Goal: Task Accomplishment & Management: Manage account settings

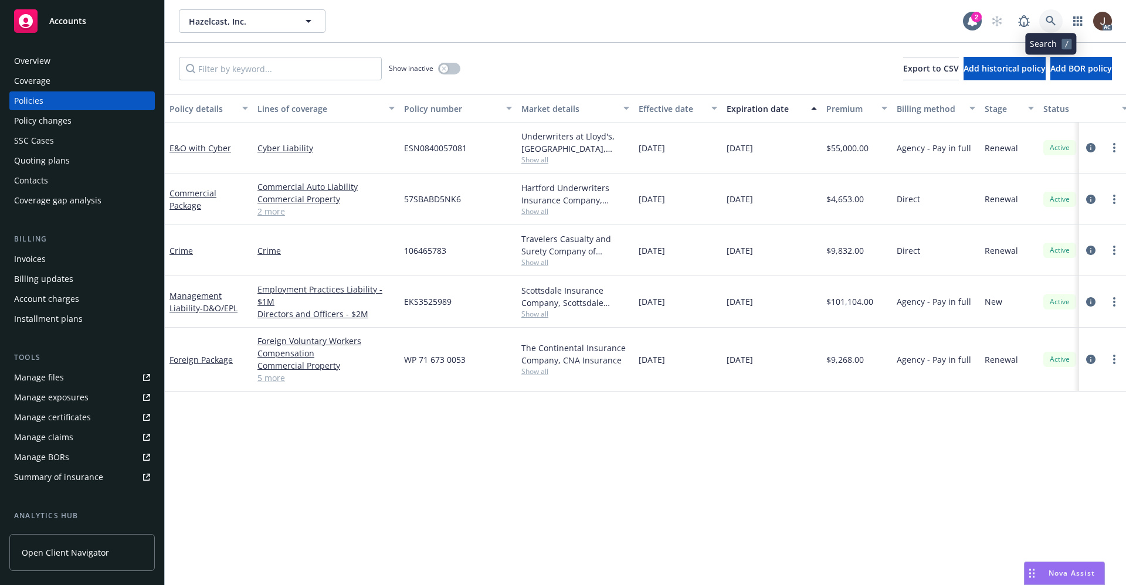
scroll to position [0, 171]
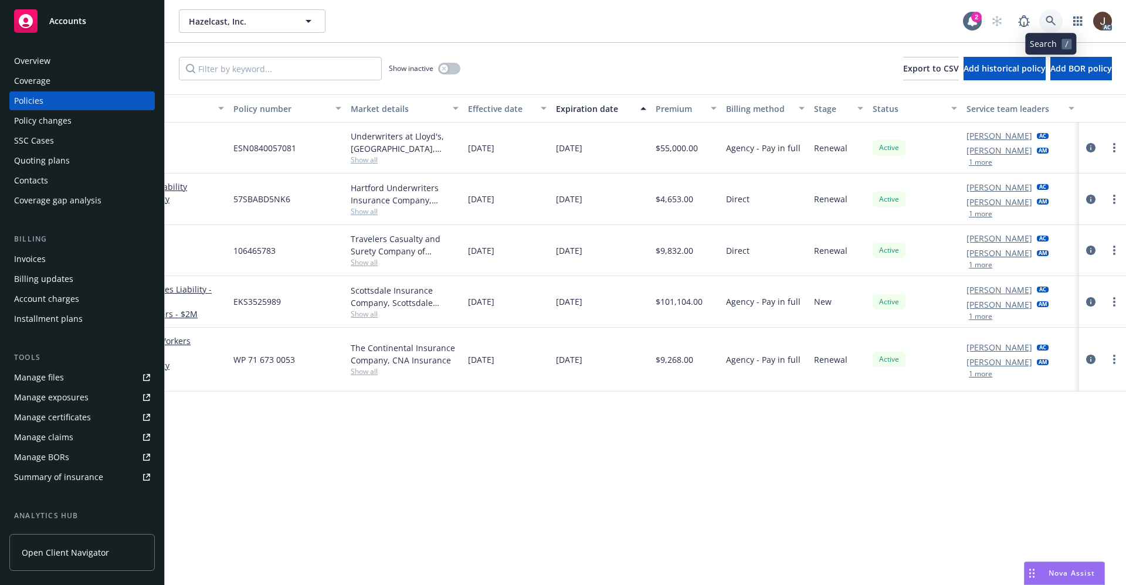
click at [1052, 19] on icon at bounding box center [1050, 21] width 10 height 10
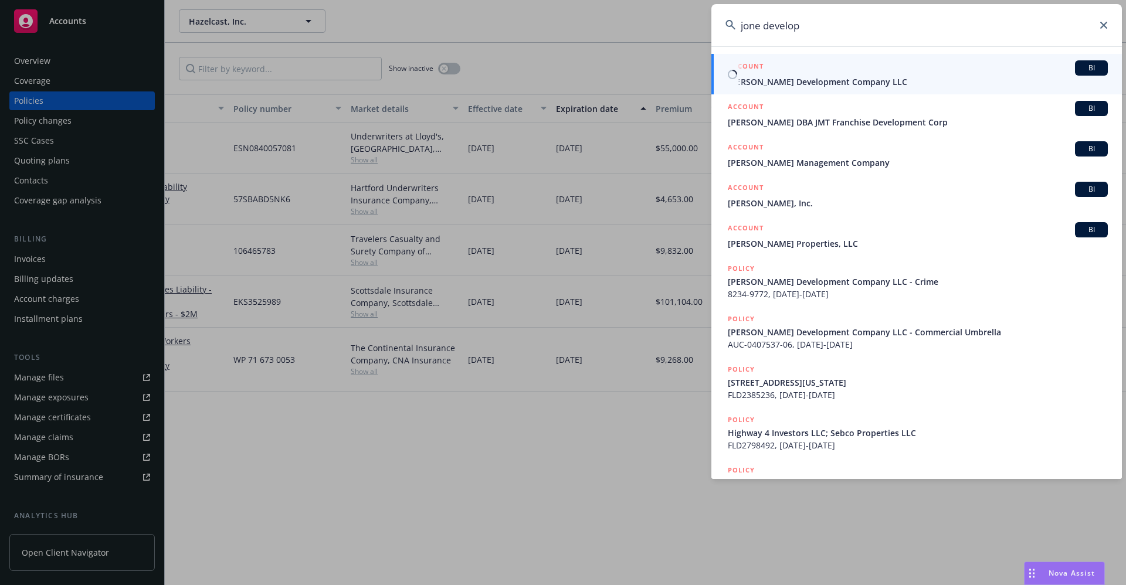
type input "jone develop"
click at [801, 84] on span "[PERSON_NAME] Development Company LLC" at bounding box center [918, 82] width 380 height 12
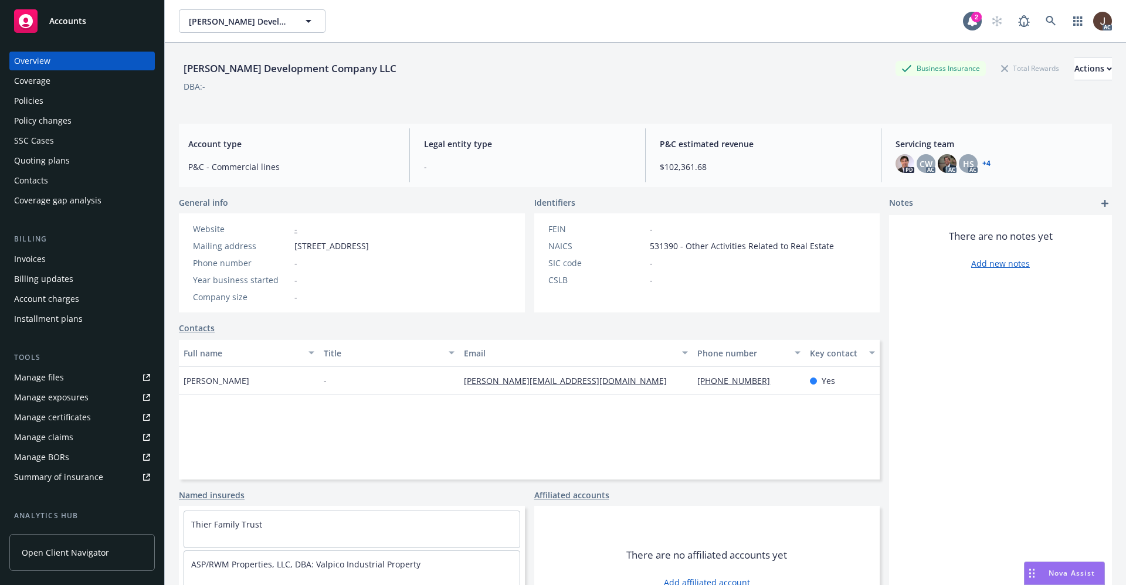
click at [23, 100] on div "Policies" at bounding box center [28, 100] width 29 height 19
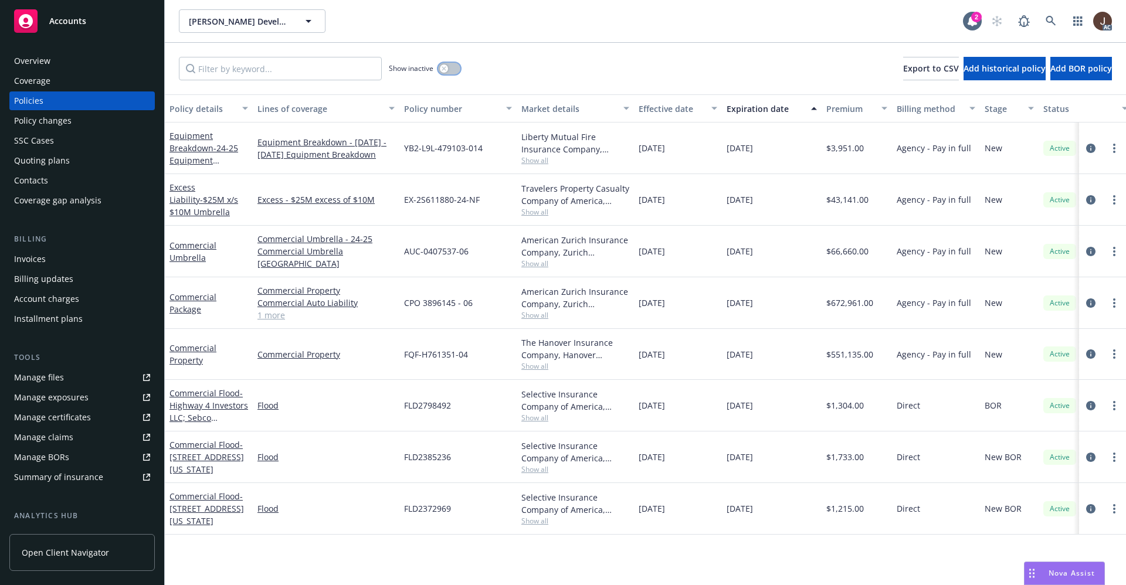
click at [449, 70] on button "button" at bounding box center [449, 69] width 22 height 12
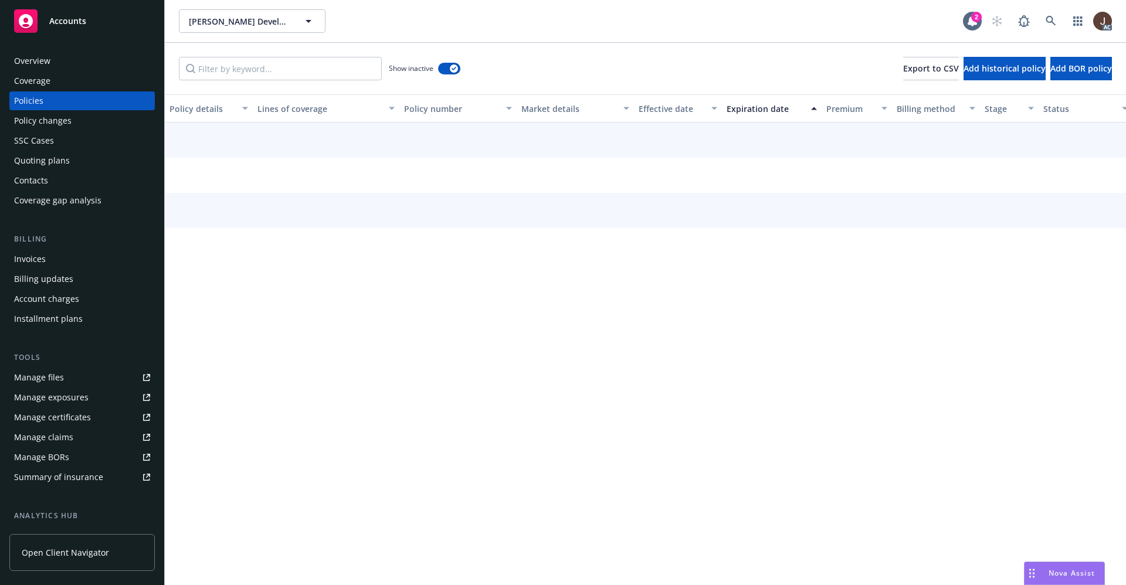
click at [547, 70] on div "Show inactive Export to CSV Add historical policy Add BOR policy" at bounding box center [645, 69] width 961 height 52
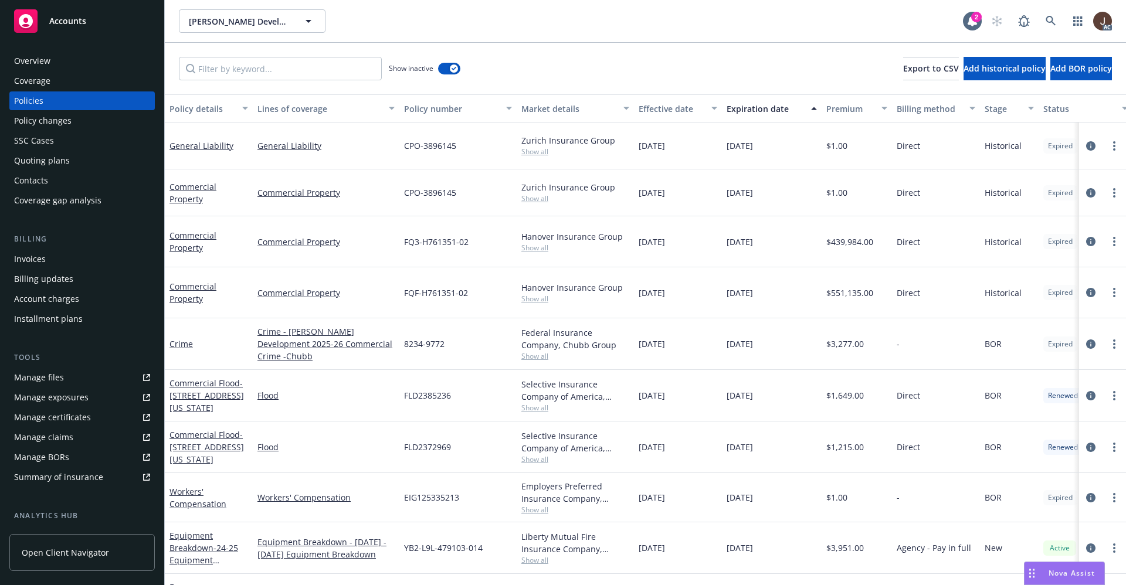
scroll to position [0, 184]
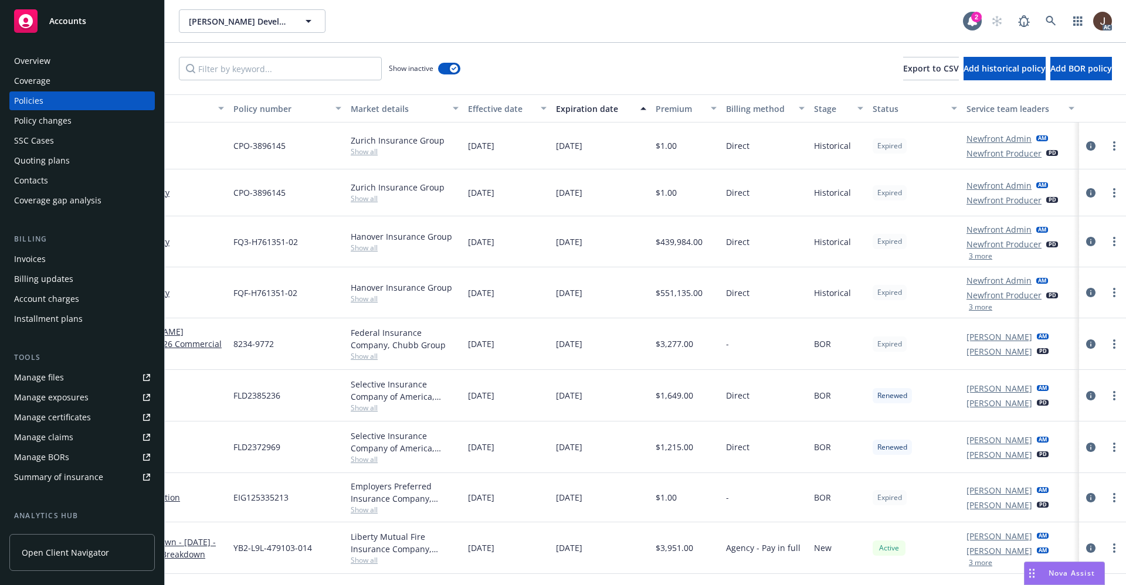
click at [969, 308] on button "3 more" at bounding box center [980, 307] width 23 height 7
click at [40, 373] on div "Manage files" at bounding box center [39, 377] width 50 height 19
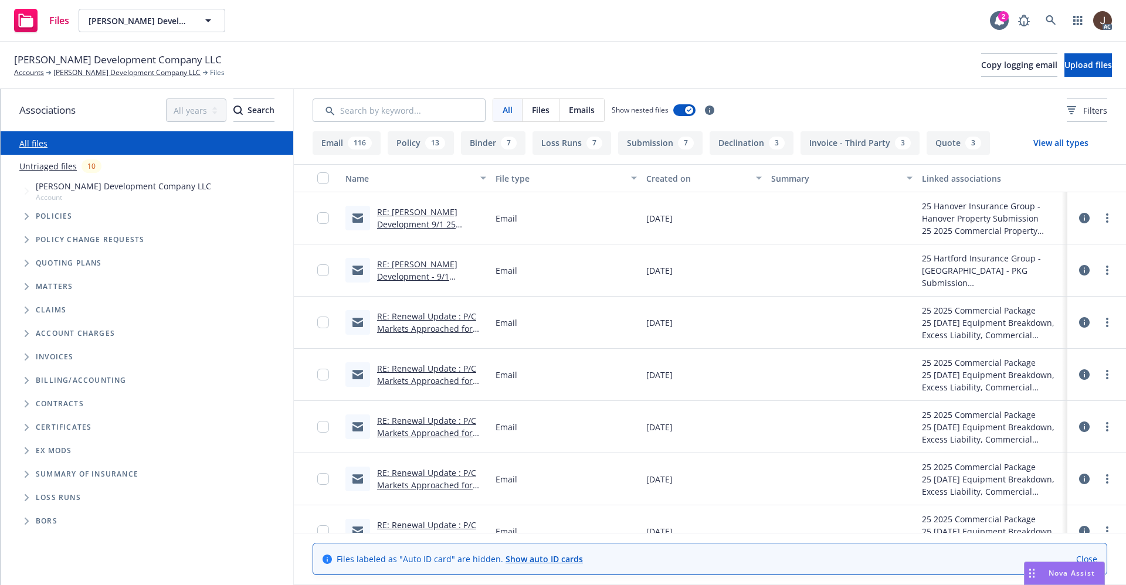
click at [45, 168] on link "Untriaged files" at bounding box center [47, 166] width 57 height 12
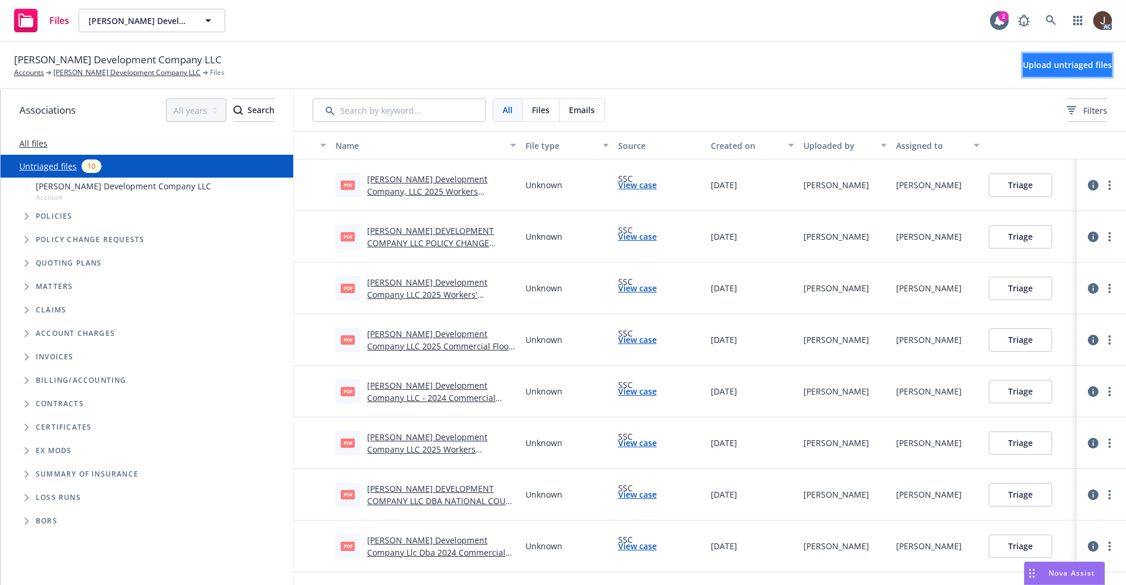
click at [1049, 64] on span "Upload untriaged files" at bounding box center [1066, 64] width 89 height 11
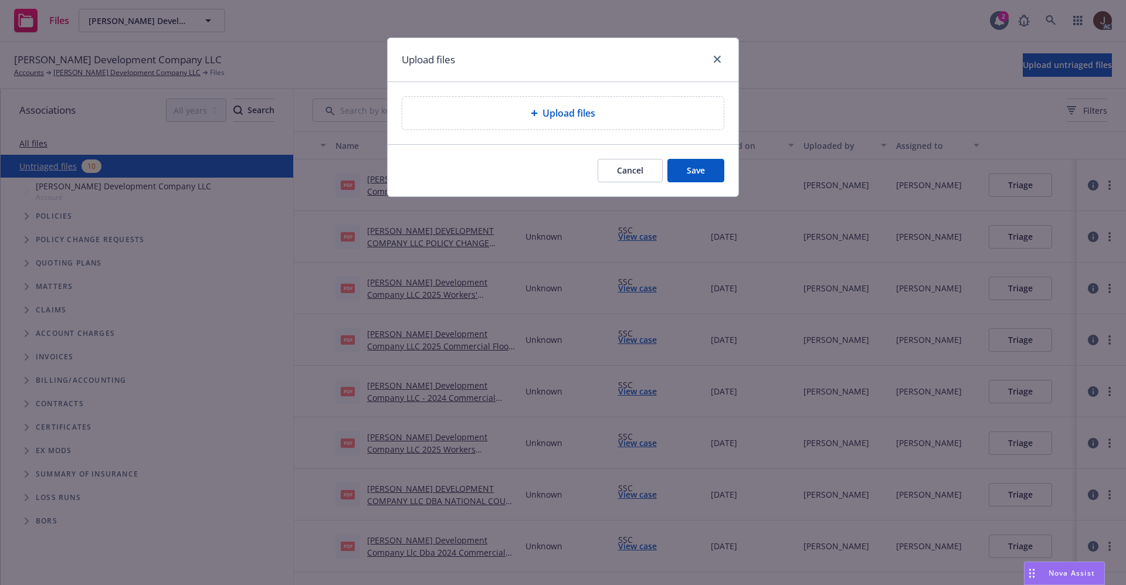
click at [536, 114] on icon at bounding box center [534, 113] width 7 height 7
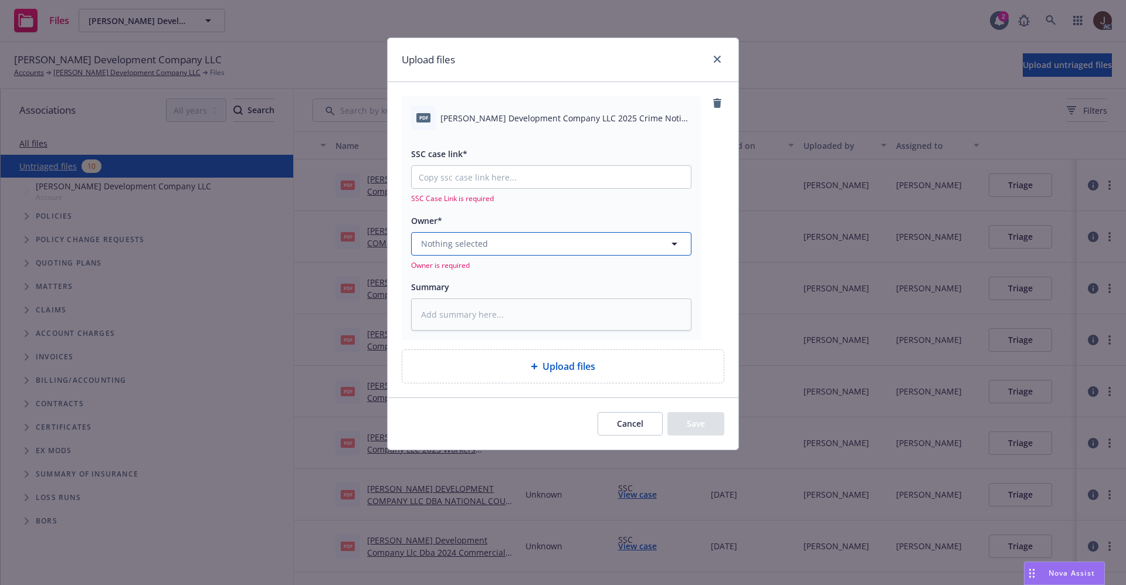
click at [515, 240] on button "Nothing selected" at bounding box center [551, 243] width 280 height 23
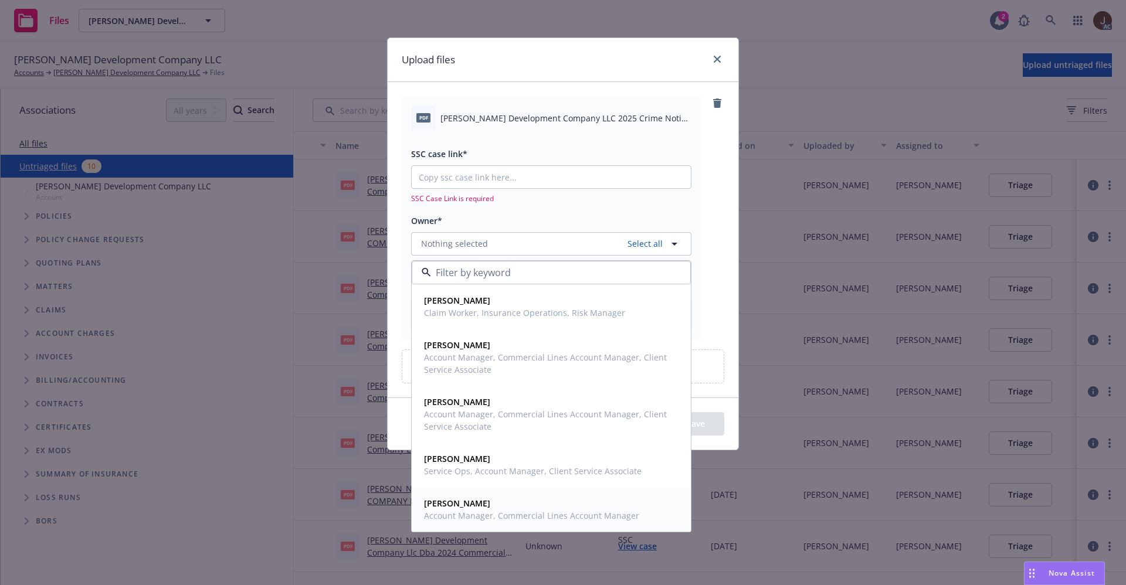
click at [467, 507] on strong "Rosa Meneses" at bounding box center [457, 503] width 66 height 11
type textarea "x"
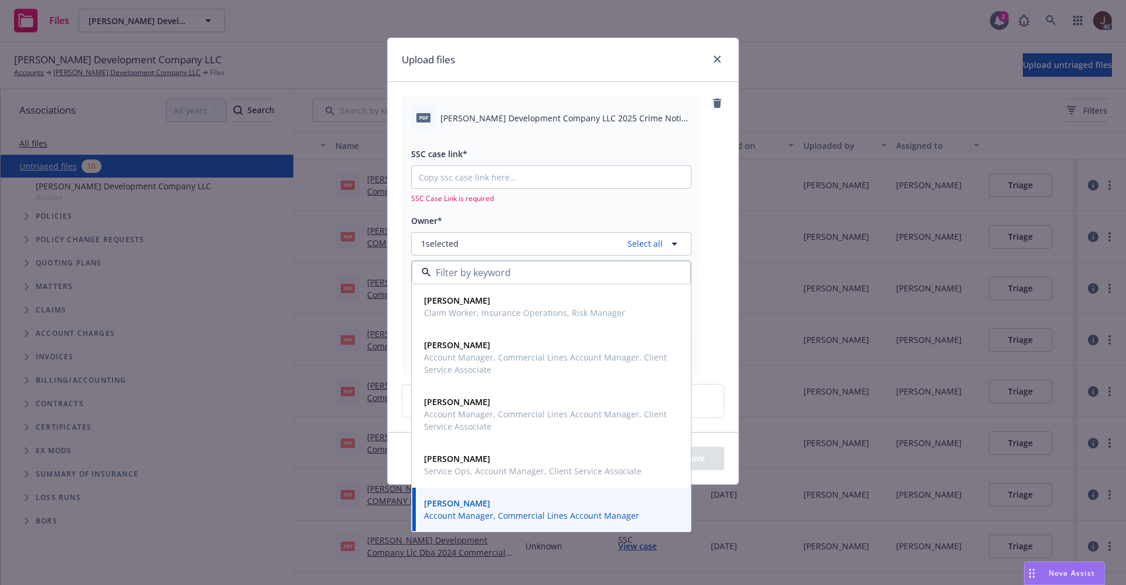
click at [714, 210] on div "pdf Jones Development Company LLC 2025 Crime Notice of Cancellation Eff 08-27-2…" at bounding box center [563, 235] width 322 height 278
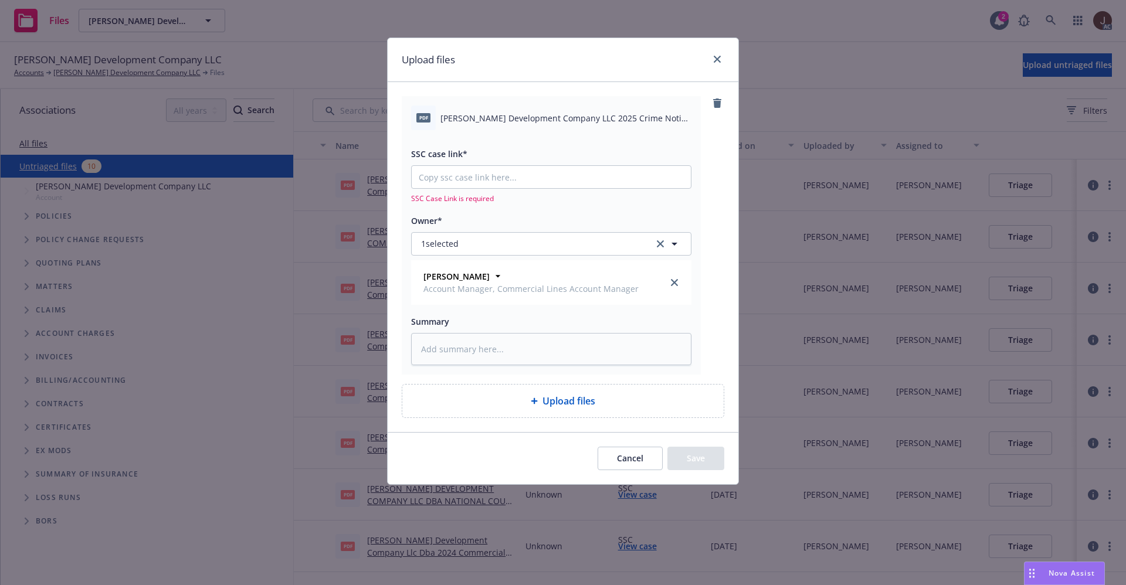
click at [511, 123] on span "Jones Development Company LLC 2025 Crime Notice of Cancellation Eff 08-27-2025.…" at bounding box center [565, 118] width 251 height 12
click at [511, 121] on span "Jones Development Company LLC 2025 Crime Notice of Cancellation Eff 08-27-2025.…" at bounding box center [565, 118] width 251 height 12
copy div "Jones Development Company LLC 2025 Crime Notice of Cancellation Eff 08-27-2025.…"
click at [442, 349] on textarea at bounding box center [551, 349] width 280 height 32
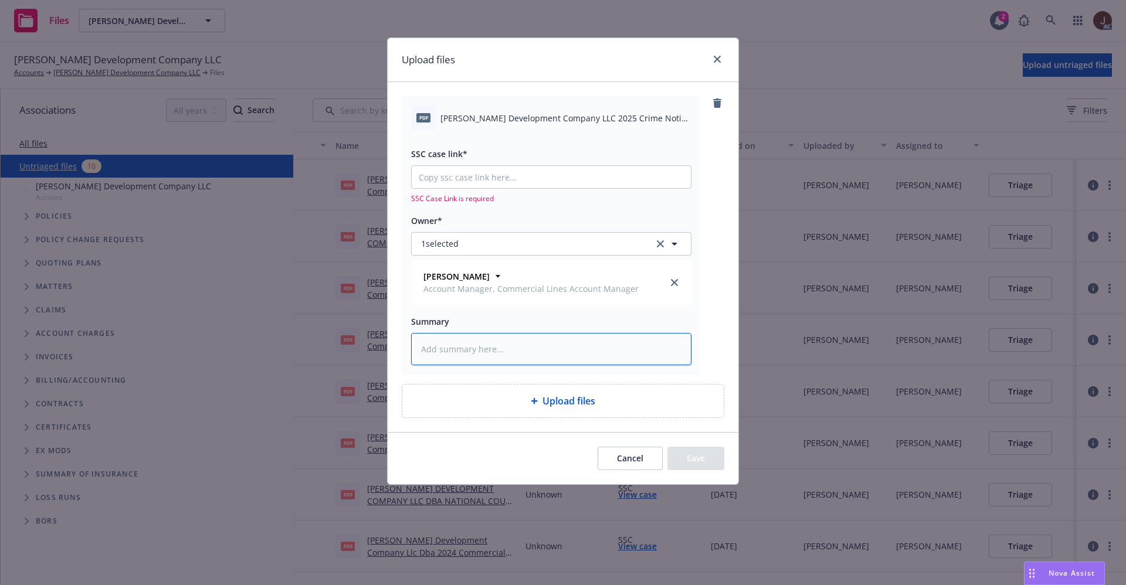
paste textarea "Jones Development Company LLC 2025 Crime Notice of Cancellation Eff 08-27-2025.…"
type textarea "Jones Development Company LLC 2025 Crime Notice of Cancellation Eff 08-27-2025.…"
type textarea "x"
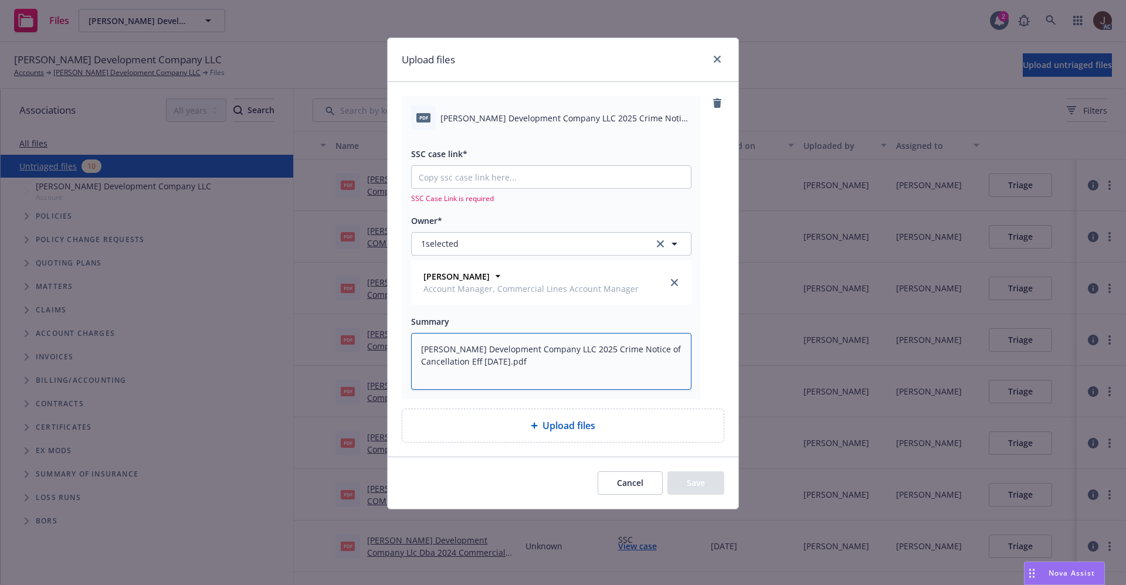
type textarea "Jones Development Company LLC 2025 Crime Notice of Cancellation Eff 08-27-2025.…"
type textarea "x"
click at [444, 169] on input "SSC case link*" at bounding box center [551, 177] width 279 height 22
paste input "https://newfront-ssc.lightning.force.com/lightning/r/Case/500Vz00000QjqBaIAJ/vi…"
type input "https://newfront-ssc.lightning.force.com/lightning/r/Case/500Vz00000QjqBaIAJ/vi…"
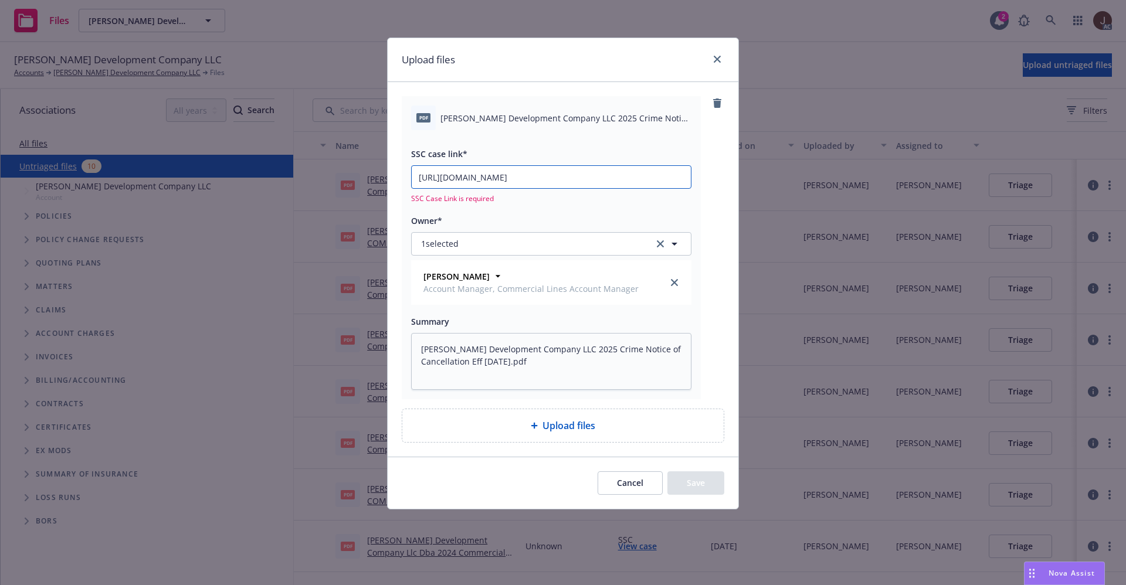
type textarea "x"
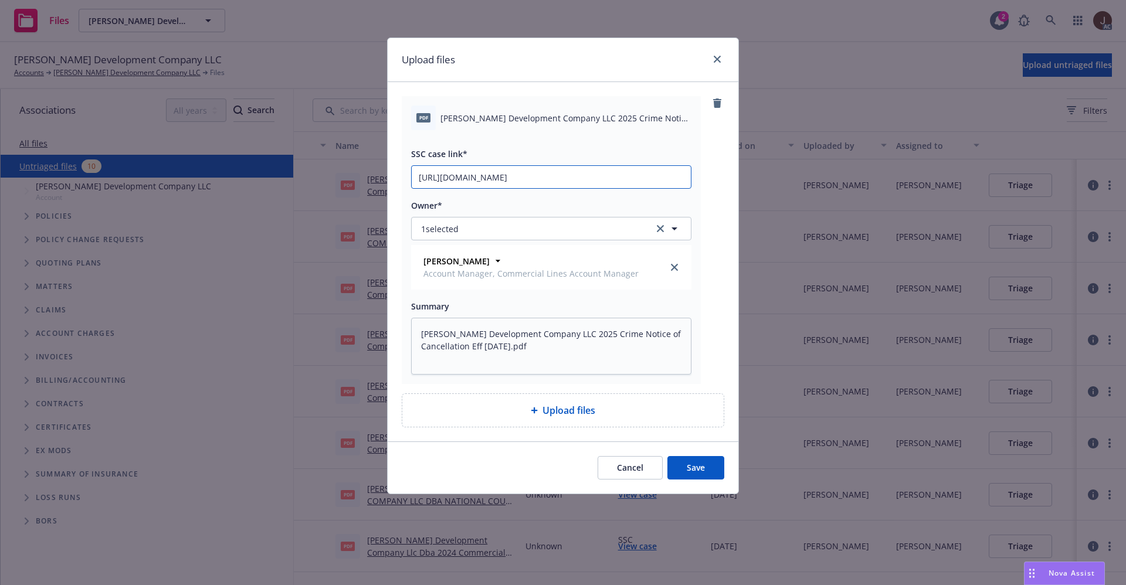
scroll to position [0, 55]
type input "https://newfront-ssc.lightning.force.com/lightning/r/Case/500Vz00000QjqBaIAJ/vi…"
click at [718, 189] on div "pdf Jones Development Company LLC 2025 Crime Notice of Cancellation Eff 08-27-2…" at bounding box center [563, 240] width 322 height 288
click at [701, 460] on button "Save" at bounding box center [695, 467] width 57 height 23
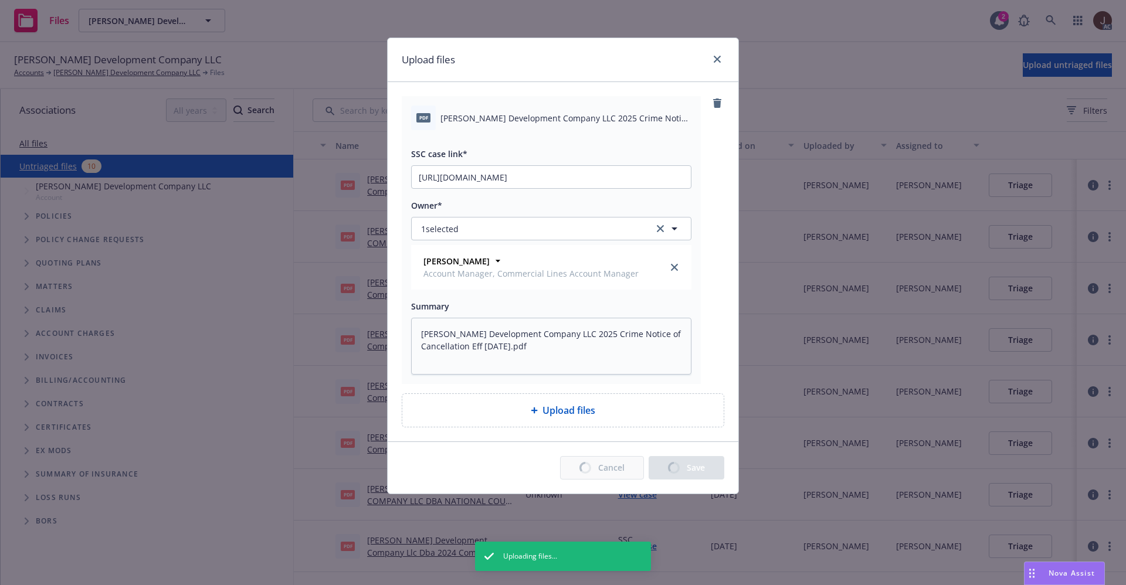
type textarea "x"
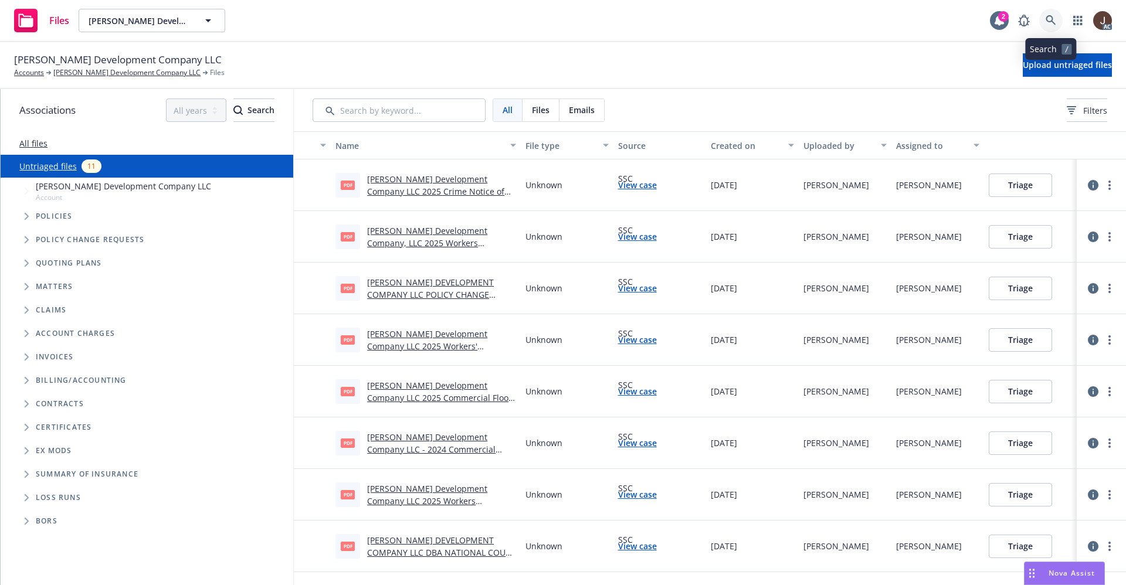
click at [1045, 19] on icon at bounding box center [1050, 20] width 11 height 11
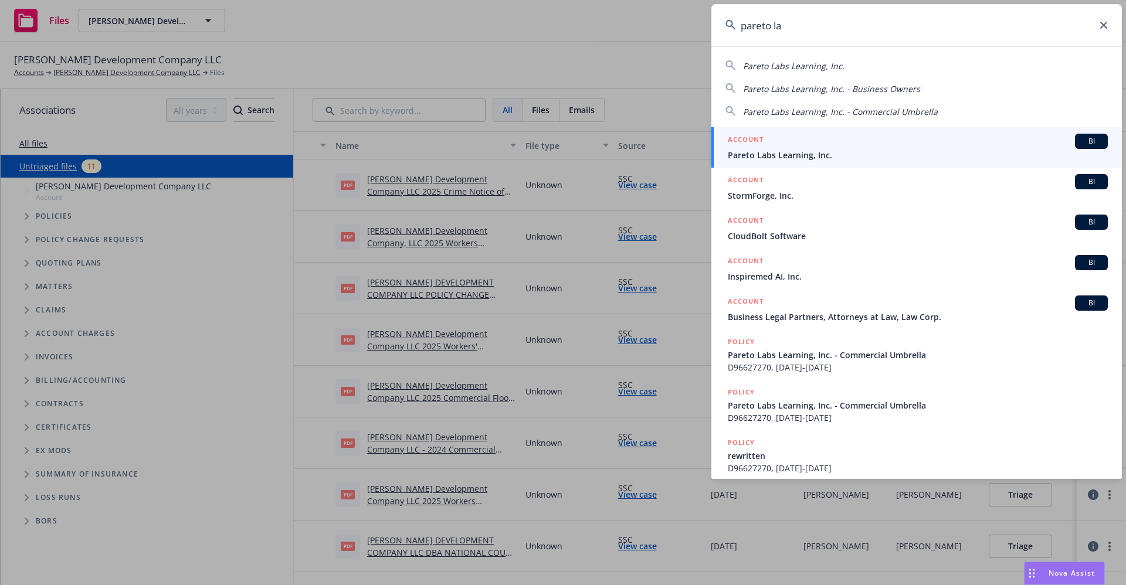
type input "pareto la"
click at [817, 156] on span "Pareto Labs Learning, Inc." at bounding box center [918, 155] width 380 height 12
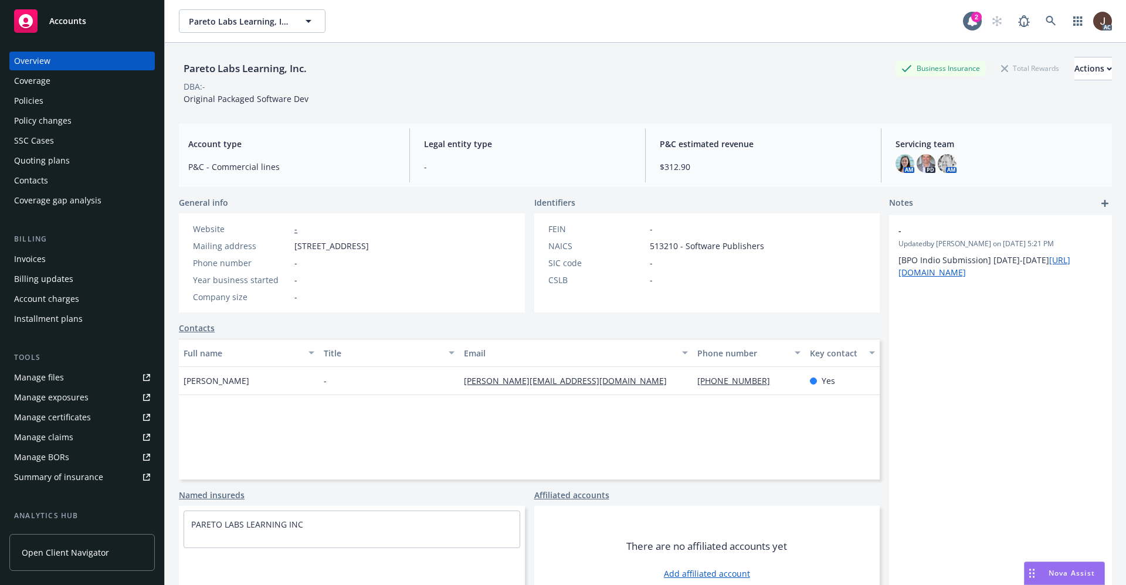
click at [38, 106] on div "Policies" at bounding box center [28, 100] width 29 height 19
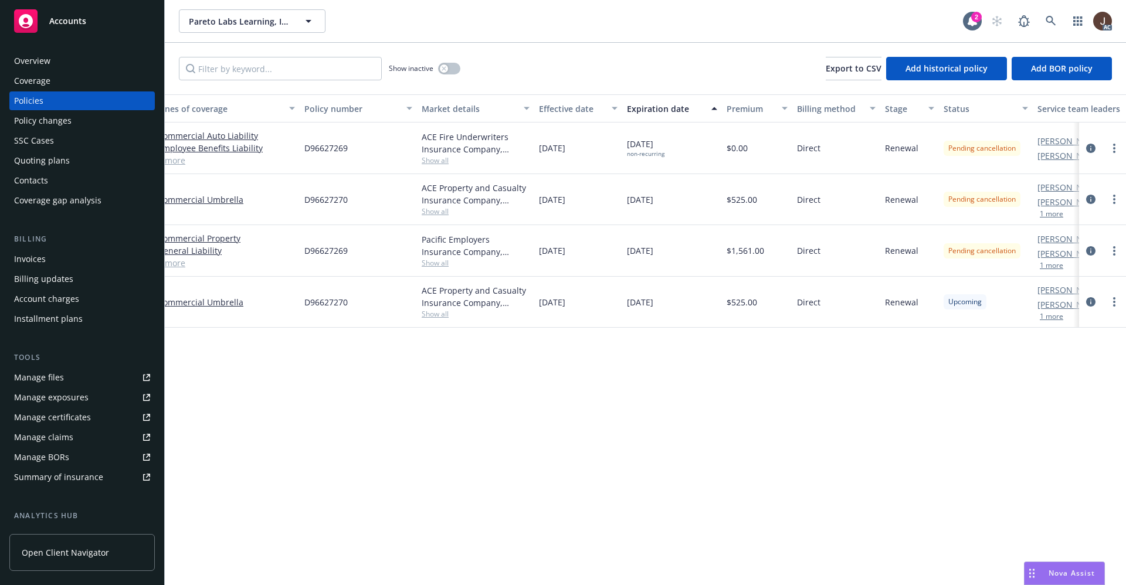
scroll to position [0, 171]
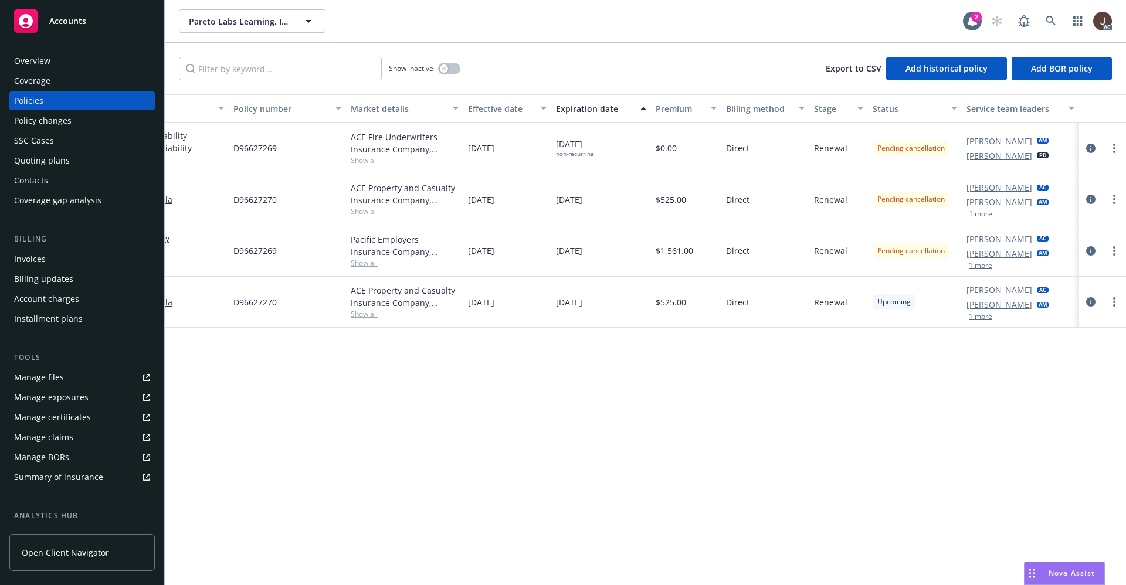
click at [30, 377] on div "Manage files" at bounding box center [39, 377] width 50 height 19
click at [1057, 14] on link at bounding box center [1050, 20] width 23 height 23
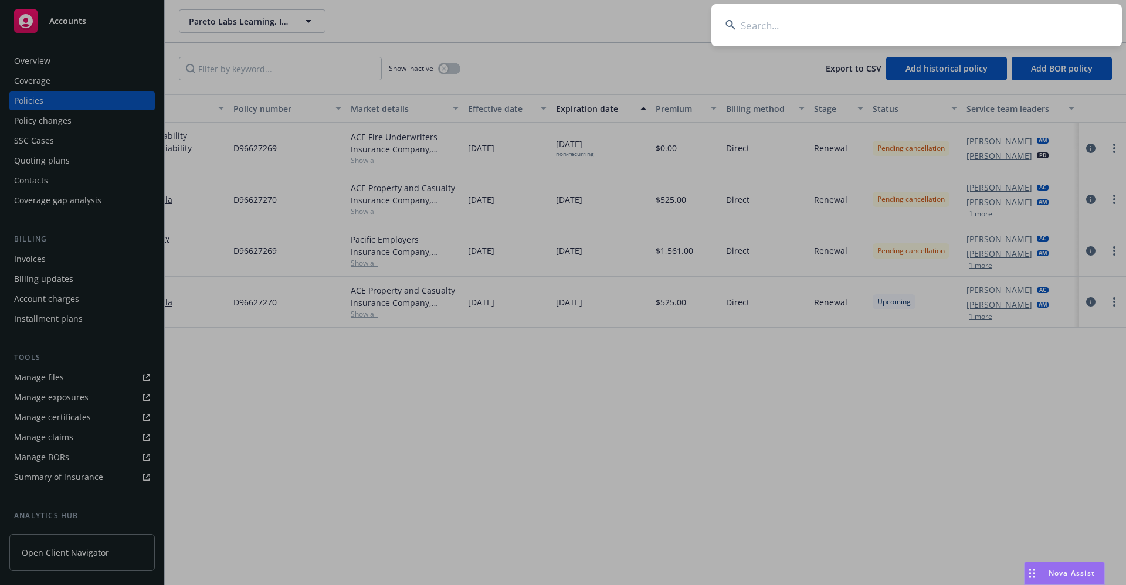
click at [808, 32] on input at bounding box center [916, 25] width 410 height 42
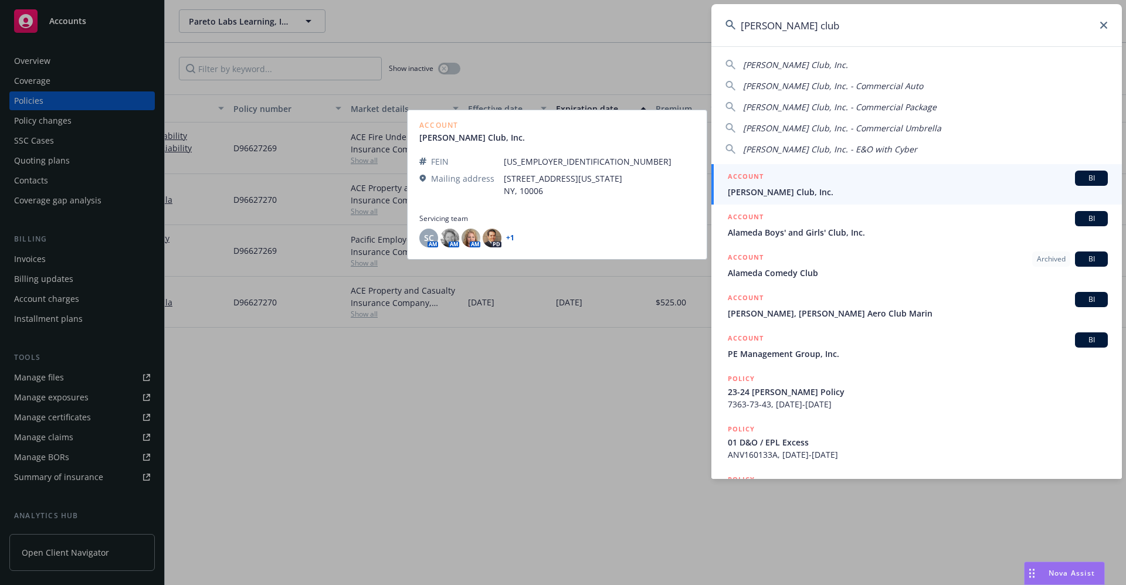
type input "alfred club"
click at [769, 198] on link "ACCOUNT BI Alfred Club, Inc." at bounding box center [916, 184] width 410 height 40
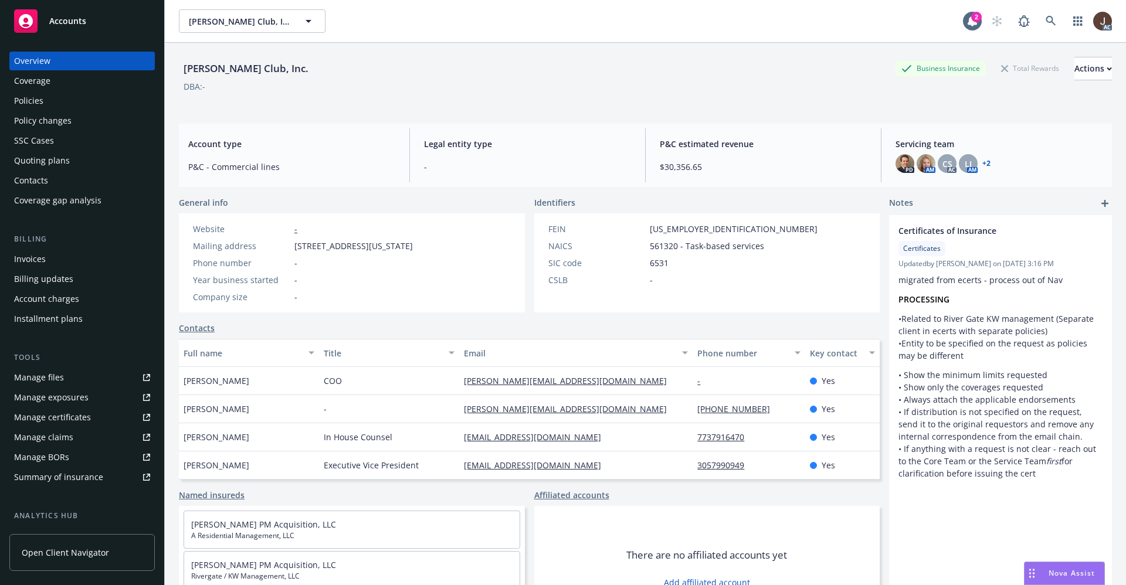
click at [22, 102] on div "Policies" at bounding box center [28, 100] width 29 height 19
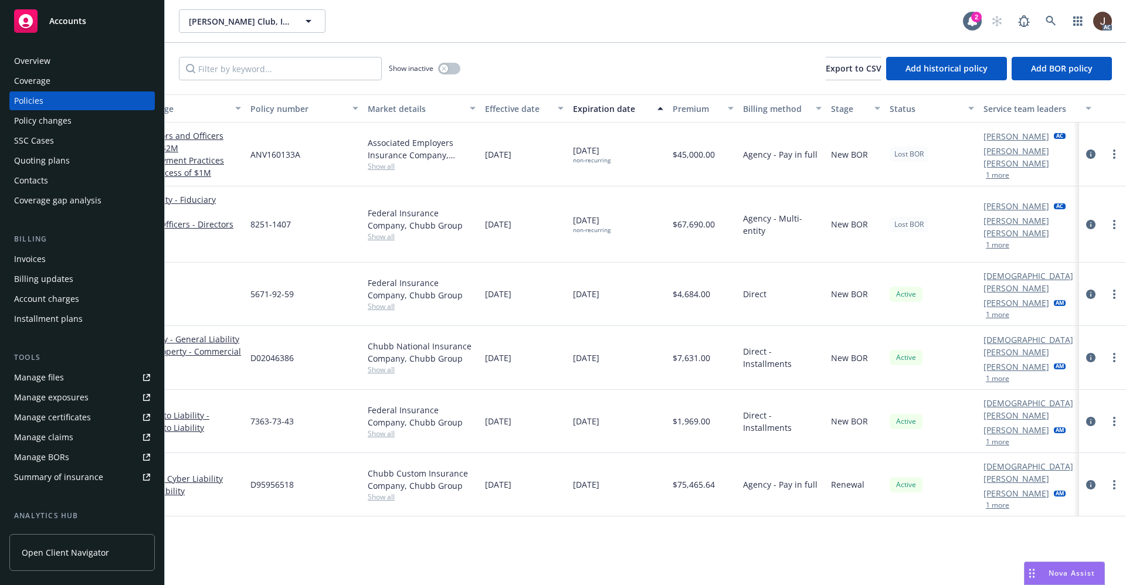
scroll to position [0, 171]
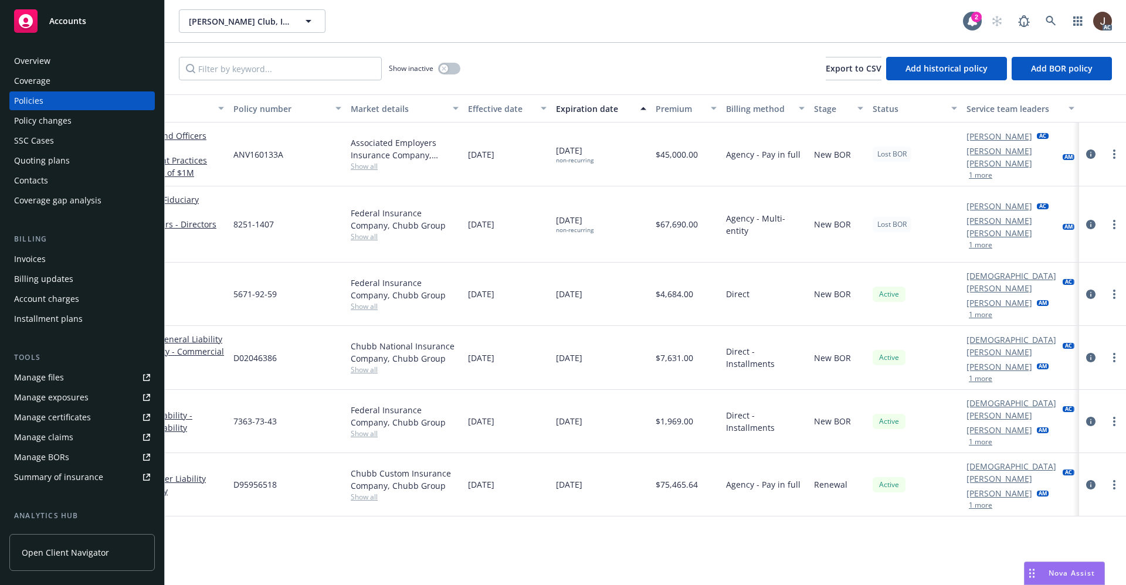
click at [43, 374] on div "Manage files" at bounding box center [39, 377] width 50 height 19
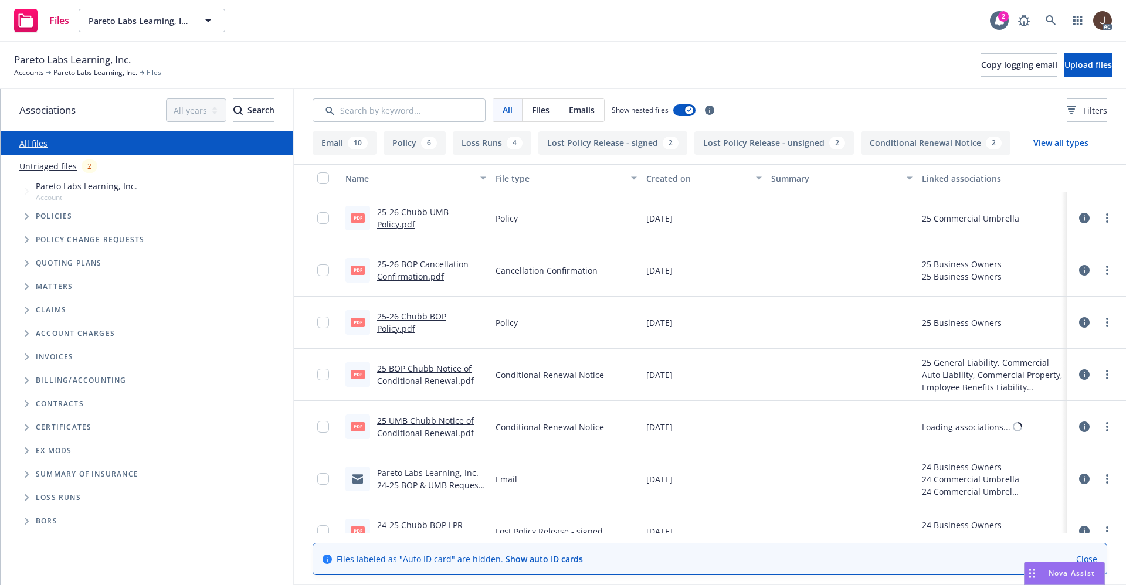
scroll to position [176, 0]
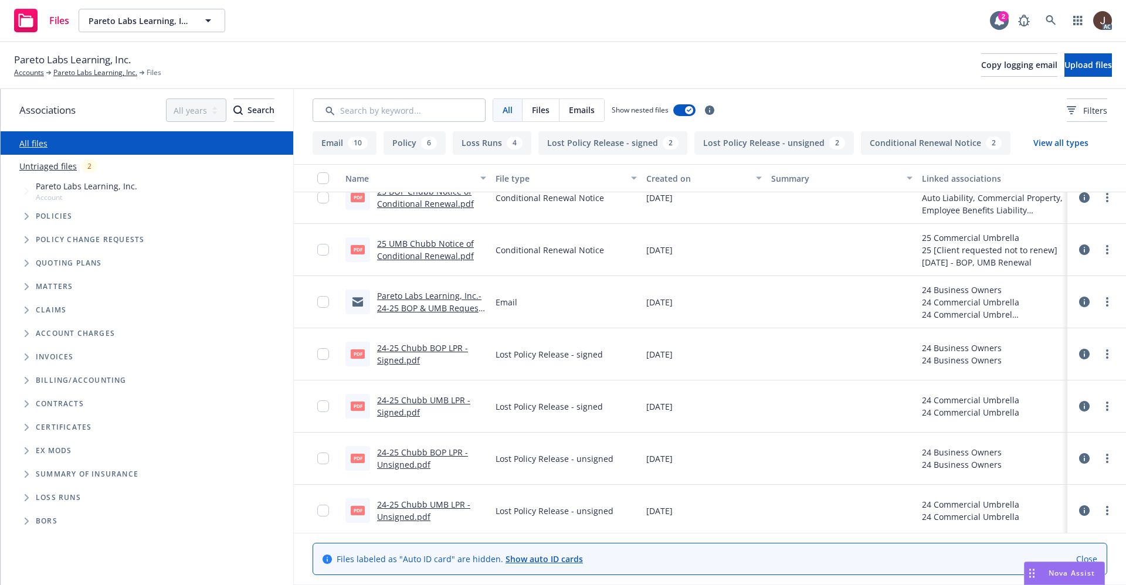
click at [38, 168] on link "Untriaged files" at bounding box center [47, 166] width 57 height 12
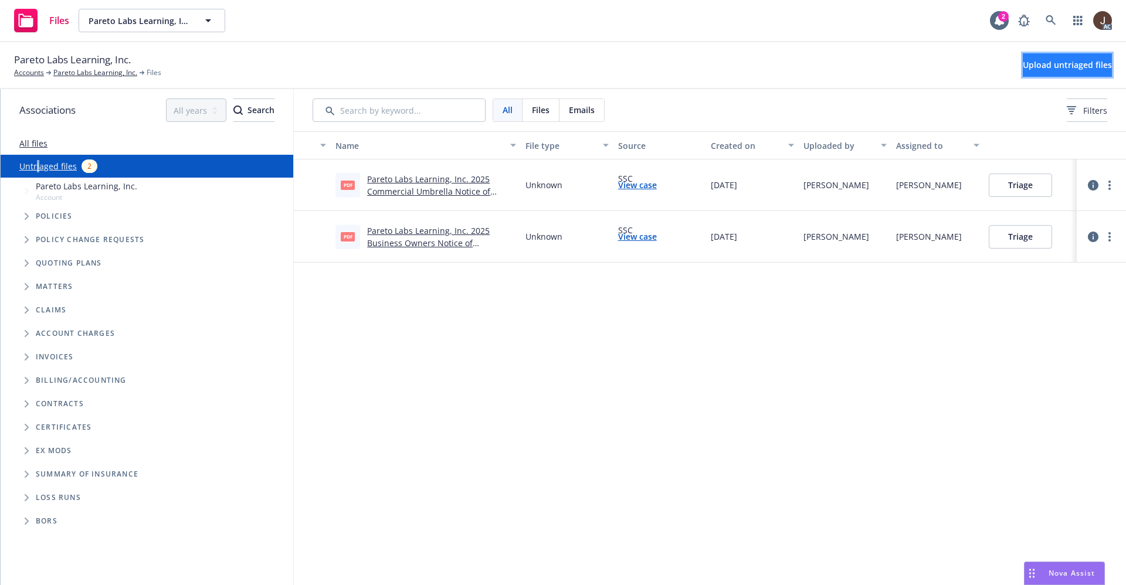
click at [1045, 64] on span "Upload untriaged files" at bounding box center [1066, 64] width 89 height 11
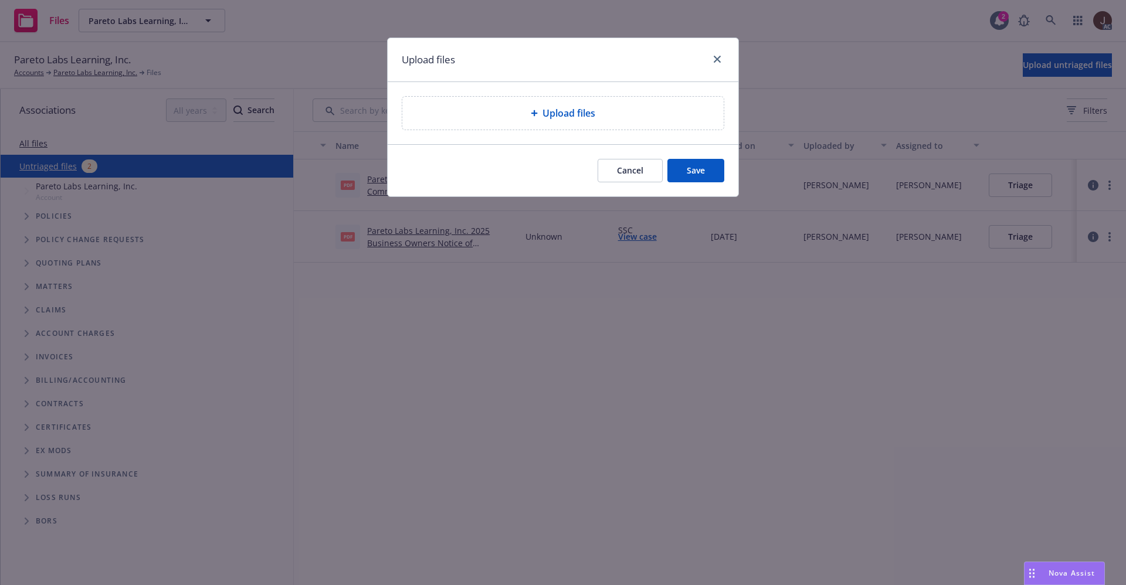
click at [553, 115] on span "Upload files" at bounding box center [568, 113] width 53 height 14
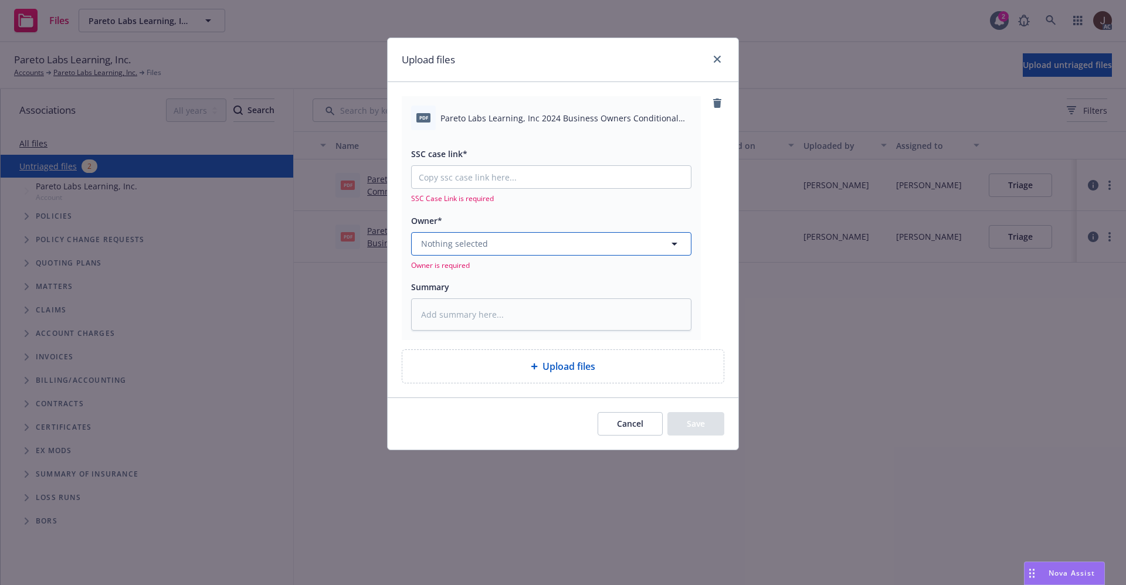
click at [487, 239] on button "Nothing selected" at bounding box center [551, 243] width 280 height 23
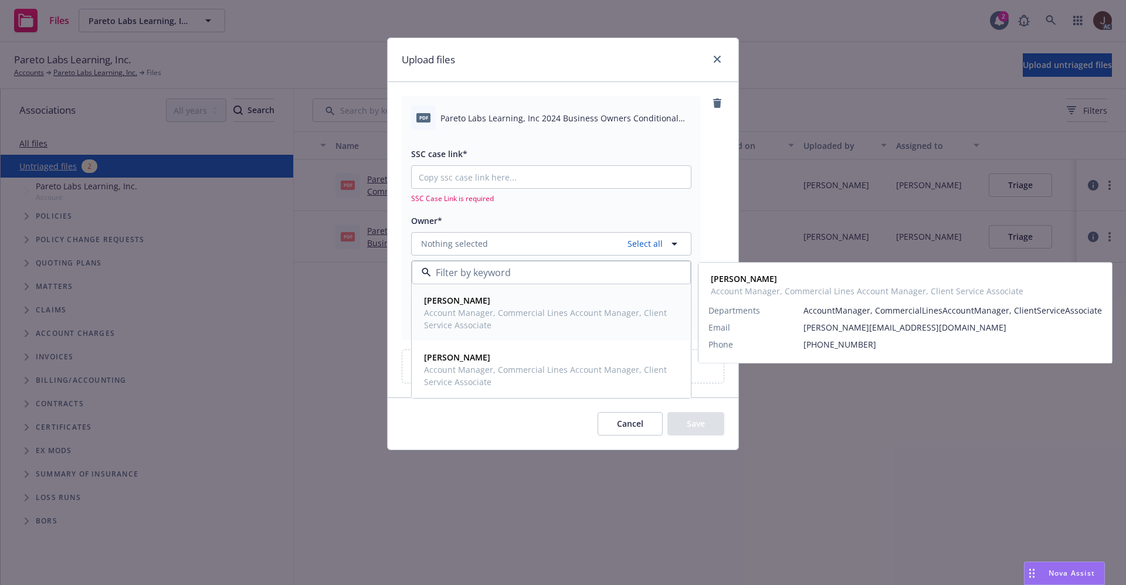
click at [475, 302] on strong "Chelsea Chalhoub" at bounding box center [457, 300] width 66 height 11
type textarea "x"
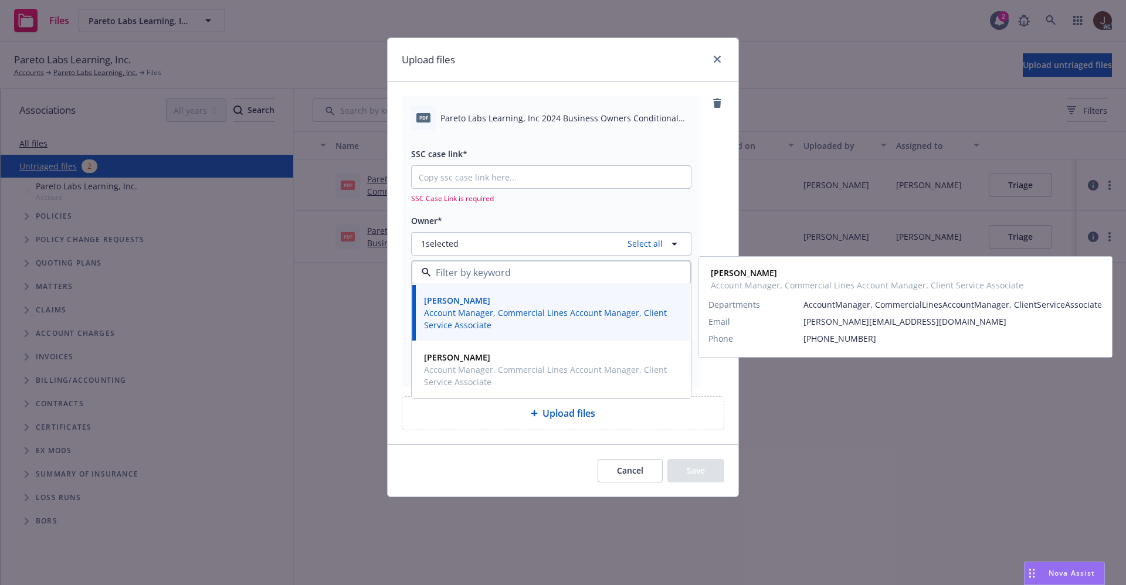
click at [725, 191] on div "pdf Pareto Labs Learning, Inc 2024 Business Owners Conditional Renewal.pdf SSC …" at bounding box center [563, 263] width 351 height 362
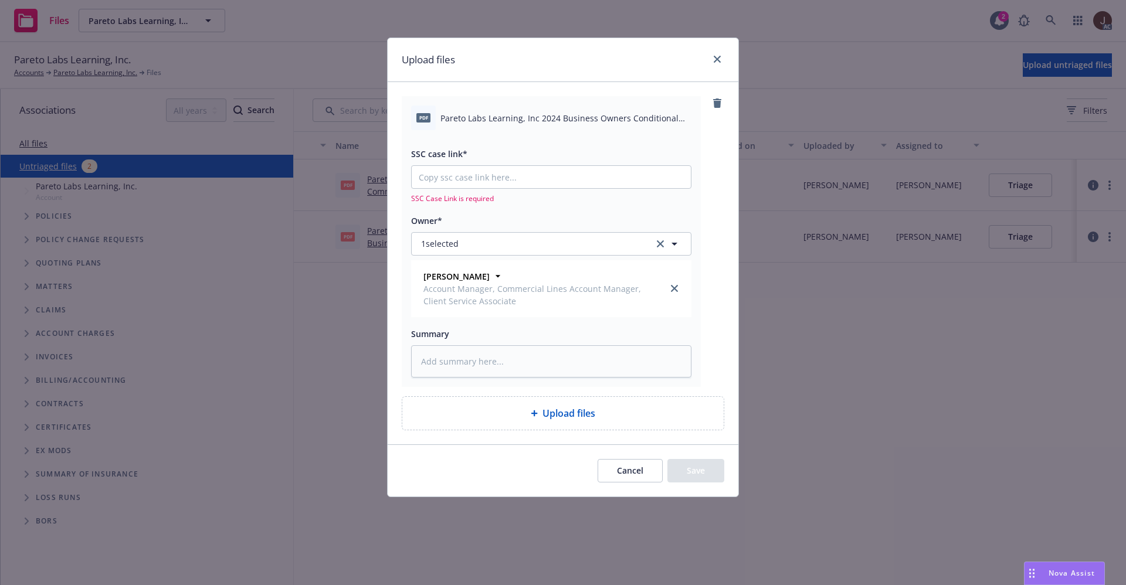
click at [525, 117] on span "Pareto Labs Learning, Inc 2024 Business Owners Conditional Renewal.pdf" at bounding box center [565, 118] width 251 height 12
copy div "Pareto Labs Learning, Inc 2024 Business Owners Conditional Renewal.pdf"
click at [451, 356] on textarea at bounding box center [551, 361] width 280 height 32
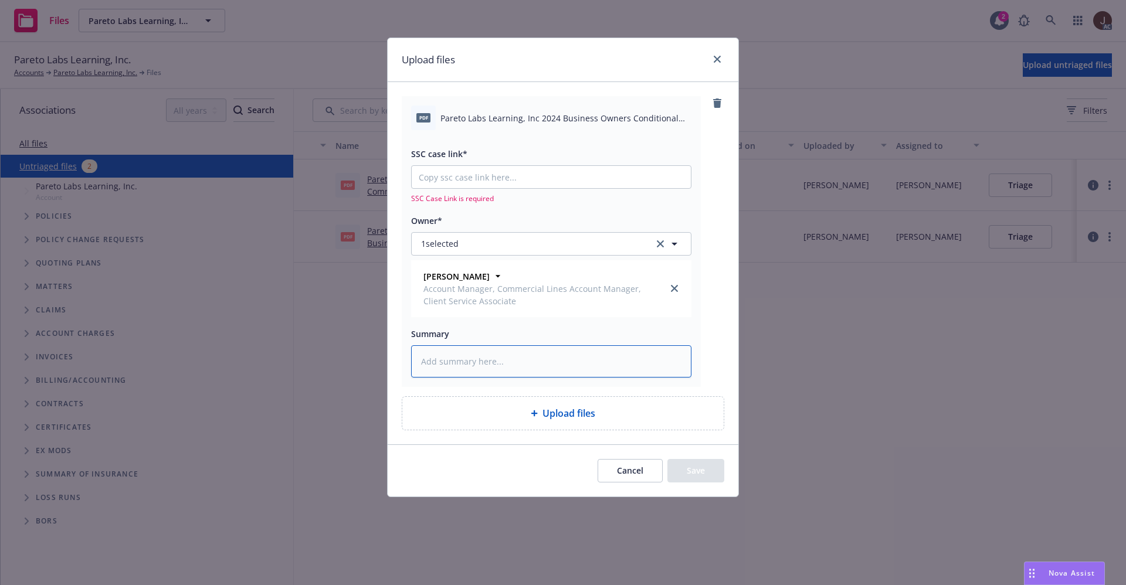
paste textarea "Pareto Labs Learning, Inc 2024 Business Owners Conditional Renewal.pdf"
type textarea "Pareto Labs Learning, Inc 2024 Business Owners Conditional Renewal.pdf"
type textarea "x"
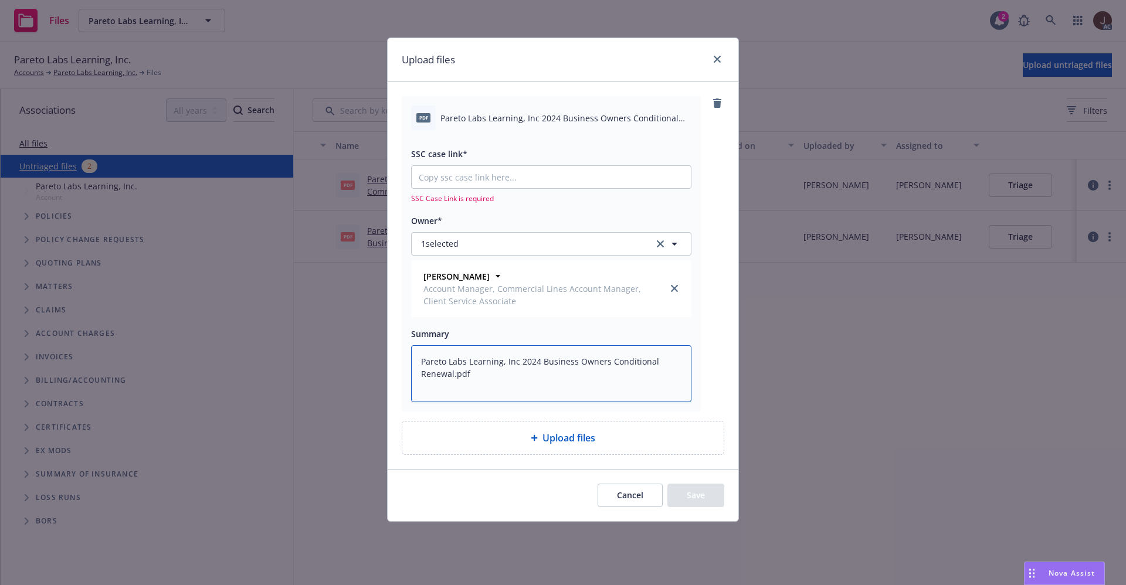
type textarea "Pareto Labs Learning, Inc 2024 Business Owners Conditional Renewal.pdf"
click at [728, 322] on div "pdf Pareto Labs Learning, Inc 2024 Business Owners Conditional Renewal.pdf SSC …" at bounding box center [563, 275] width 351 height 386
click at [563, 436] on span "Upload files" at bounding box center [568, 438] width 53 height 14
type textarea "x"
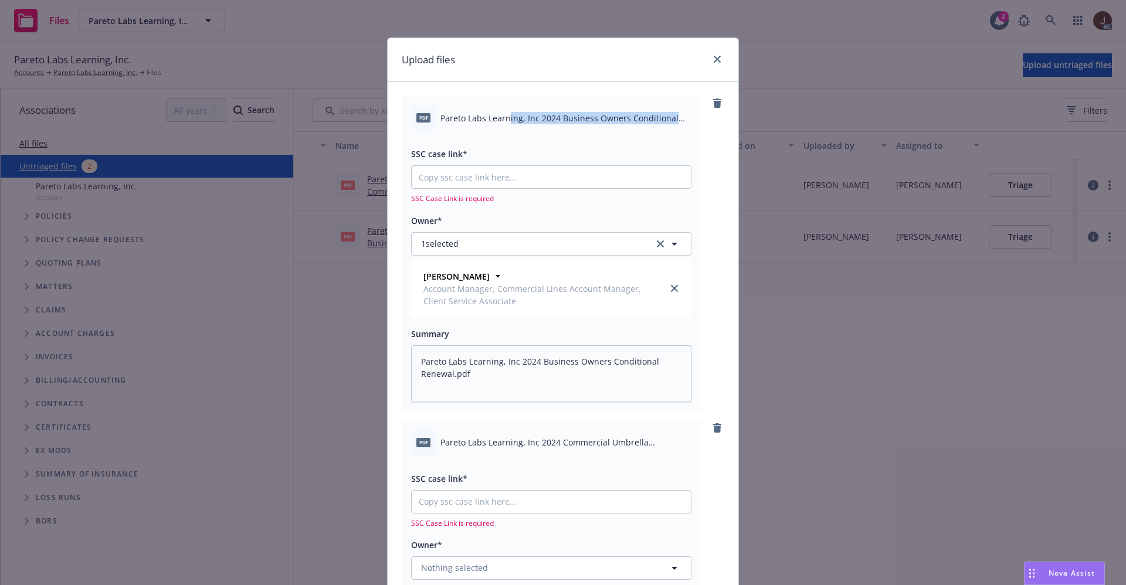
click at [502, 120] on div "pdf Pareto Labs Learning, Inc 2024 Business Owners Conditional Renewal.pdf" at bounding box center [551, 118] width 280 height 25
click at [502, 120] on span "Pareto Labs Learning, Inc 2024 Business Owners Conditional Renewal.pdf" at bounding box center [565, 118] width 251 height 12
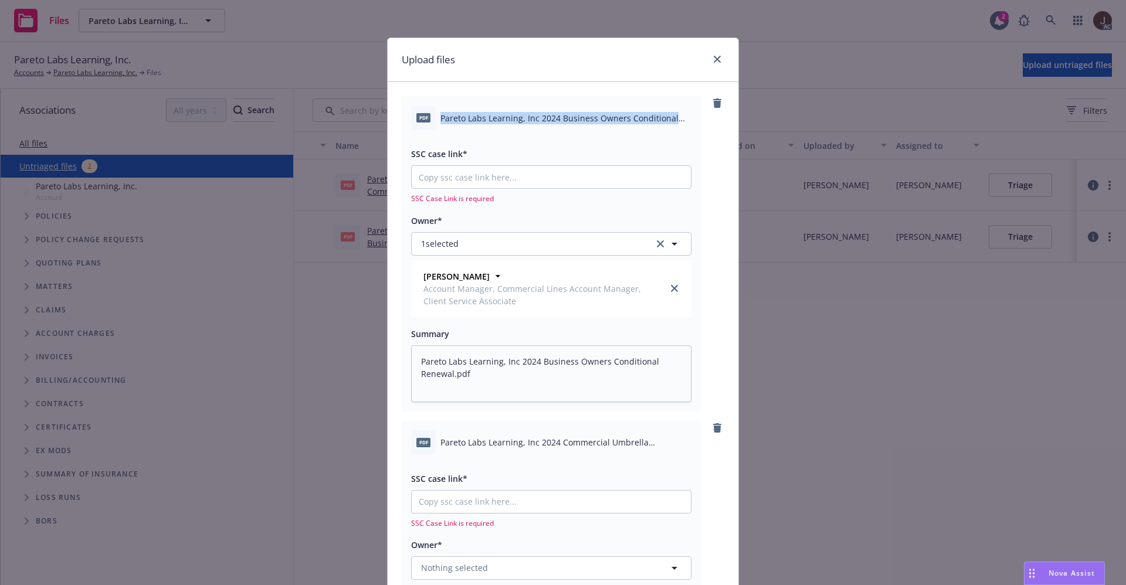
click at [502, 120] on span "Pareto Labs Learning, Inc 2024 Business Owners Conditional Renewal.pdf" at bounding box center [565, 118] width 251 height 12
click at [544, 142] on div "SSC case link* SSC Case Link is required Owner* 1 selected Chelsea Chalhoub Acc…" at bounding box center [551, 265] width 280 height 271
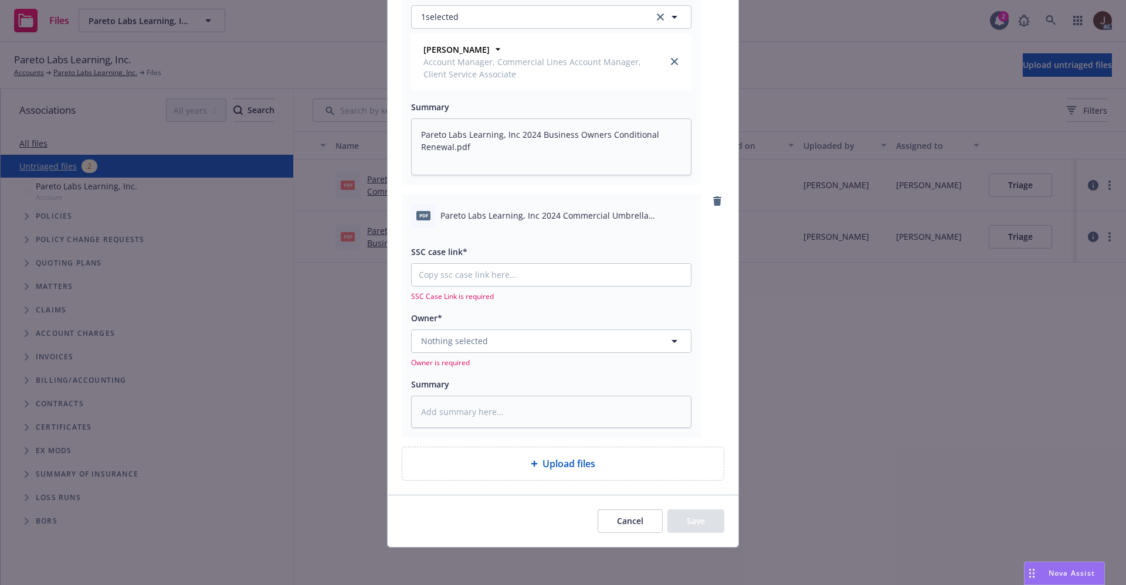
click at [542, 220] on span "Pareto Labs Learning, Inc 2024 Commercial Umbrella Conditional Renewal.pdf" at bounding box center [565, 215] width 251 height 12
copy div "Pareto Labs Learning, Inc 2024 Commercial Umbrella Conditional Renewal.pdf"
click at [468, 403] on textarea at bounding box center [551, 412] width 280 height 32
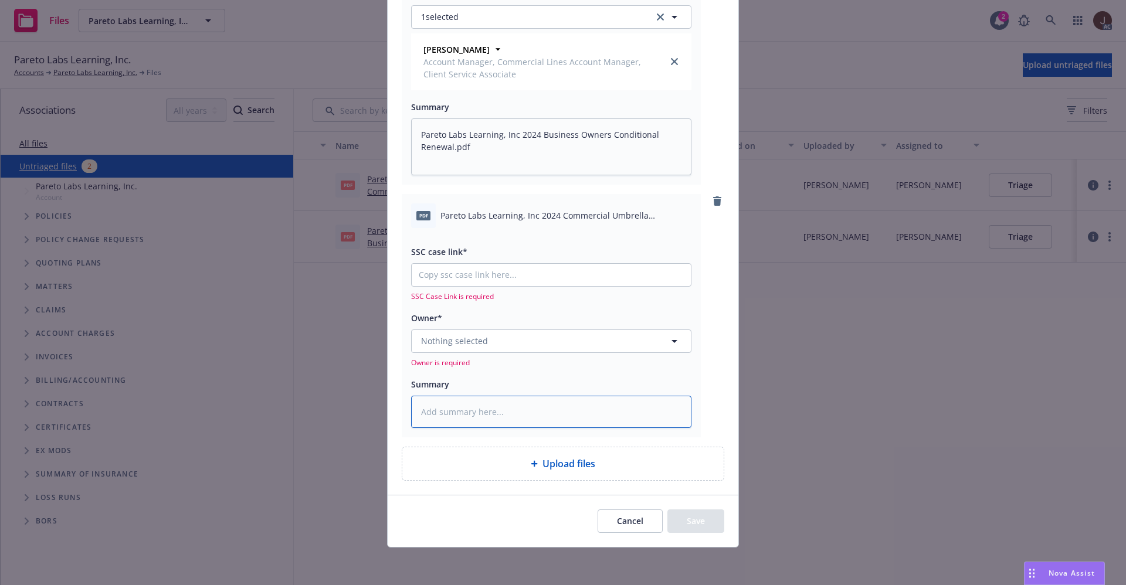
paste textarea "Pareto Labs Learning, Inc 2024 Commercial Umbrella Conditional Renewal.pdf"
type textarea "Pareto Labs Learning, Inc 2024 Commercial Umbrella Conditional Renewal.pdf"
type textarea "x"
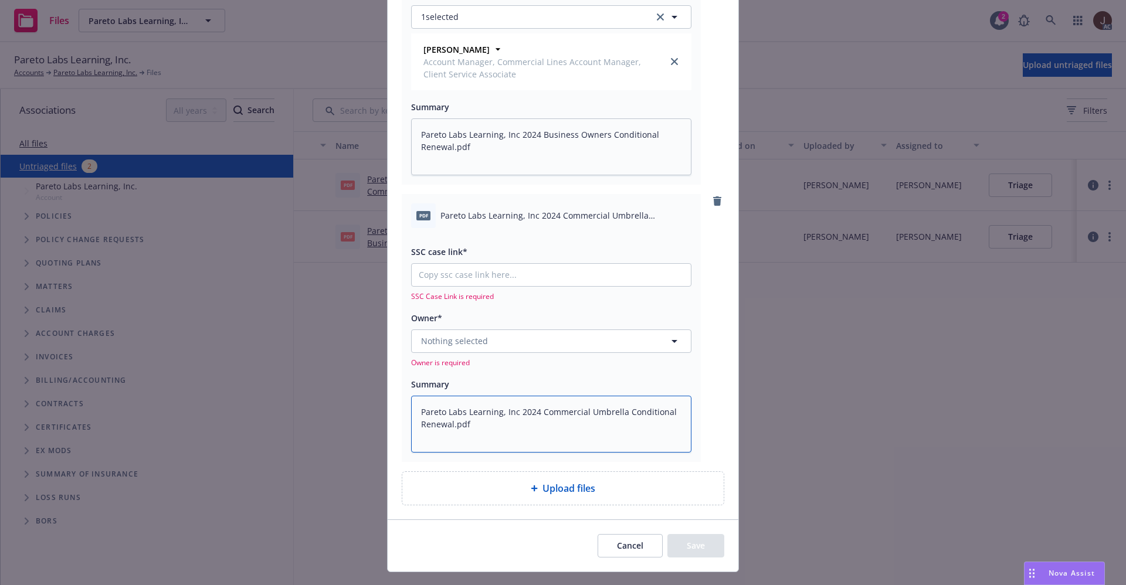
type textarea "Pareto Labs Learning, Inc 2024 Commercial Umbrella Conditional Renewal.pdf"
click at [459, 333] on button "Nothing selected" at bounding box center [551, 340] width 280 height 23
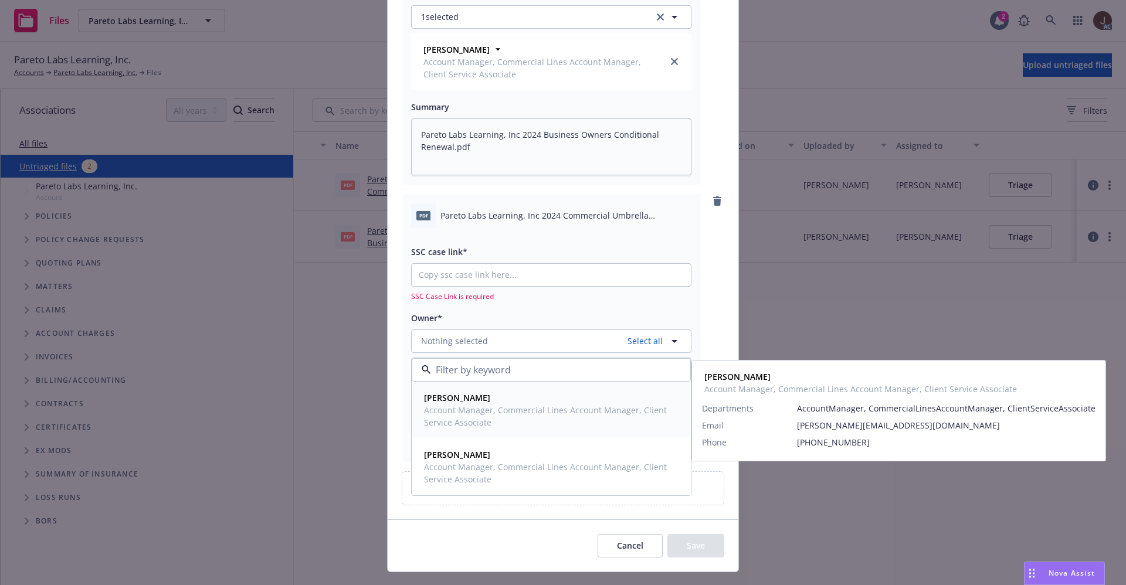
drag, startPoint x: 462, startPoint y: 400, endPoint x: 468, endPoint y: 396, distance: 7.6
click at [468, 396] on strong "Chelsea Chalhoub" at bounding box center [457, 397] width 66 height 11
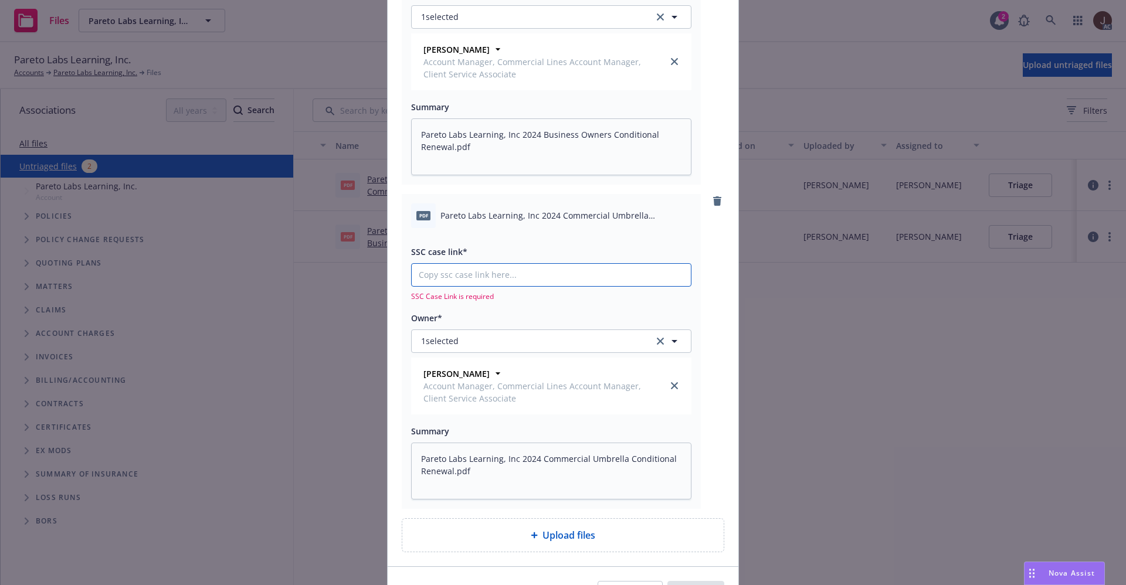
type textarea "x"
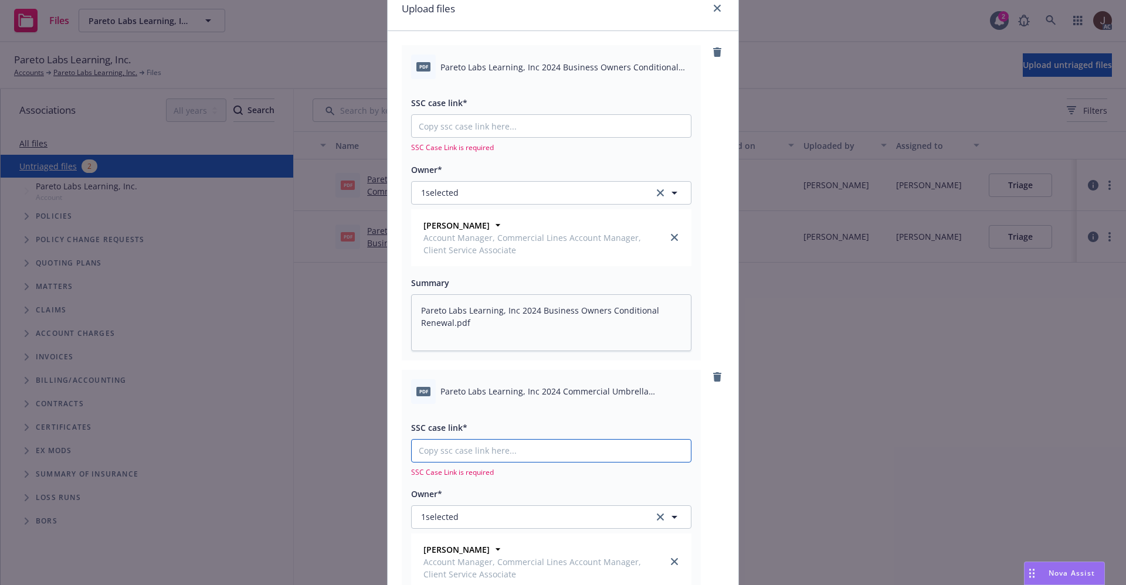
scroll to position [298, 0]
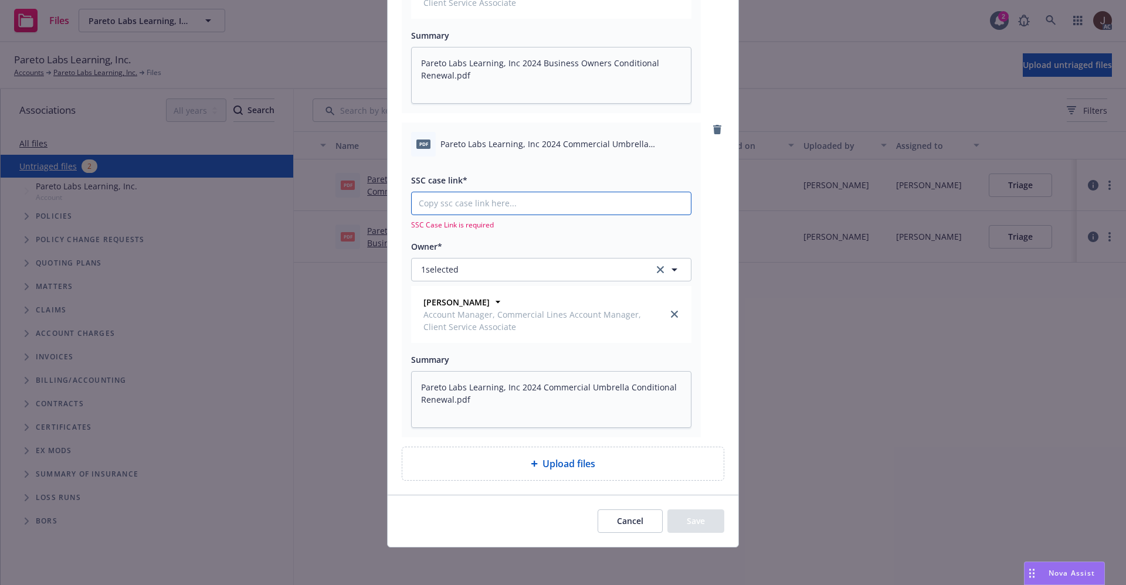
paste input "https://newfront-ssc.lightning.force.com/lightning/r/Case/500Vz00000QjnbzIAB/vi…"
type input "https://newfront-ssc.lightning.force.com/lightning/r/Case/500Vz00000QjnbzIAB/vi…"
type textarea "x"
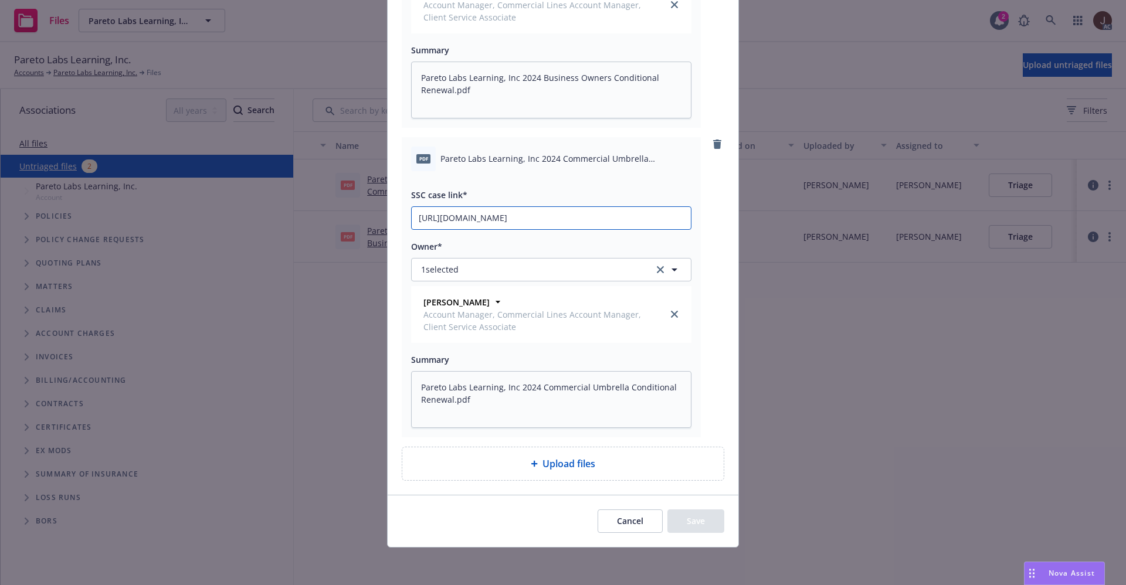
scroll to position [284, 0]
type input "https://newfront-ssc.lightning.force.com/lightning/r/Case/500Vz00000QjnbzIAB/vi…"
click at [696, 186] on div "pdf Pareto Labs Learning, Inc 2024 Commercial Umbrella Conditional Renewal.pdf …" at bounding box center [563, 287] width 322 height 300
type textarea "x"
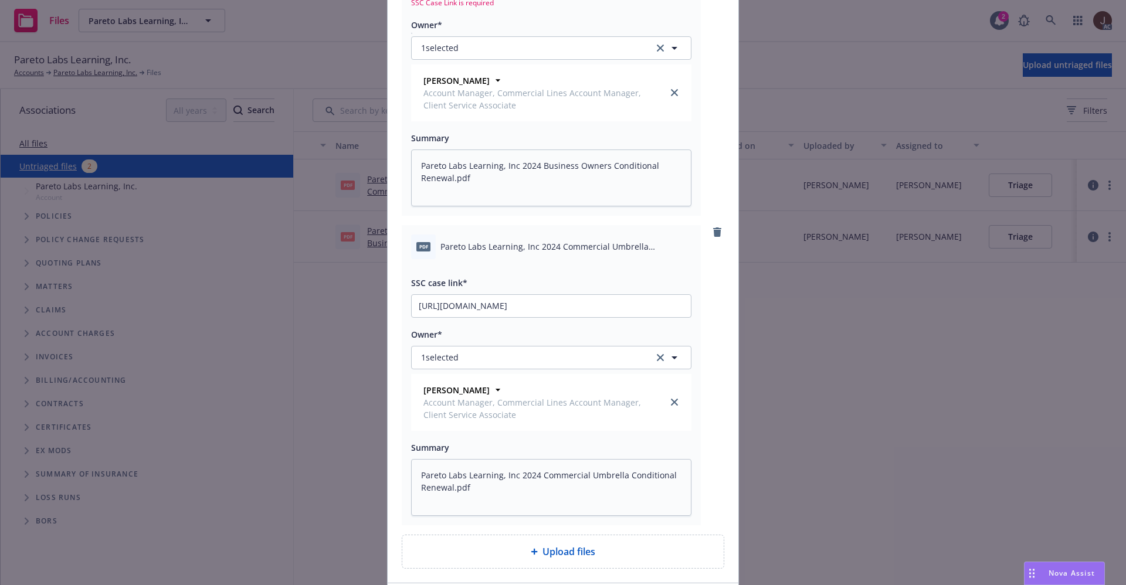
scroll to position [20, 0]
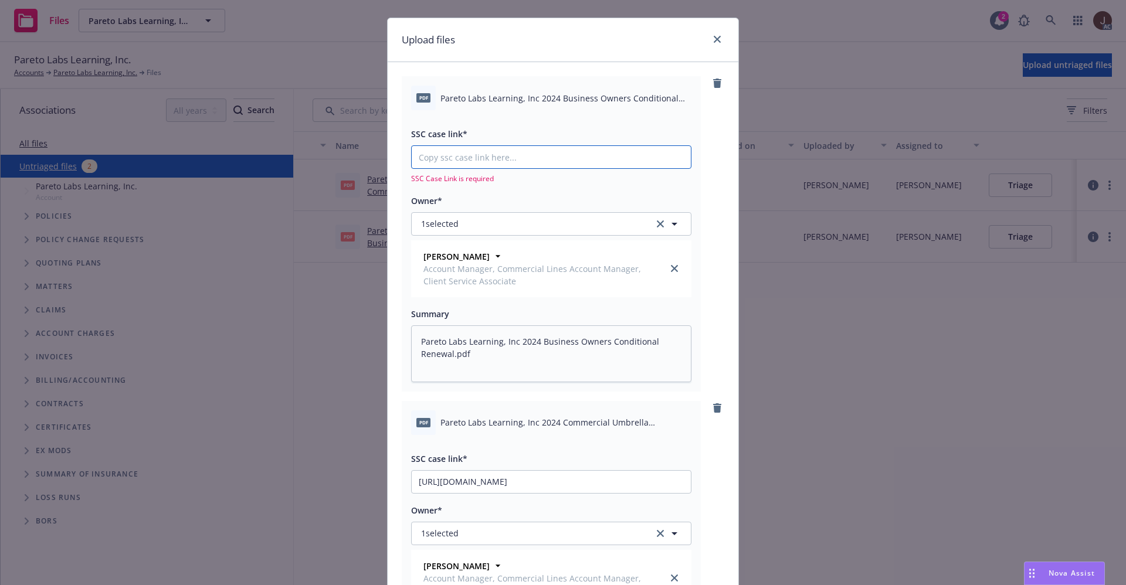
click at [449, 159] on input "SSC case link*" at bounding box center [551, 157] width 279 height 22
paste input "https://newfront-ssc.lightning.force.com/lightning/r/Case/500Vz00000Qjte8IAB/vi…"
type input "https://newfront-ssc.lightning.force.com/lightning/r/Case/500Vz00000Qjte8IAB/vi…"
type textarea "x"
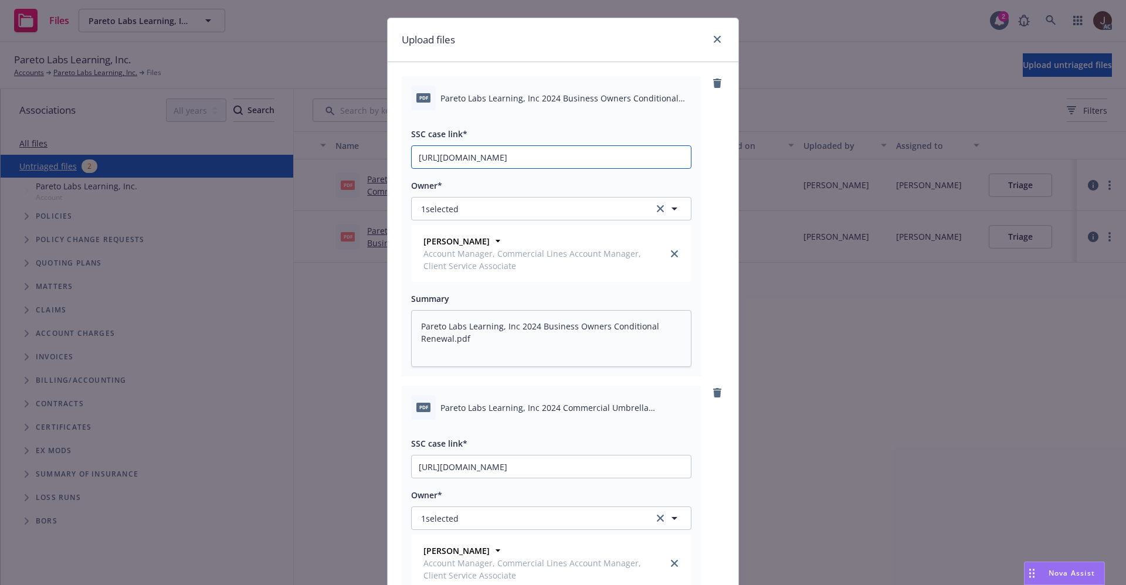
scroll to position [0, 55]
type input "https://newfront-ssc.lightning.force.com/lightning/r/Case/500Vz00000Qjte8IAB/vi…"
click at [704, 158] on div "pdf Pareto Labs Learning, Inc 2024 Business Owners Conditional Renewal.pdf SSC …" at bounding box center [563, 226] width 322 height 300
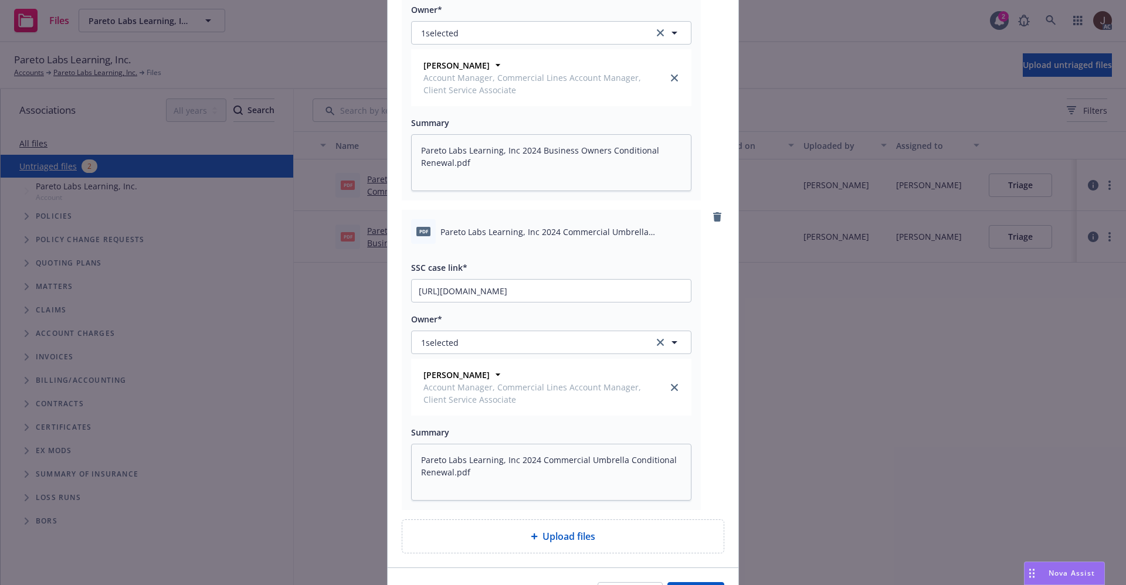
scroll to position [269, 0]
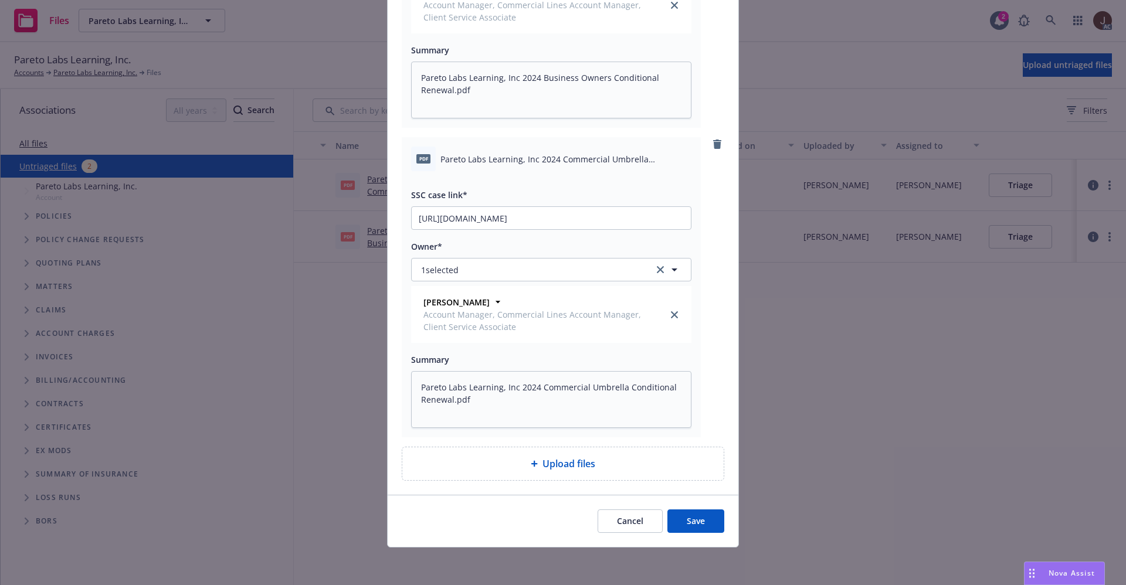
click at [689, 509] on button "Save" at bounding box center [695, 520] width 57 height 23
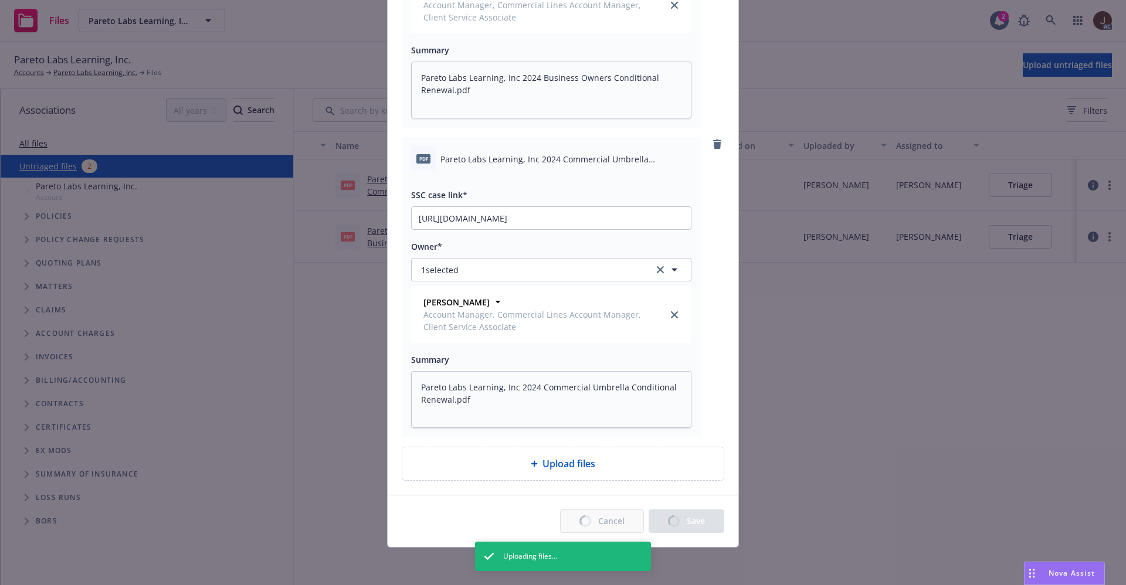
type textarea "x"
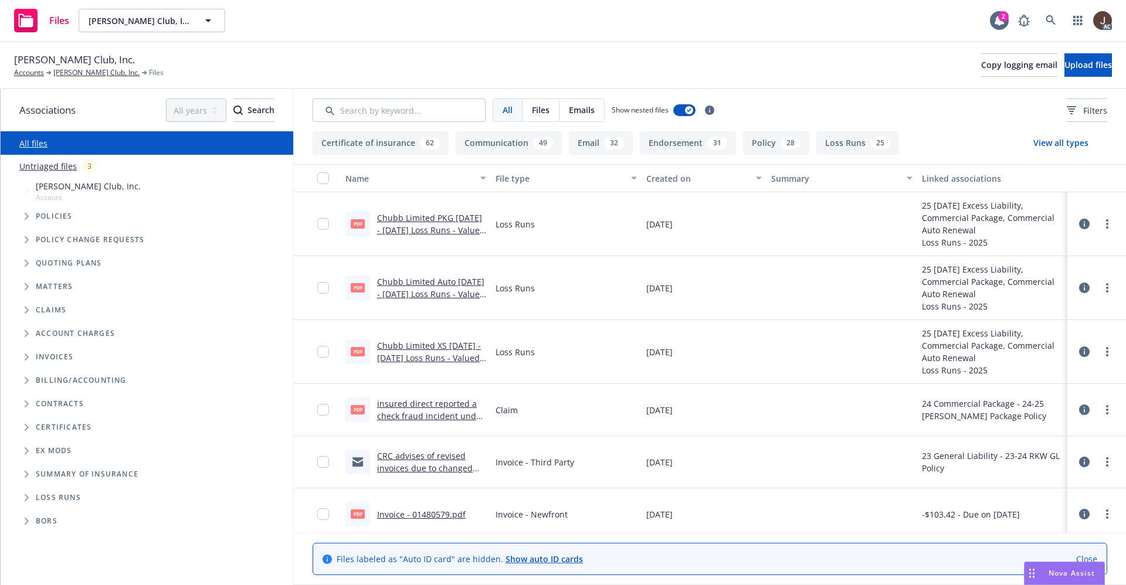
click at [36, 165] on link "Untriaged files" at bounding box center [47, 166] width 57 height 12
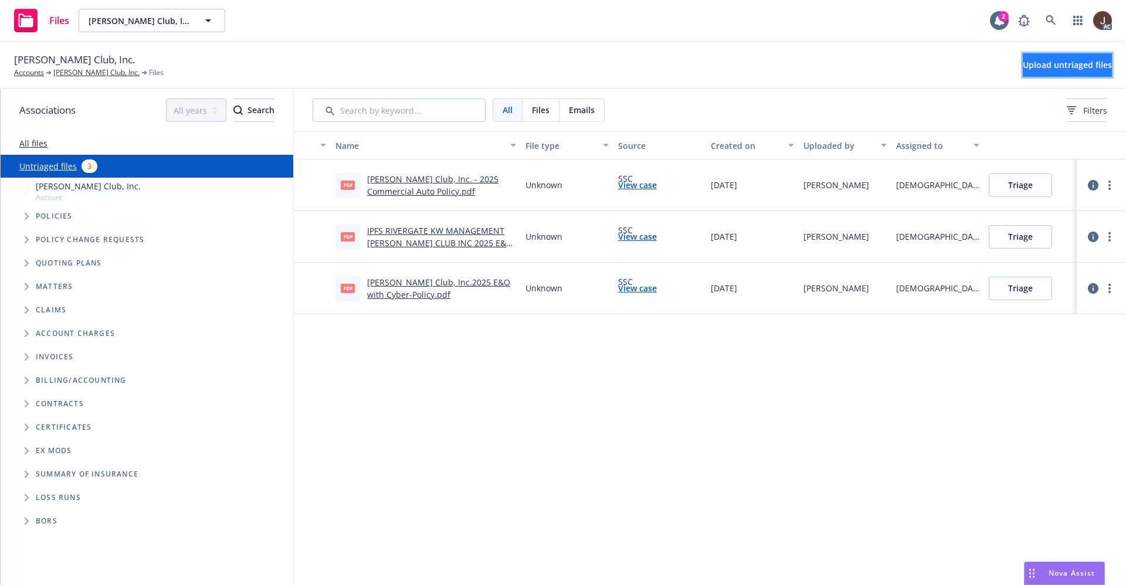
click at [1052, 60] on span "Upload untriaged files" at bounding box center [1066, 64] width 89 height 11
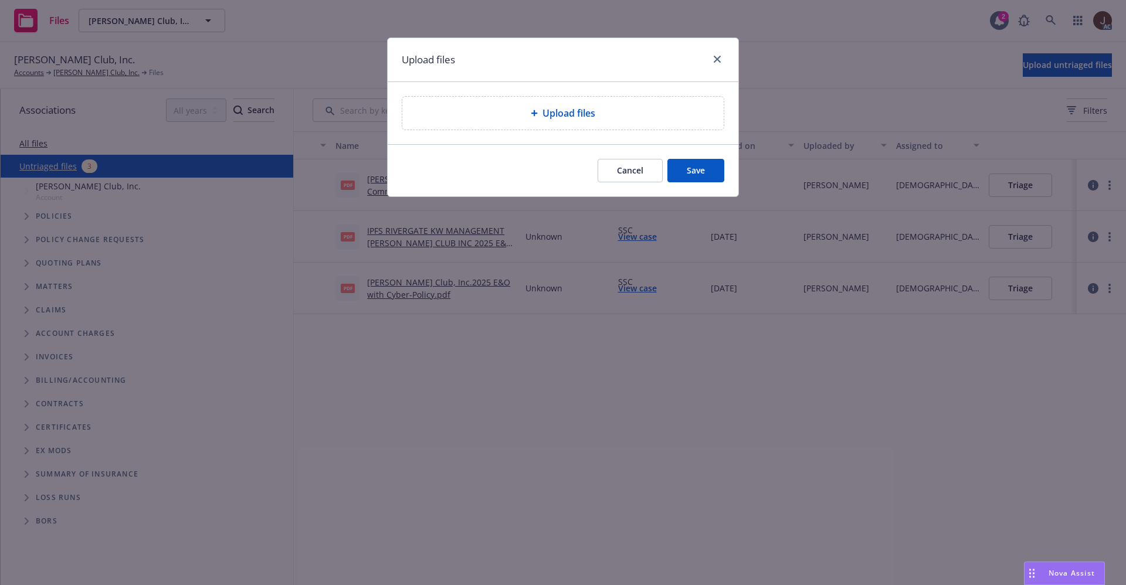
click at [575, 109] on span "Upload files" at bounding box center [568, 113] width 53 height 14
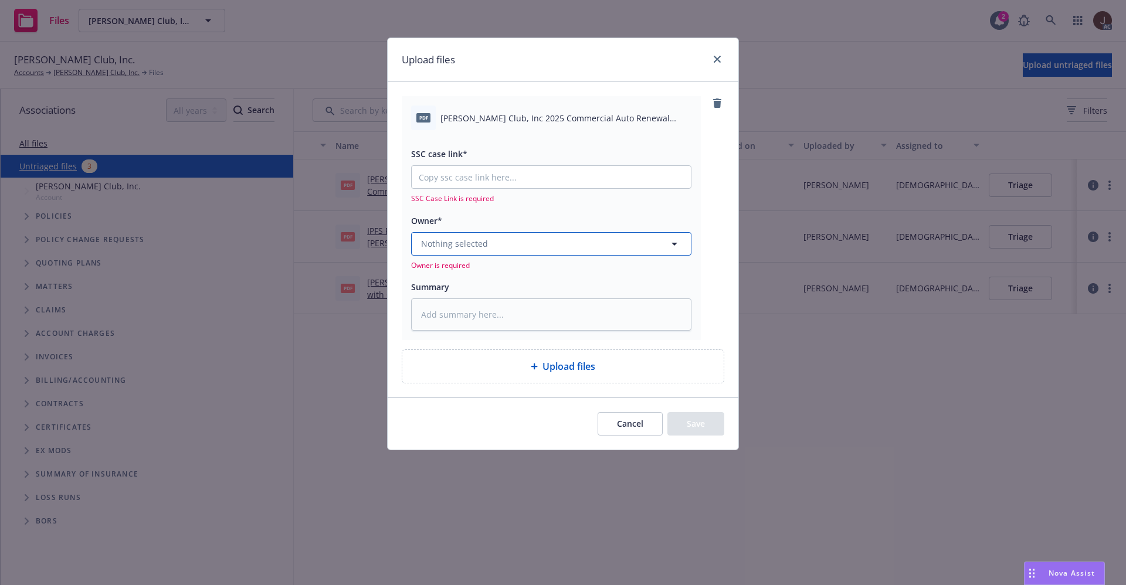
click at [472, 237] on span "Nothing selected" at bounding box center [454, 243] width 67 height 12
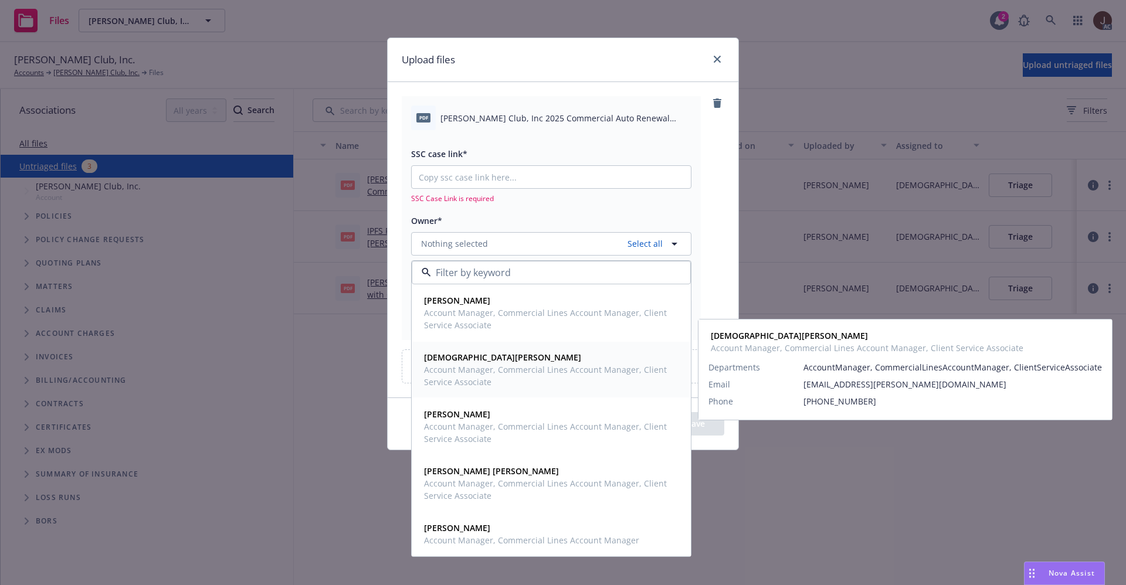
click at [496, 359] on div "Christian Senecal Account Manager, Commercial Lines Account Manager, Client Ser…" at bounding box center [550, 369] width 252 height 37
type textarea "x"
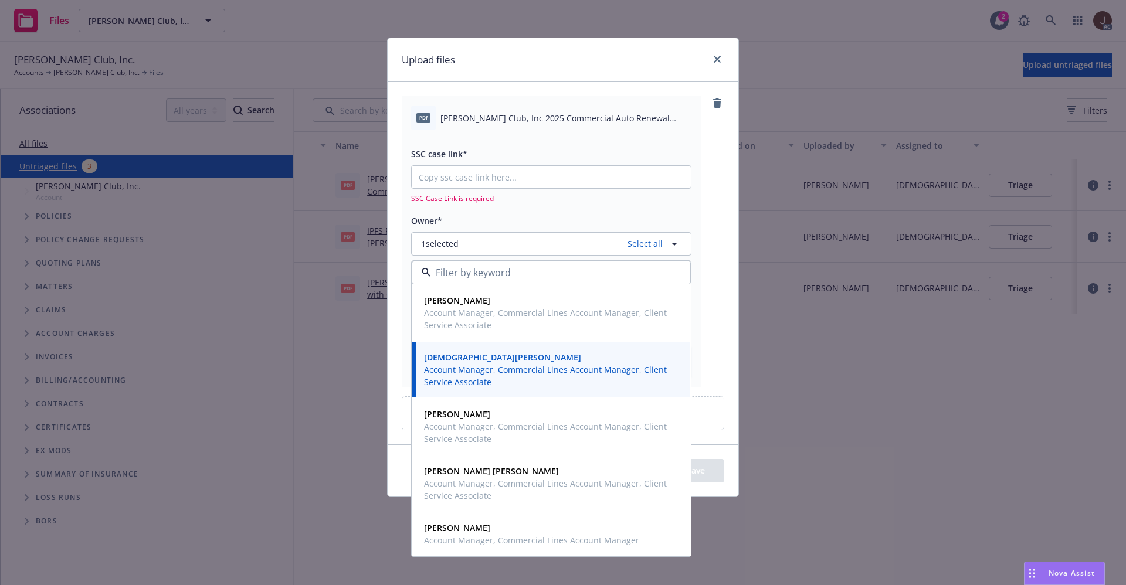
click at [713, 210] on div "pdf Alfred Club, Inc 2025 Commercial Auto Renewal Information.pdf SSC case link…" at bounding box center [563, 241] width 322 height 290
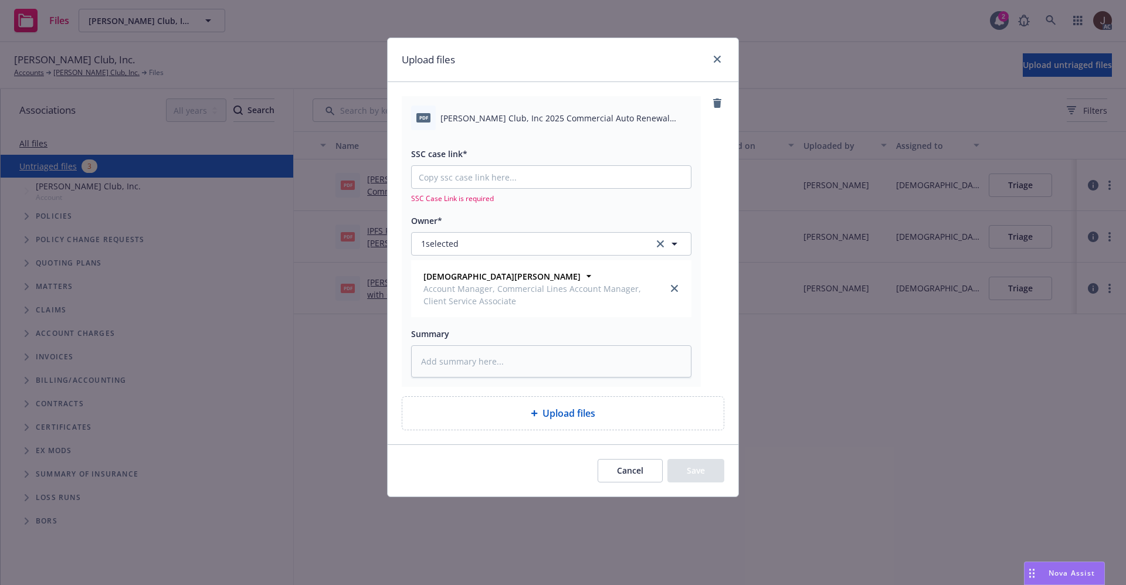
click at [526, 128] on div "pdf Alfred Club, Inc 2025 Commercial Auto Renewal Information.pdf" at bounding box center [551, 118] width 280 height 25
copy div "Alfred Club, Inc 2025 Commercial Auto Renewal Information.pdf"
click at [453, 362] on textarea at bounding box center [551, 361] width 280 height 32
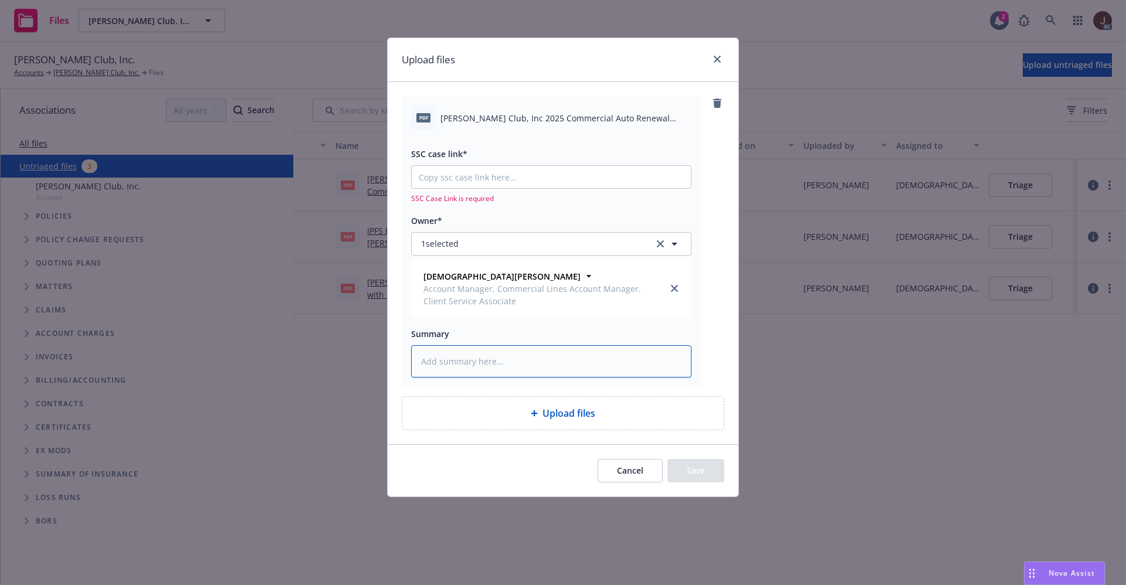
paste textarea "Alfred Club, Inc 2025 Commercial Auto Renewal Information.pdf"
type textarea "Alfred Club, Inc 2025 Commercial Auto Renewal Information.pdf"
type textarea "x"
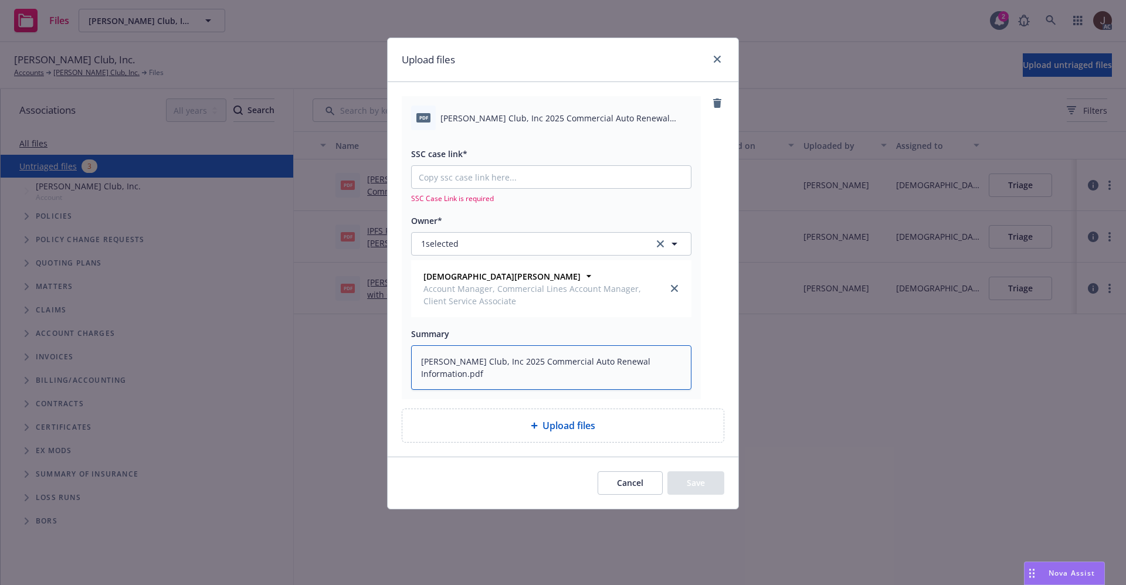
type textarea "Alfred Club, Inc 2025 Commercial Auto Renewal Information.pdf"
type textarea "x"
click at [467, 181] on input "SSC case link*" at bounding box center [551, 177] width 279 height 22
paste input "https://newfront-ssc.lightning.force.com/lightning/r/Case/500Vz00000QjlAKIAZ/vi…"
type input "https://newfront-ssc.lightning.force.com/lightning/r/Case/500Vz00000QjlAKIAZ/vi…"
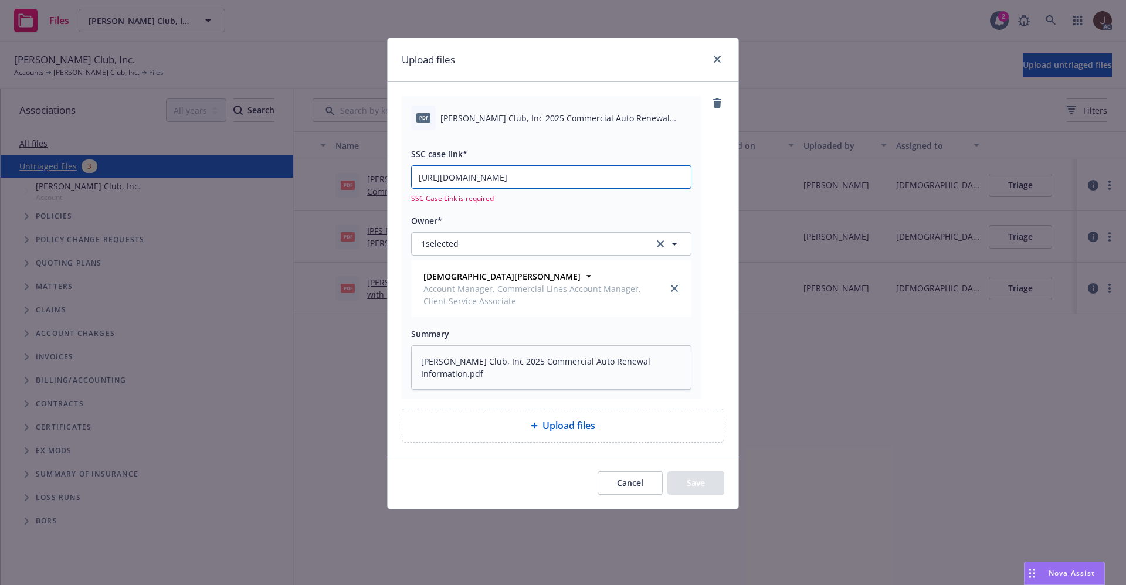
type textarea "x"
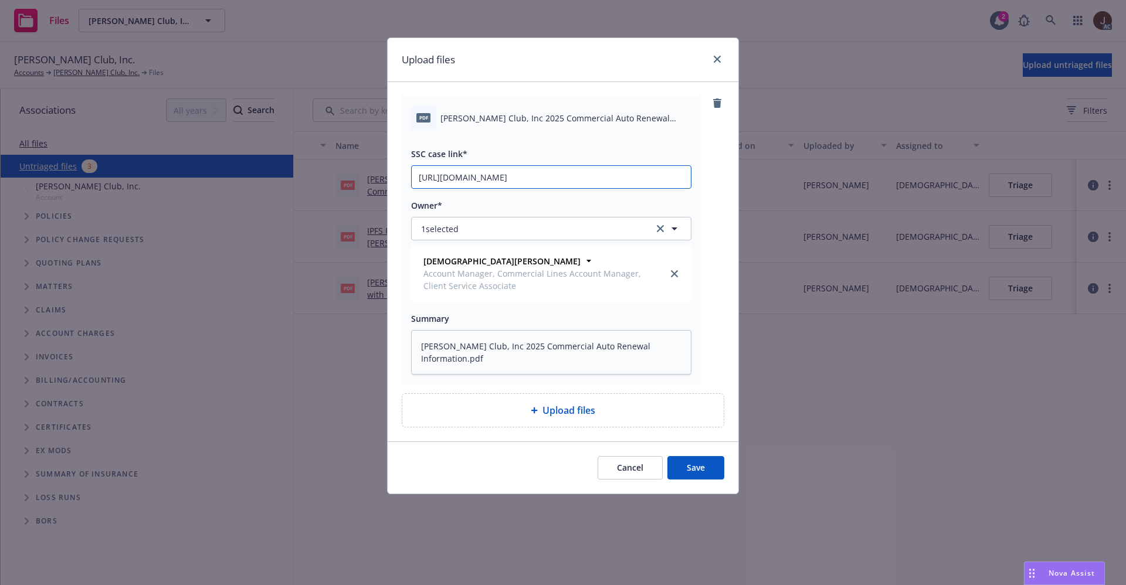
type input "https://newfront-ssc.lightning.force.com/lightning/r/Case/500Vz00000QjlAKIAZ/vi…"
click at [676, 464] on button "Save" at bounding box center [695, 467] width 57 height 23
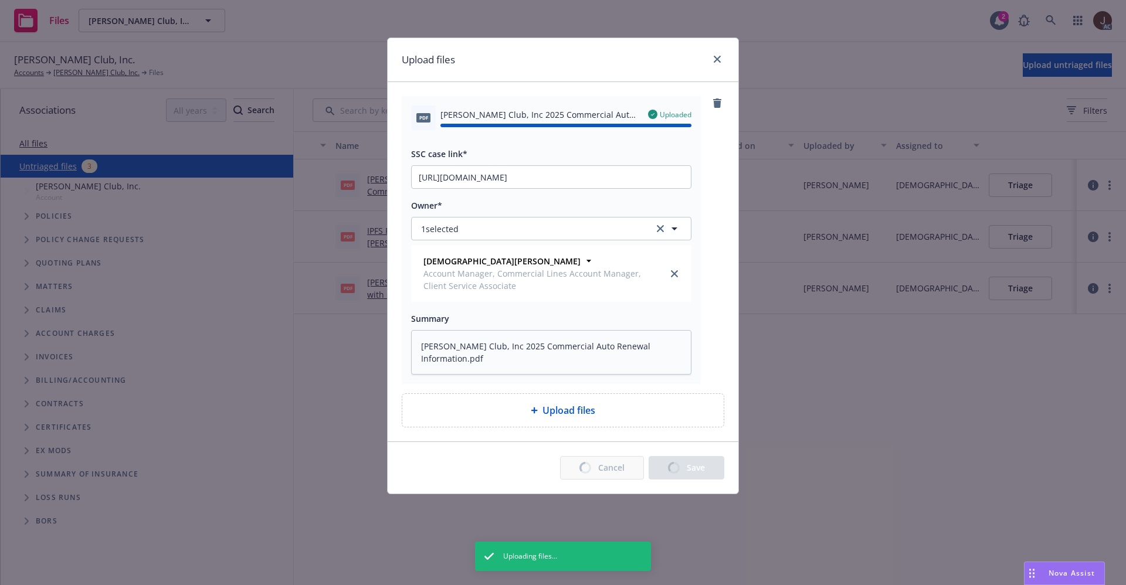
type textarea "x"
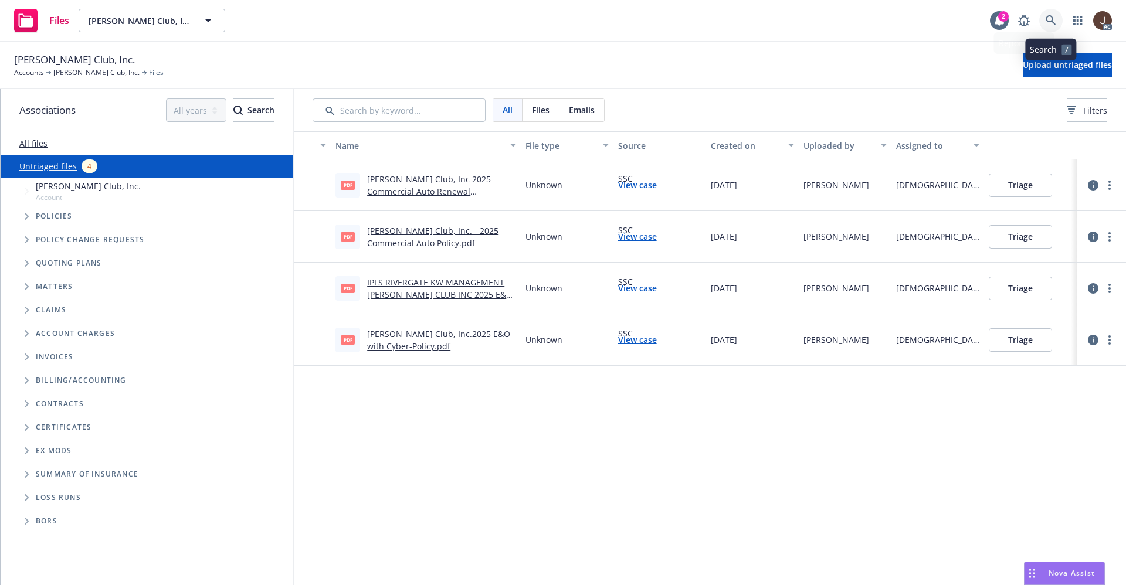
click at [1055, 15] on icon at bounding box center [1050, 20] width 11 height 11
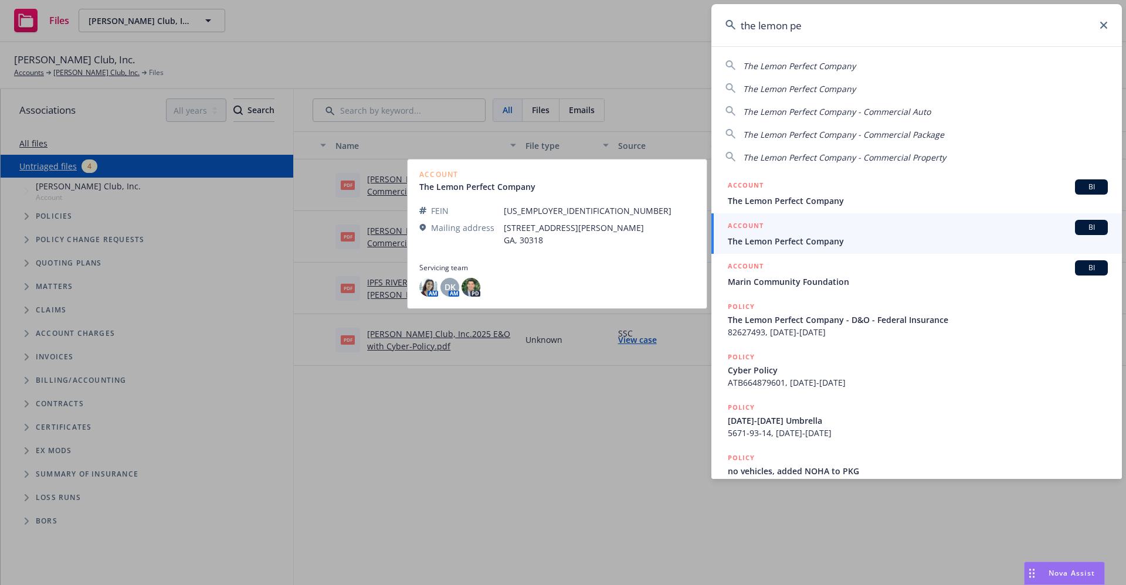
type input "the lemon pe"
click at [770, 240] on span "The Lemon Perfect Company" at bounding box center [918, 241] width 380 height 12
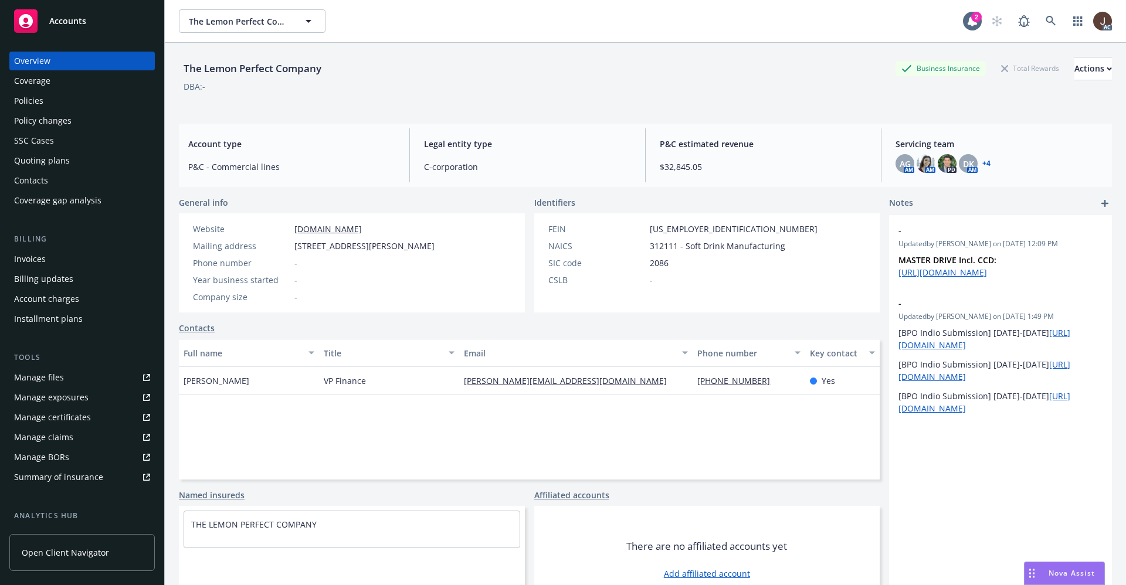
click at [17, 103] on div "Policies" at bounding box center [28, 100] width 29 height 19
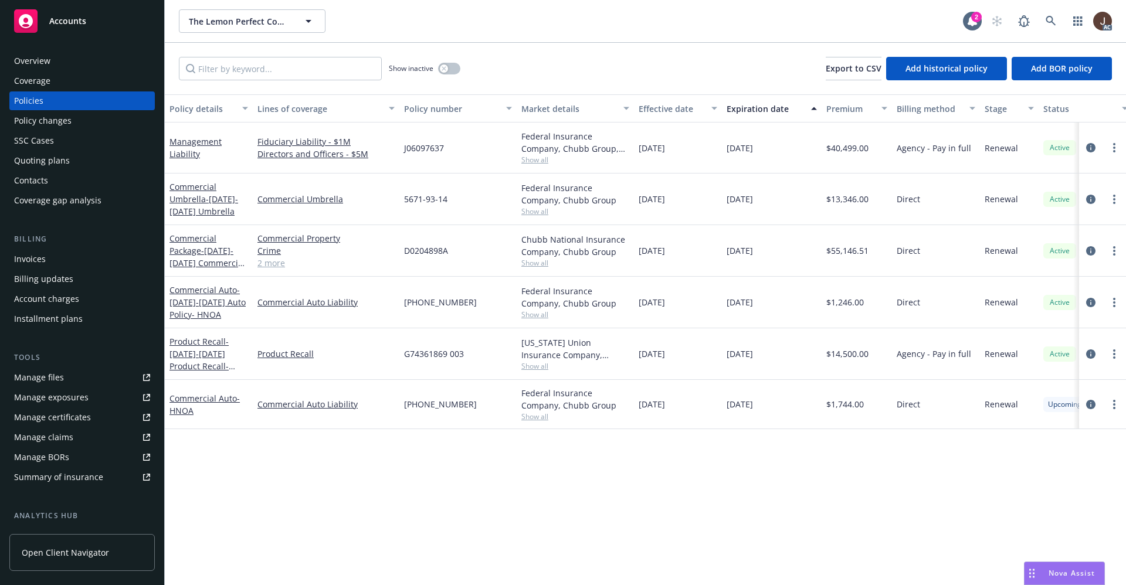
scroll to position [0, 171]
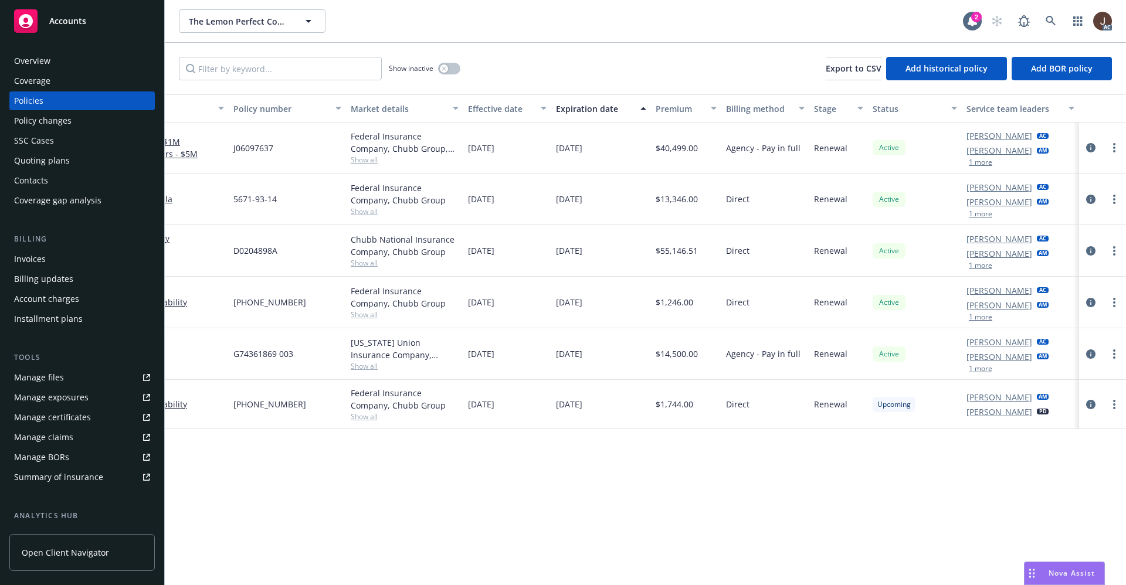
click at [49, 380] on div "Manage files" at bounding box center [39, 377] width 50 height 19
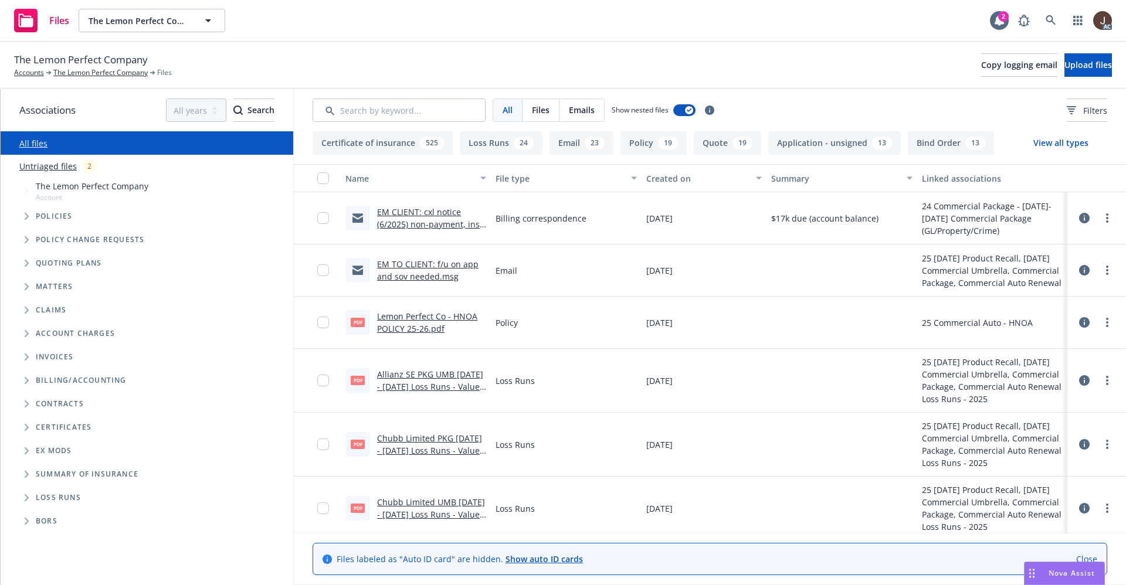
click at [49, 165] on link "Untriaged files" at bounding box center [47, 166] width 57 height 12
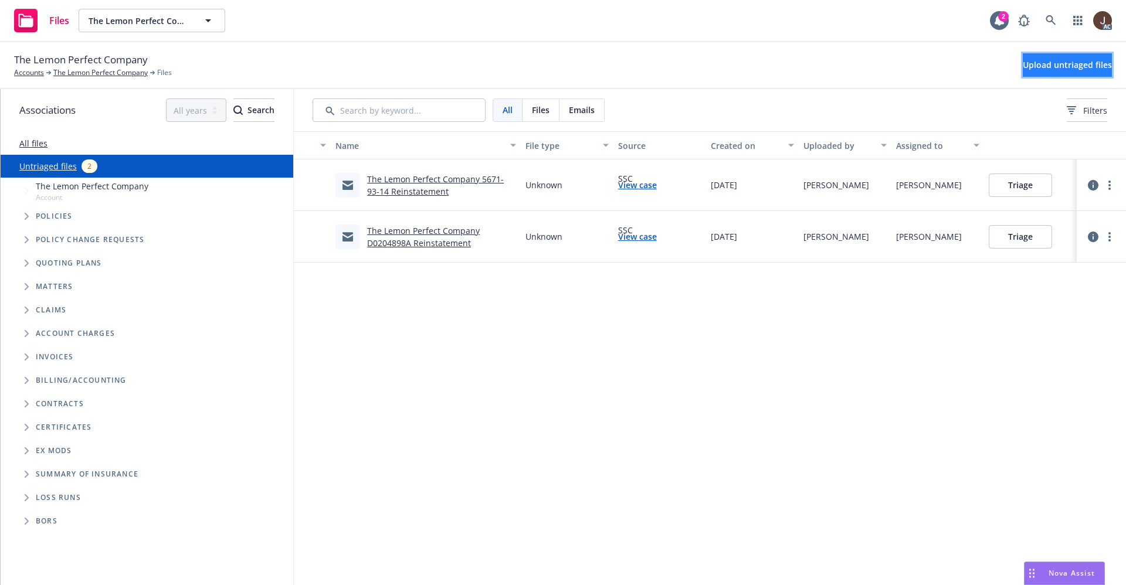
click at [1042, 69] on span "Upload untriaged files" at bounding box center [1066, 64] width 89 height 11
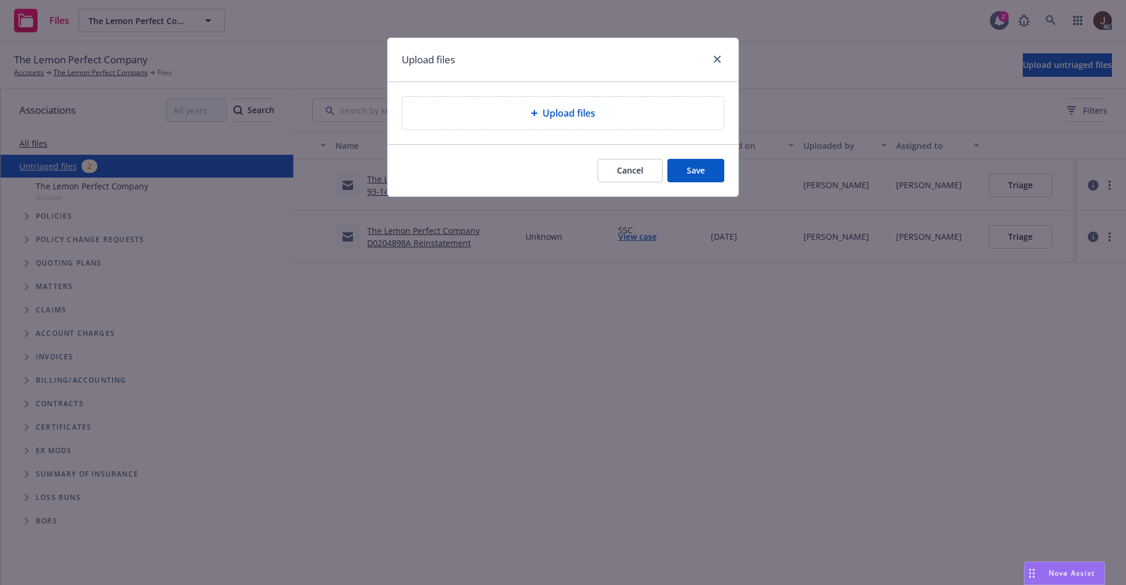
click at [569, 113] on span "Upload files" at bounding box center [568, 113] width 53 height 14
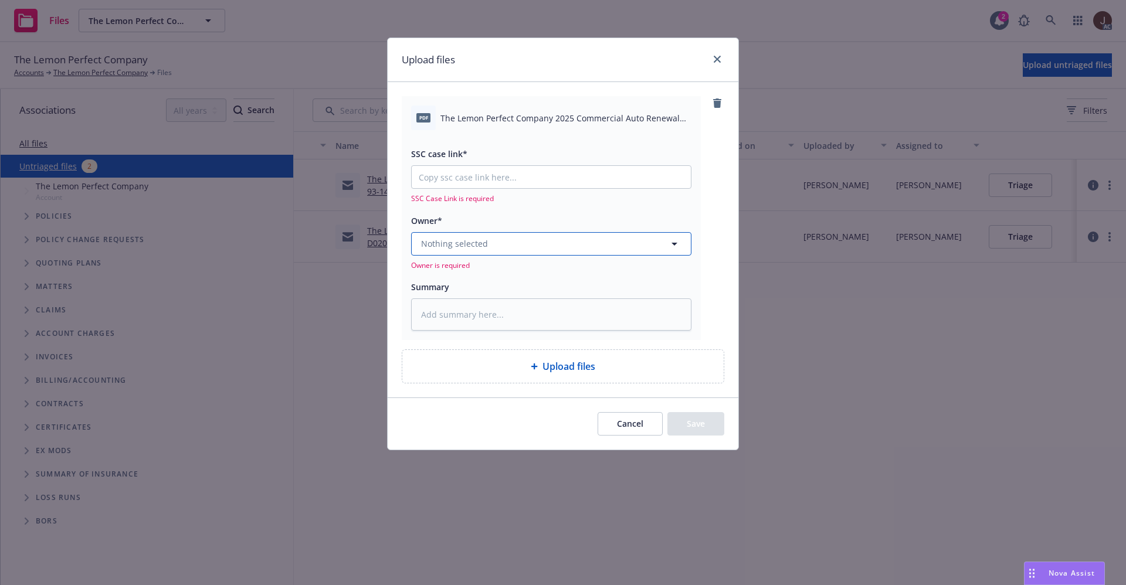
click at [483, 246] on span "Nothing selected" at bounding box center [454, 243] width 67 height 12
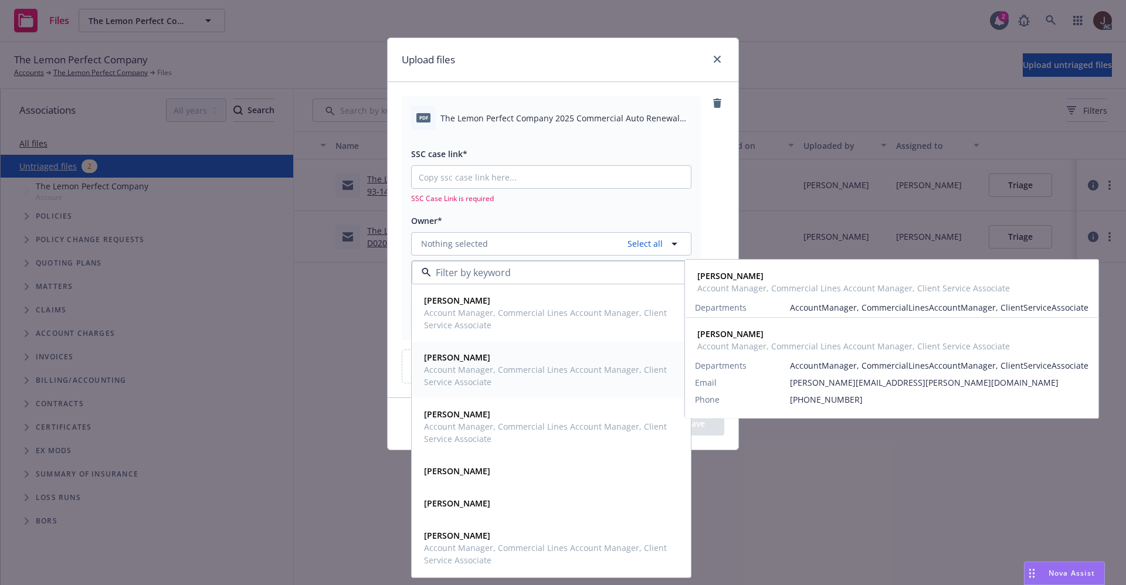
click at [471, 364] on span "Account Manager, Commercial Lines Account Manager, Client Service Associate" at bounding box center [550, 376] width 252 height 25
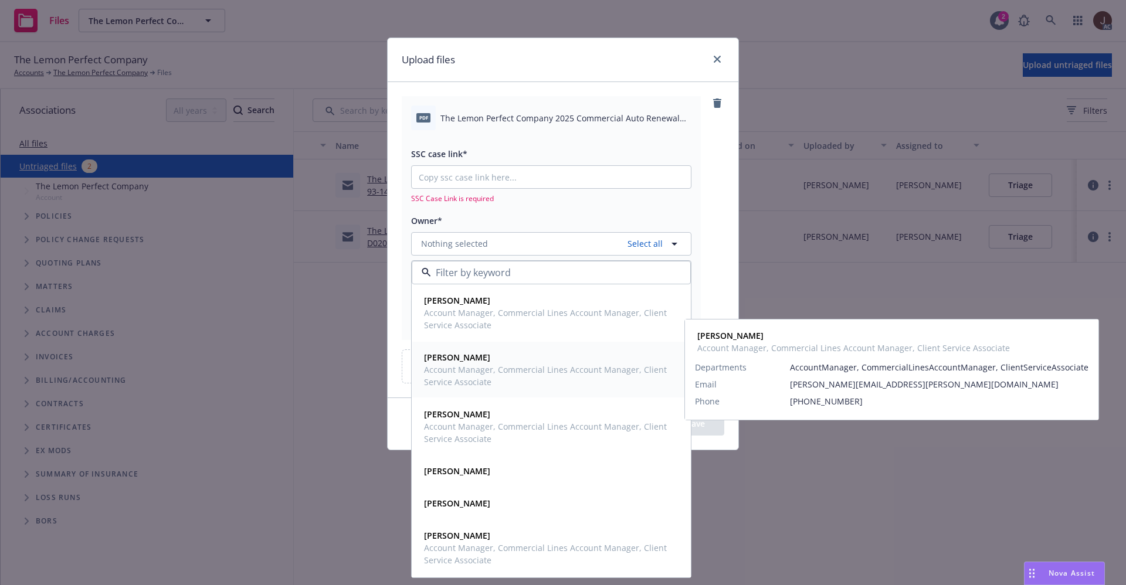
type textarea "x"
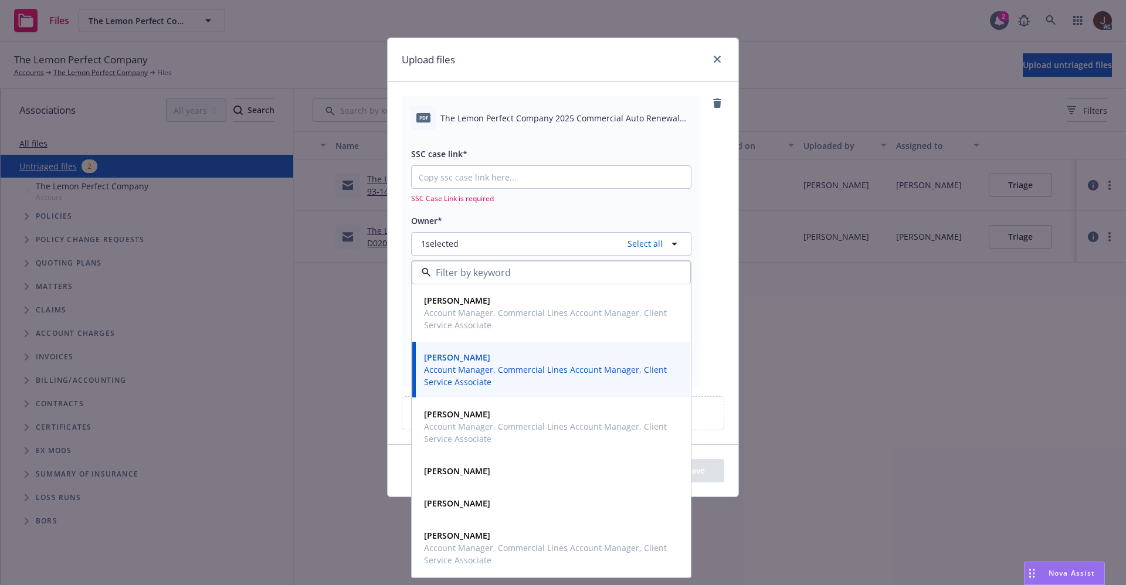
click at [715, 181] on div "pdf The Lemon Perfect Company 2025 Commercial Auto Renewal Notification.pdf SSC…" at bounding box center [563, 241] width 322 height 290
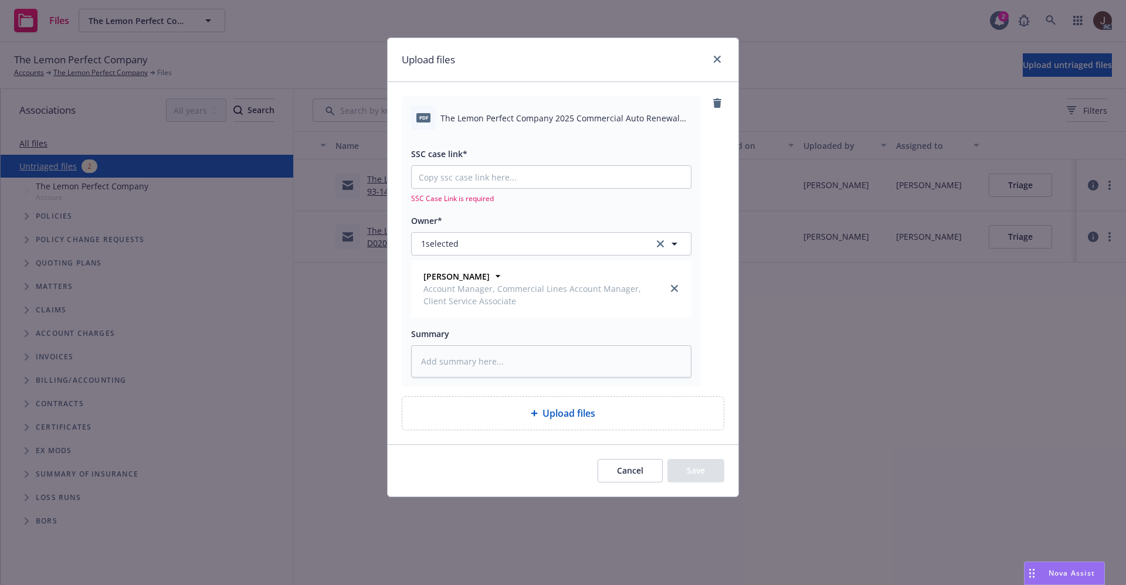
click at [545, 114] on span "The Lemon Perfect Company 2025 Commercial Auto Renewal Notification.pdf" at bounding box center [565, 118] width 251 height 12
click at [546, 115] on span "The Lemon Perfect Company 2025 Commercial Auto Renewal Notification.pdf" at bounding box center [565, 118] width 251 height 12
copy div "The Lemon Perfect Company 2025 Commercial Auto Renewal Notification.pdf"
click at [455, 361] on textarea at bounding box center [551, 361] width 280 height 32
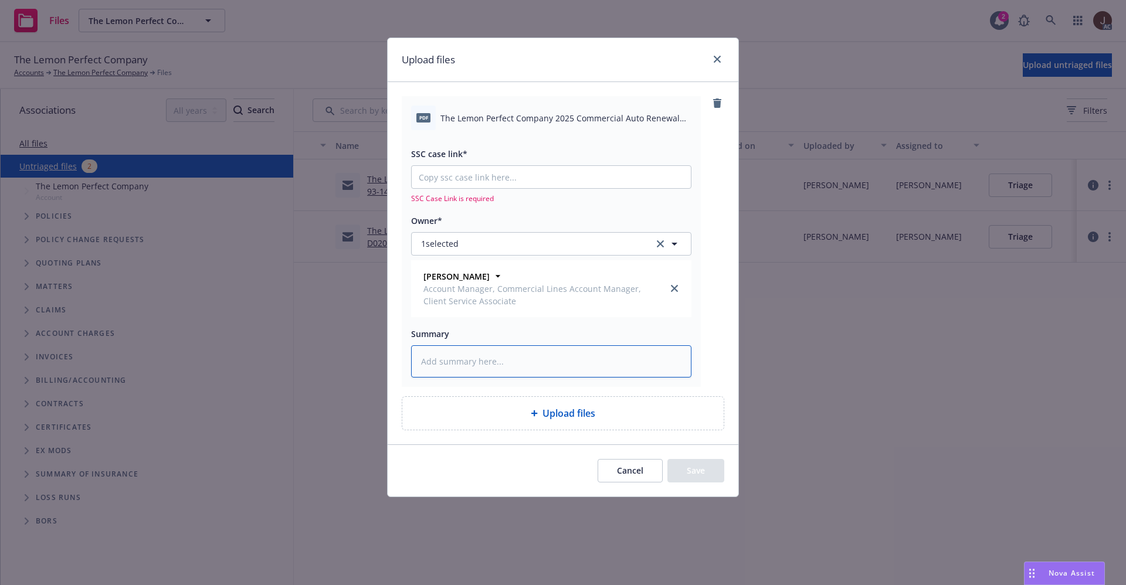
paste textarea "The Lemon Perfect Company 2025 Commercial Auto Renewal Notification.pdf"
type textarea "The Lemon Perfect Company 2025 Commercial Auto Renewal Notification.pdf"
type textarea "x"
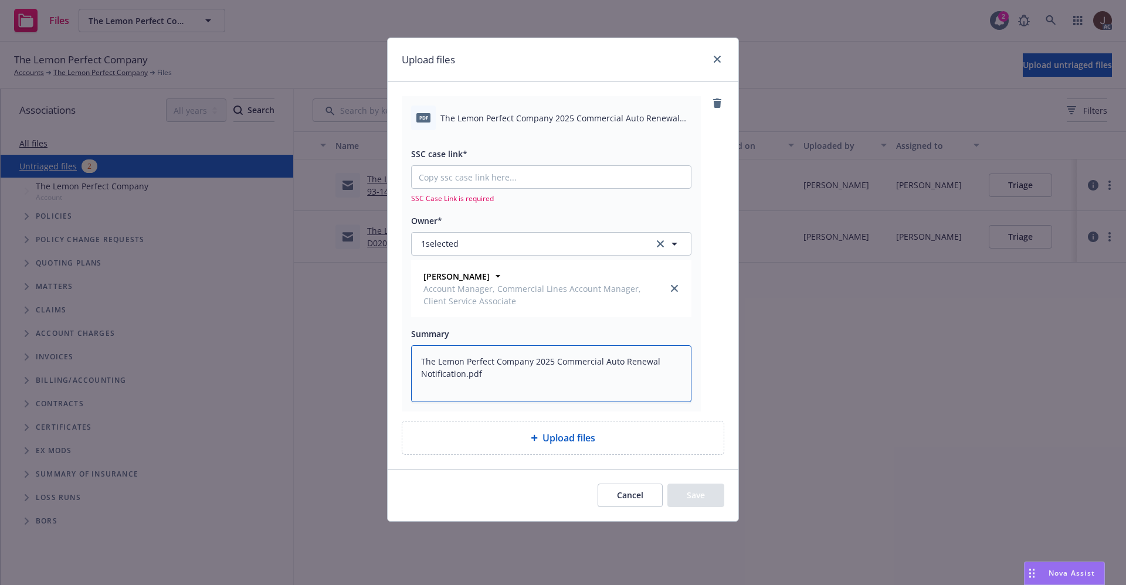
type textarea "The Lemon Perfect Company 2025 Commercial Auto Renewal Notification.pdf"
type textarea "x"
click at [450, 179] on input "SSC case link*" at bounding box center [551, 177] width 279 height 22
paste input "https://newfront-ssc.lightning.force.com/lightning/r/Case/500Vz00000QjpiaIAB/vi…"
type input "https://newfront-ssc.lightning.force.com/lightning/r/Case/500Vz00000QjpiaIAB/vi…"
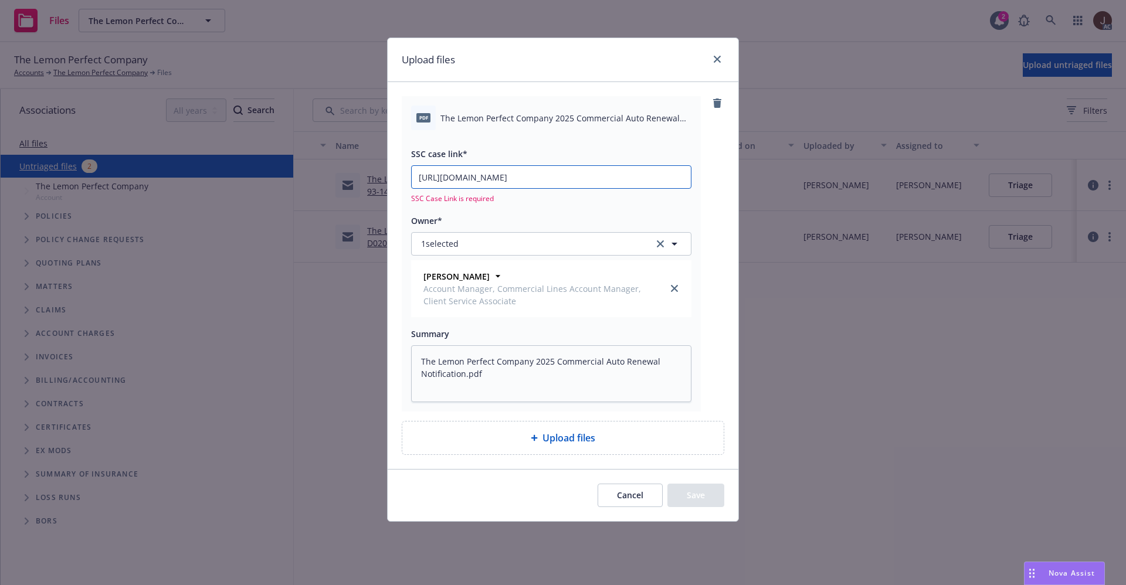
type textarea "x"
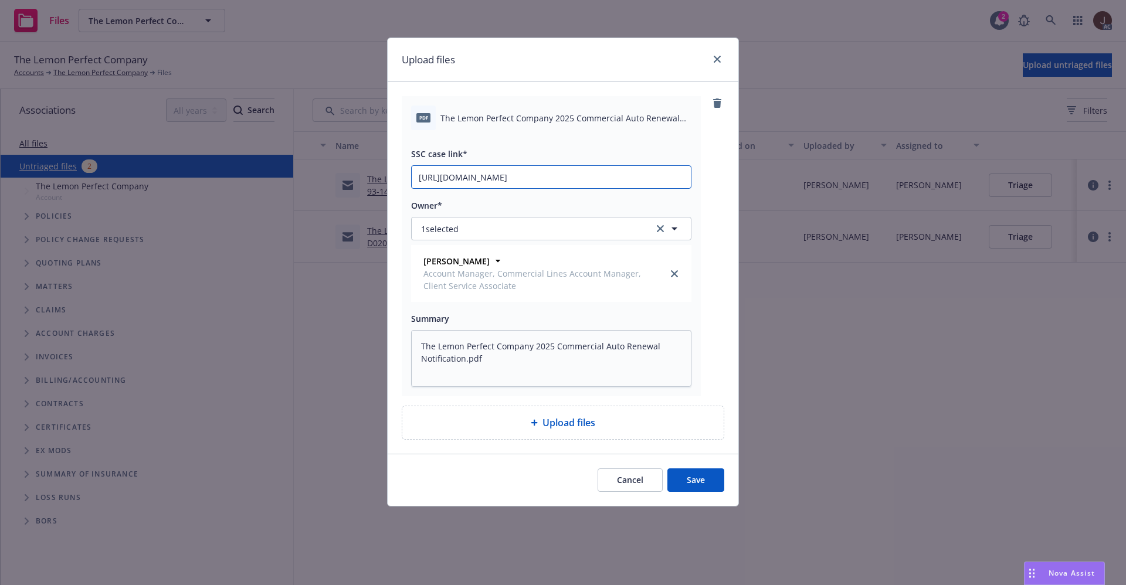
scroll to position [0, 55]
type input "https://newfront-ssc.lightning.force.com/lightning/r/Case/500Vz00000QjpiaIAB/vi…"
click at [718, 227] on div "pdf The Lemon Perfect Company 2025 Commercial Auto Renewal Notification.pdf SSC…" at bounding box center [563, 246] width 322 height 300
click at [698, 477] on button "Save" at bounding box center [695, 479] width 57 height 23
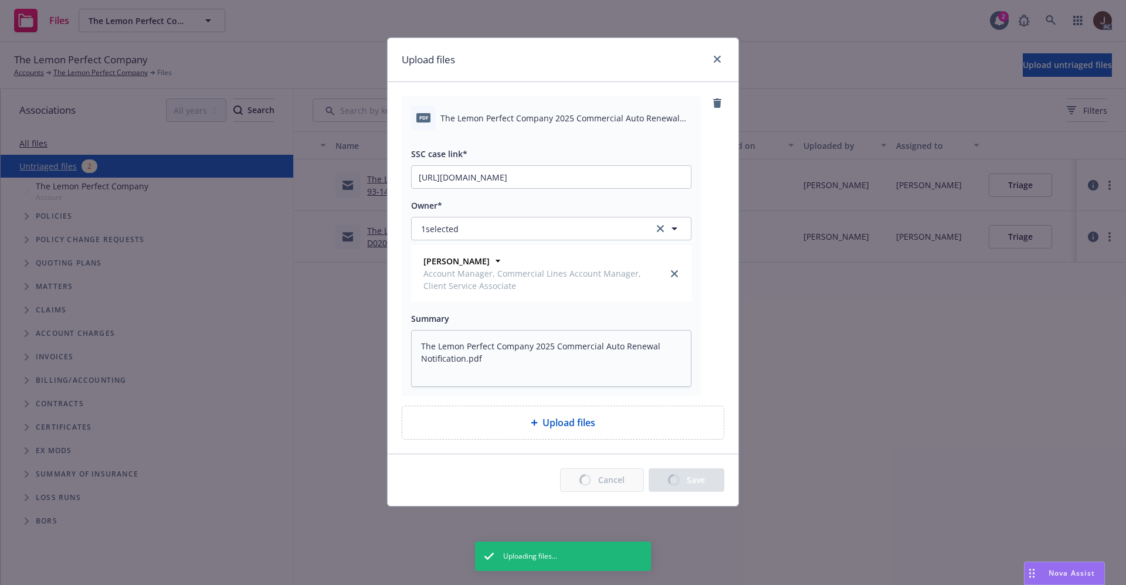
type textarea "x"
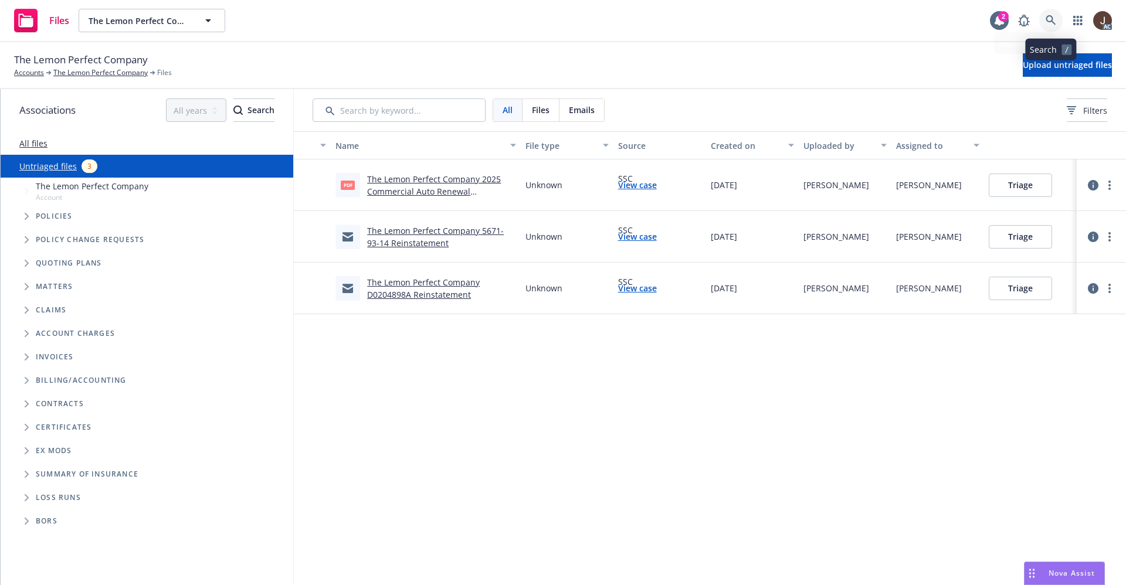
click at [1054, 18] on icon at bounding box center [1050, 20] width 11 height 11
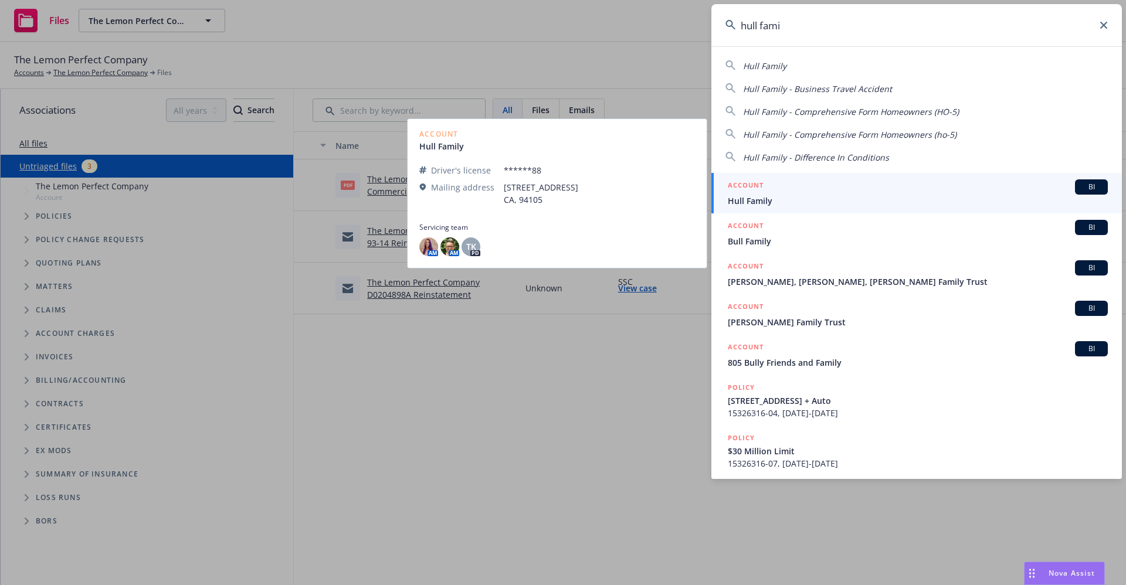
type input "hull fami"
click at [752, 205] on span "Hull Family" at bounding box center [918, 201] width 380 height 12
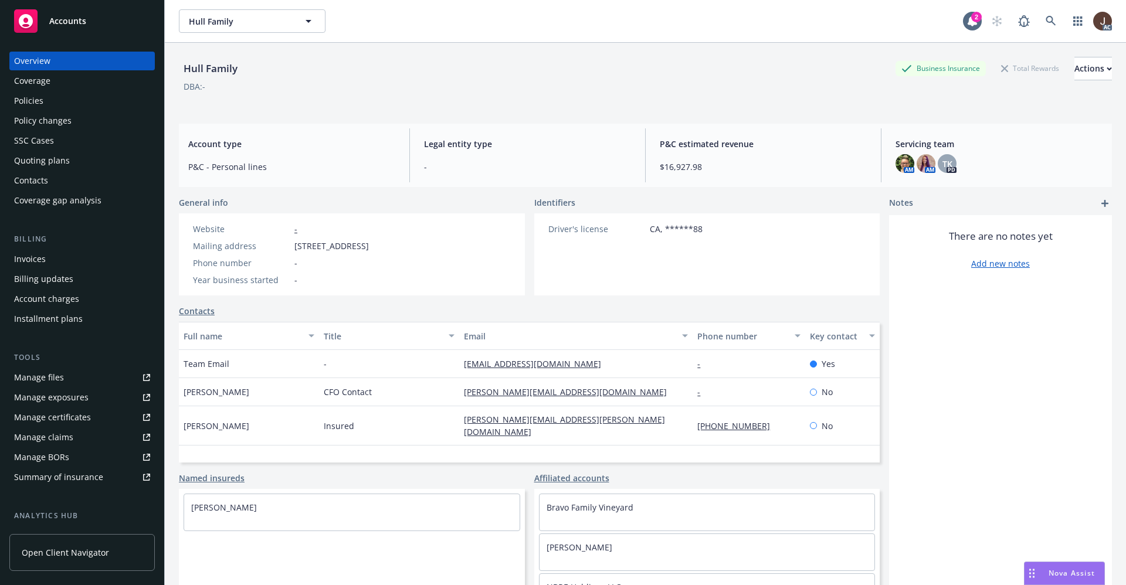
click at [49, 376] on div "Manage files" at bounding box center [39, 377] width 50 height 19
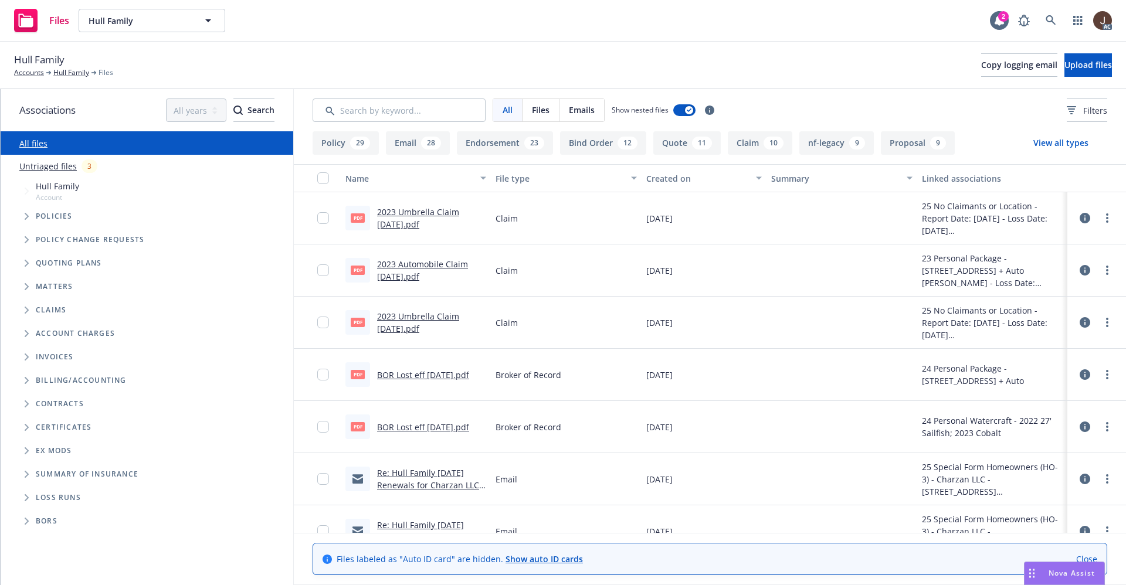
click at [47, 170] on link "Untriaged files" at bounding box center [47, 166] width 57 height 12
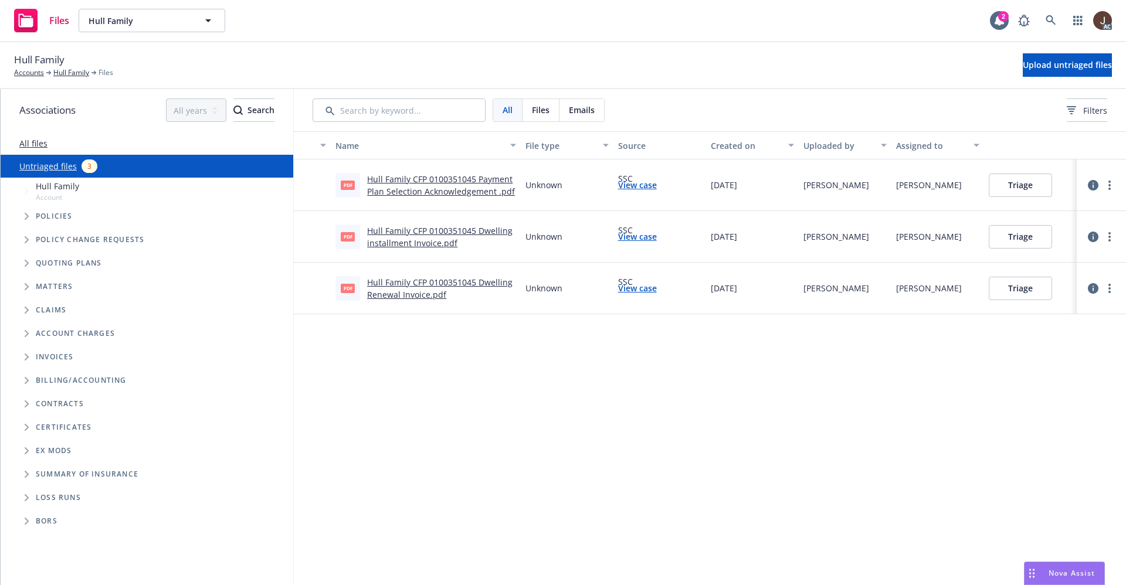
click at [569, 358] on div "Name File type Source Created on Uploaded by Assigned to pdf Hull Family CFP 01…" at bounding box center [710, 358] width 832 height 454
click at [1038, 67] on span "Upload untriaged files" at bounding box center [1066, 64] width 89 height 11
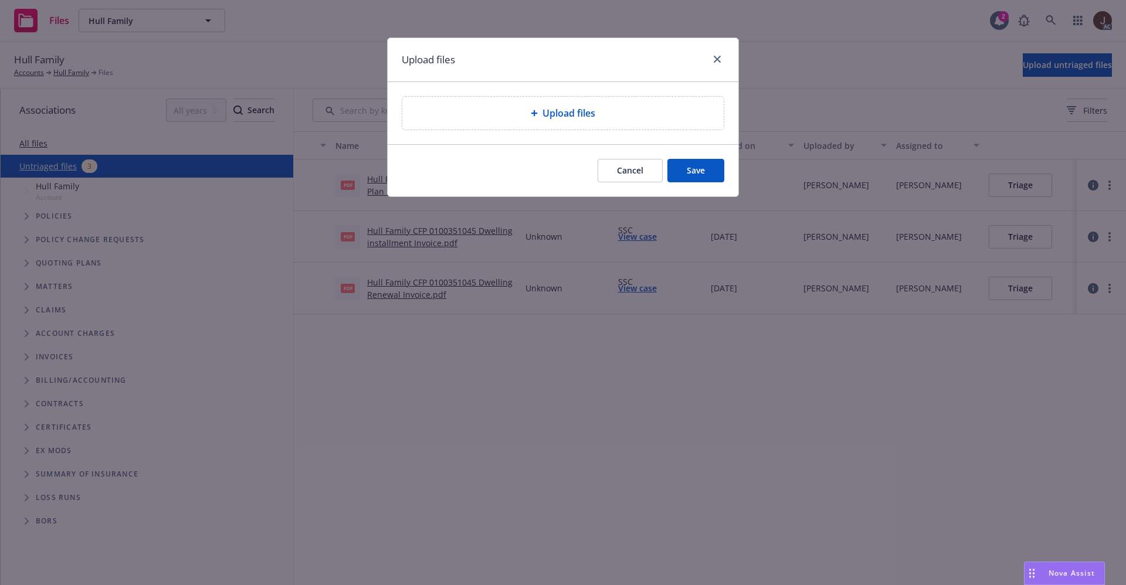
click at [575, 117] on span "Upload files" at bounding box center [568, 113] width 53 height 14
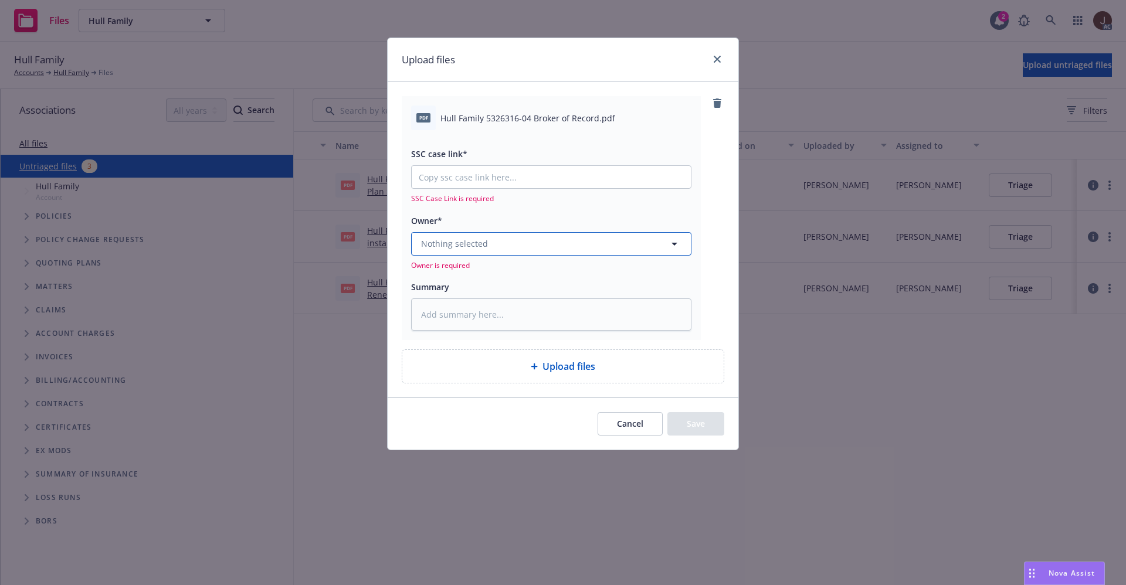
click at [533, 241] on button "Nothing selected" at bounding box center [551, 243] width 280 height 23
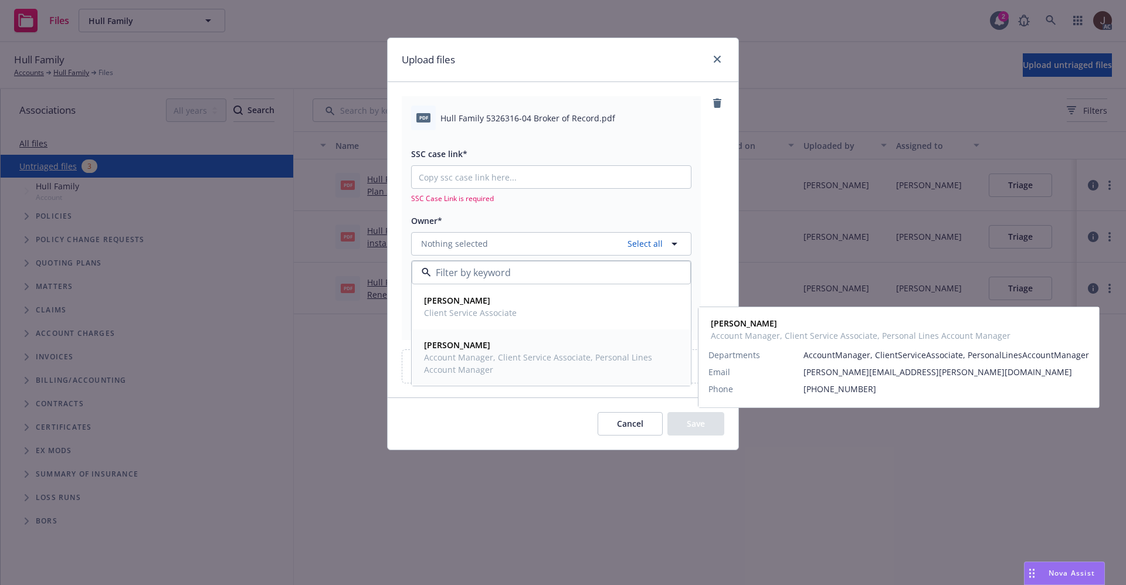
click at [492, 356] on span "Account Manager, Client Service Associate, Personal Lines Account Manager" at bounding box center [550, 363] width 252 height 25
type textarea "x"
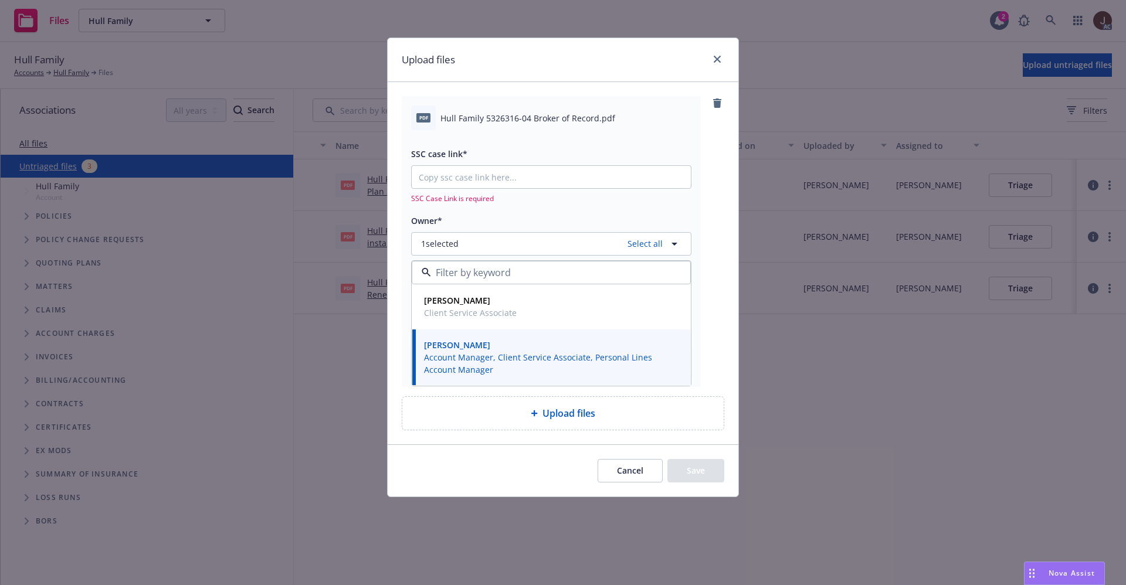
click at [728, 218] on div "pdf Hull Family 5326316-04 Broker of Record.pdf SSC case link* SSC Case Link is…" at bounding box center [563, 263] width 351 height 362
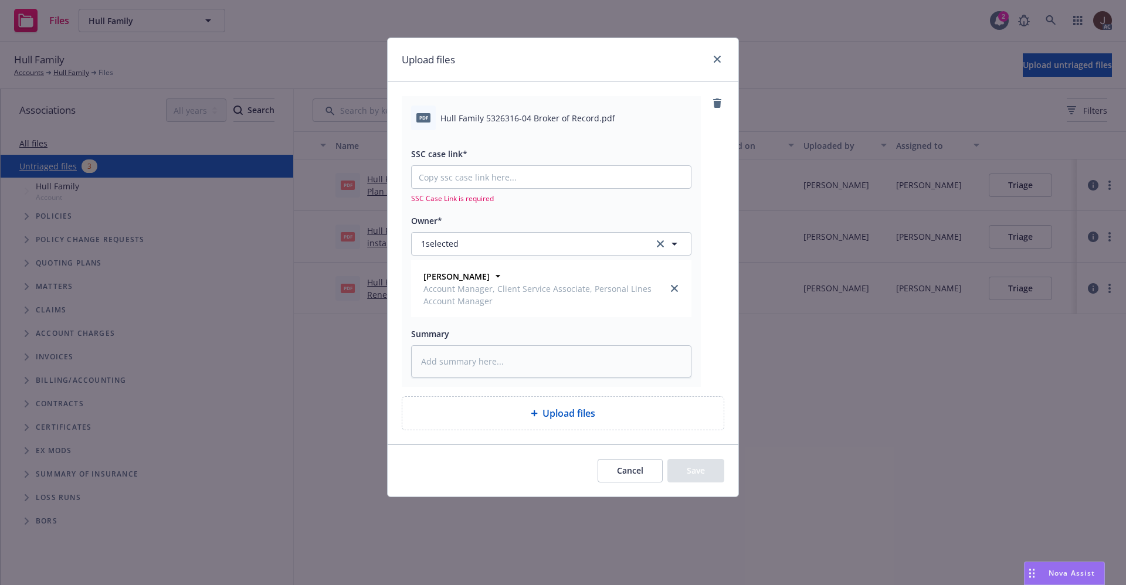
click at [504, 115] on span "Hull Family 5326316-04 Broker of Record.pdf" at bounding box center [527, 118] width 175 height 12
click at [504, 114] on span "Hull Family 5326316-04 Broker of Record.pdf" at bounding box center [527, 118] width 175 height 12
copy div "Hull Family 5326316-04 Broker of Record.pdf"
click at [475, 361] on textarea at bounding box center [551, 361] width 280 height 32
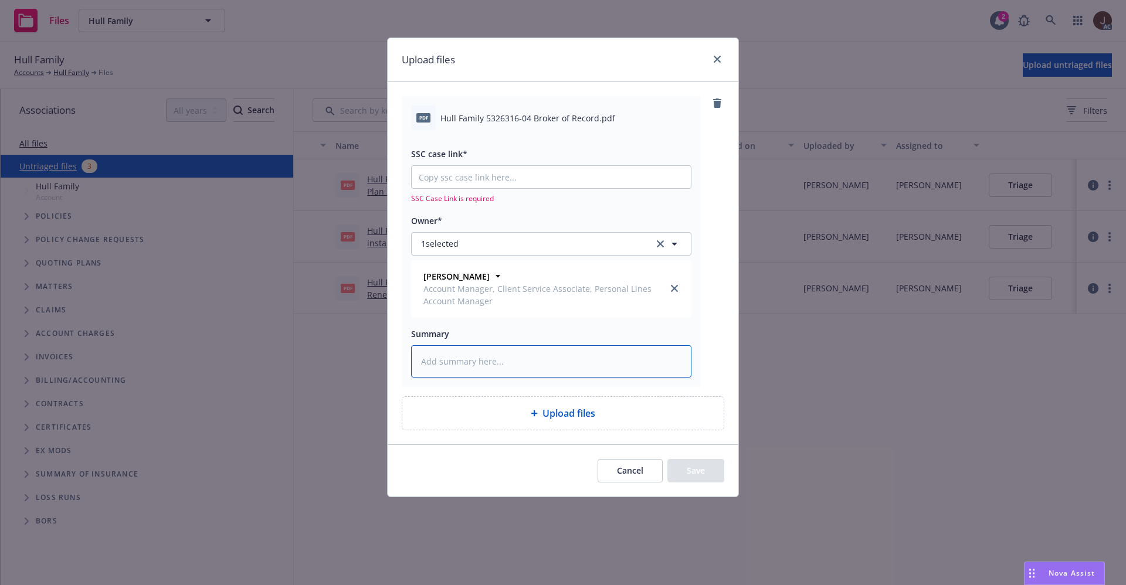
paste textarea "Hull Family 5326316-04 Broker of Record.pdf"
type textarea "Hull Family 5326316-04 Broker of Record.pdf"
type textarea "x"
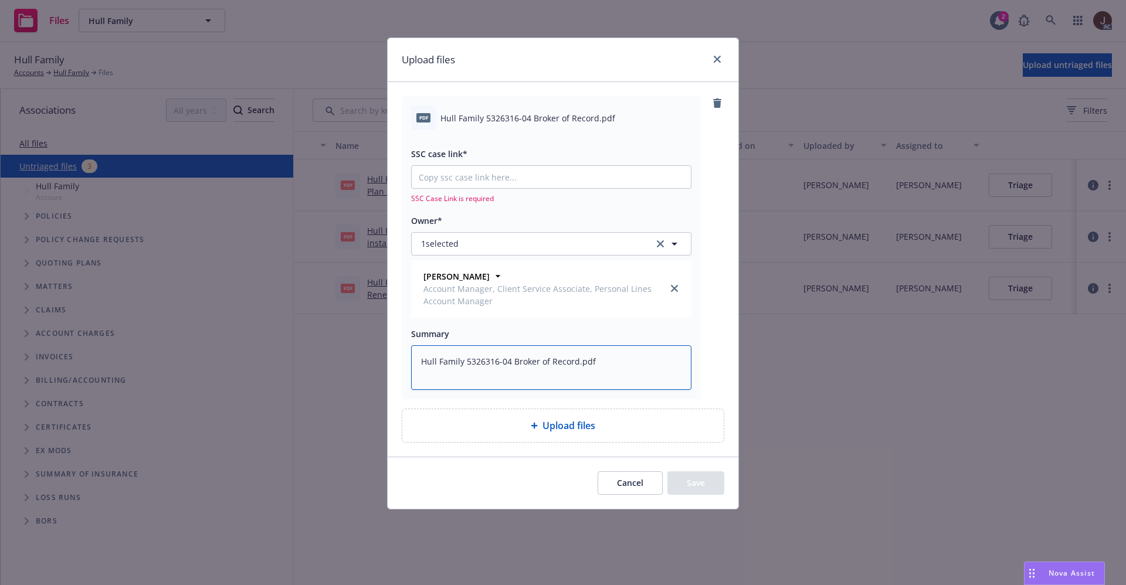
type textarea "Hull Family 5326316-04 Broker of Record.pdf"
type textarea "x"
click at [463, 179] on input "SSC case link*" at bounding box center [551, 177] width 279 height 22
paste input "https://newfront-ssc.lightning.force.com/lightning/r/Case/500Vz00000QjrXVIAZ/vi…"
type input "https://newfront-ssc.lightning.force.com/lightning/r/Case/500Vz00000QjrXVIAZ/vi…"
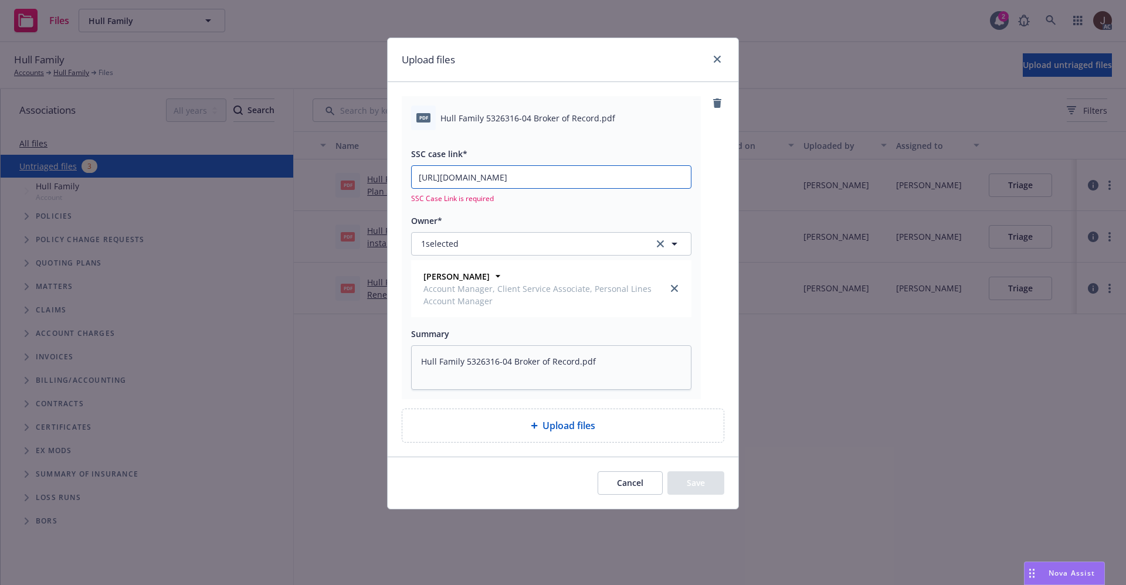
type textarea "x"
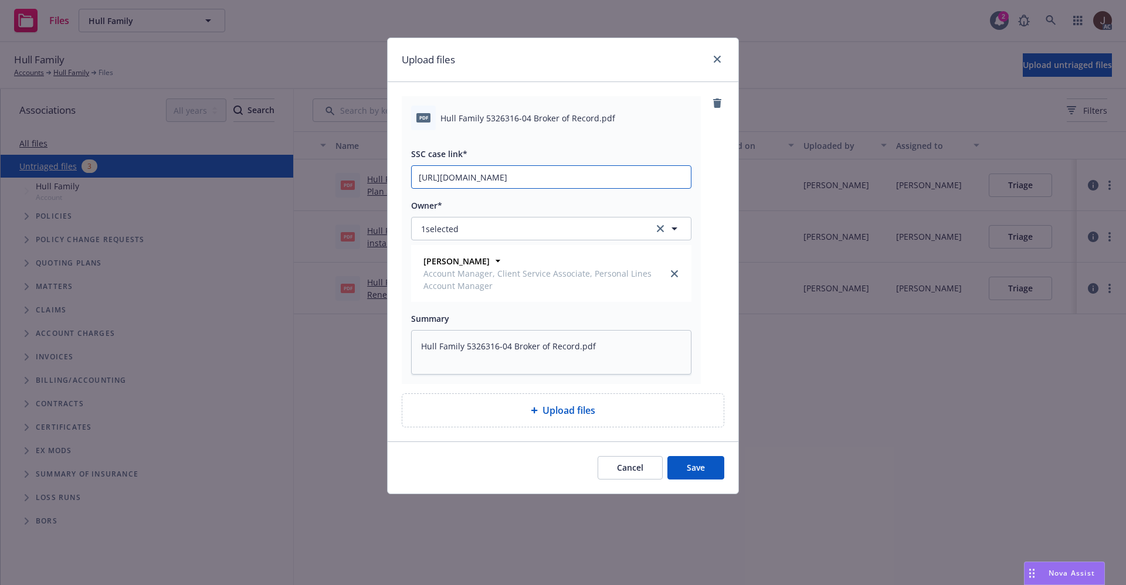
type input "https://newfront-ssc.lightning.force.com/lightning/r/Case/500Vz00000QjrXVIAZ/vi…"
drag, startPoint x: 719, startPoint y: 174, endPoint x: 739, endPoint y: 202, distance: 35.3
click at [719, 173] on div "pdf Hull Family 5326316-04 Broker of Record.pdf SSC case link* https://newfront…" at bounding box center [563, 240] width 322 height 288
click at [697, 461] on button "Save" at bounding box center [695, 467] width 57 height 23
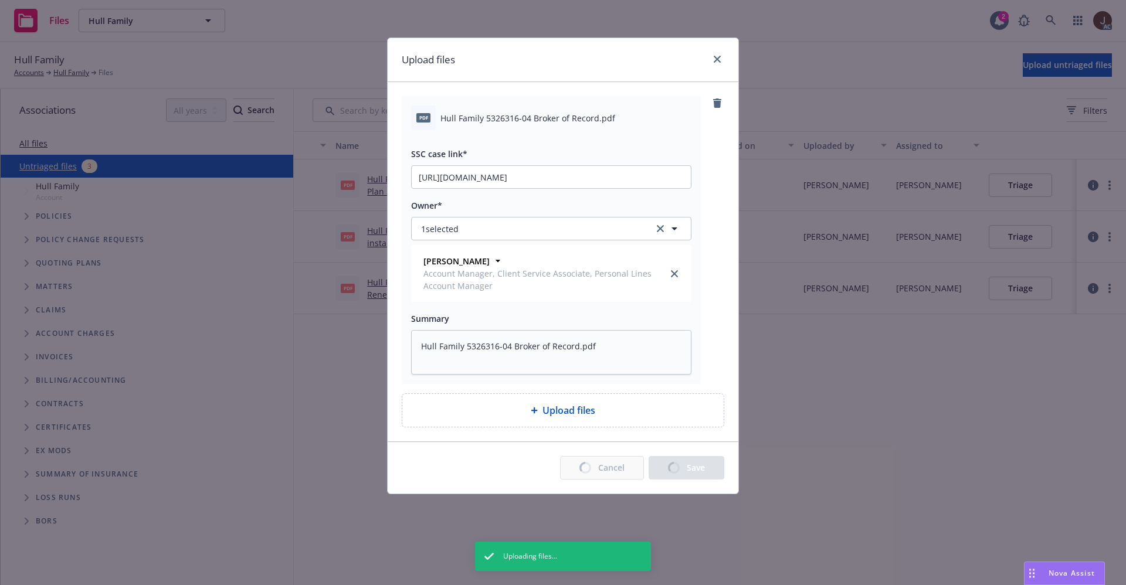
type textarea "x"
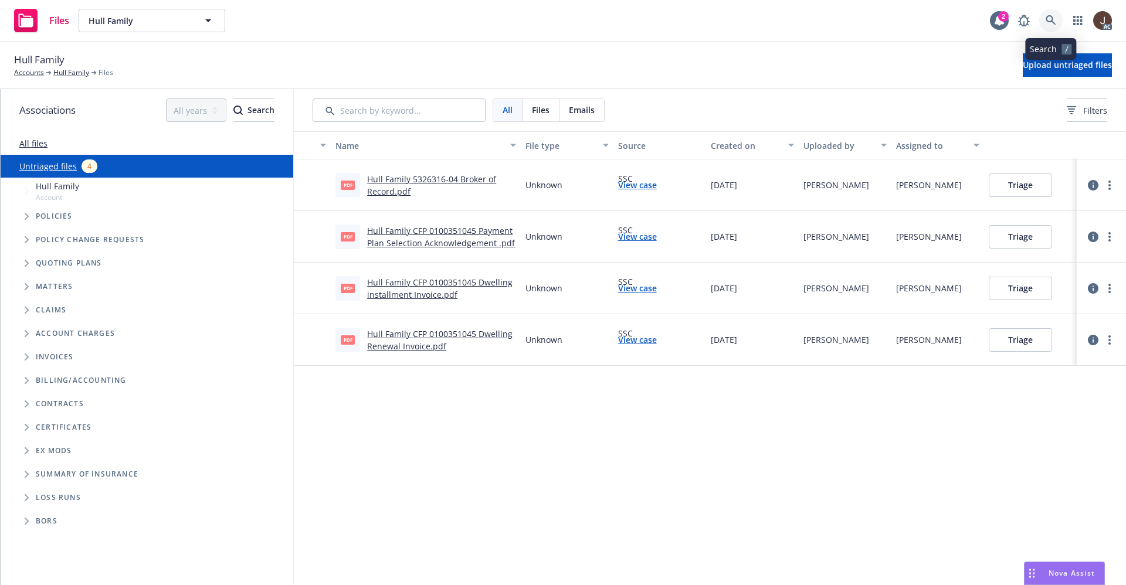
click at [1050, 16] on icon at bounding box center [1050, 20] width 11 height 11
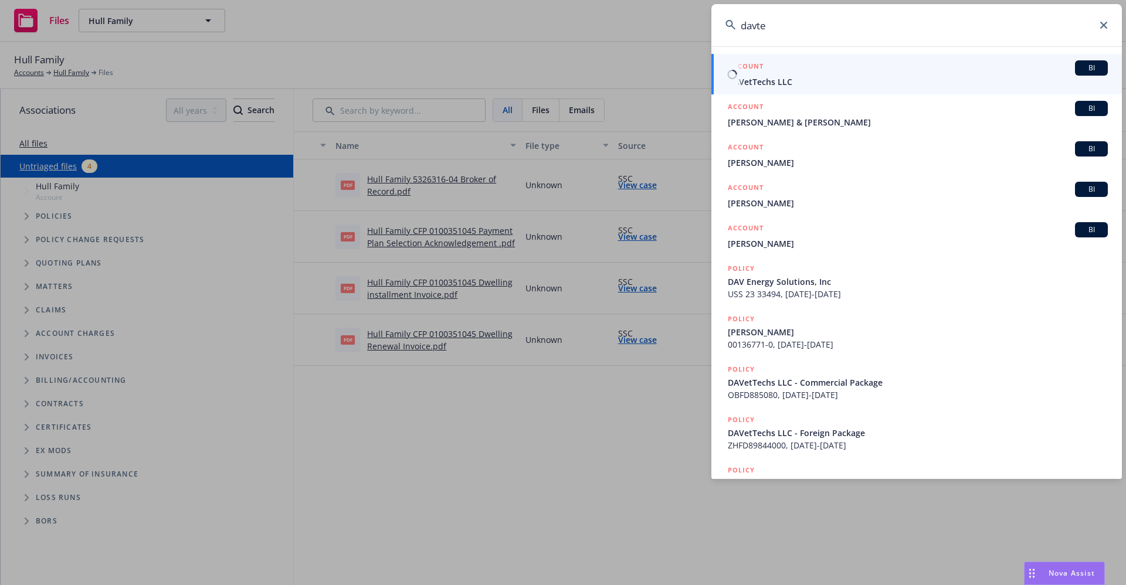
type input "davte"
click at [762, 78] on span "DAVetTechs LLC" at bounding box center [918, 82] width 380 height 12
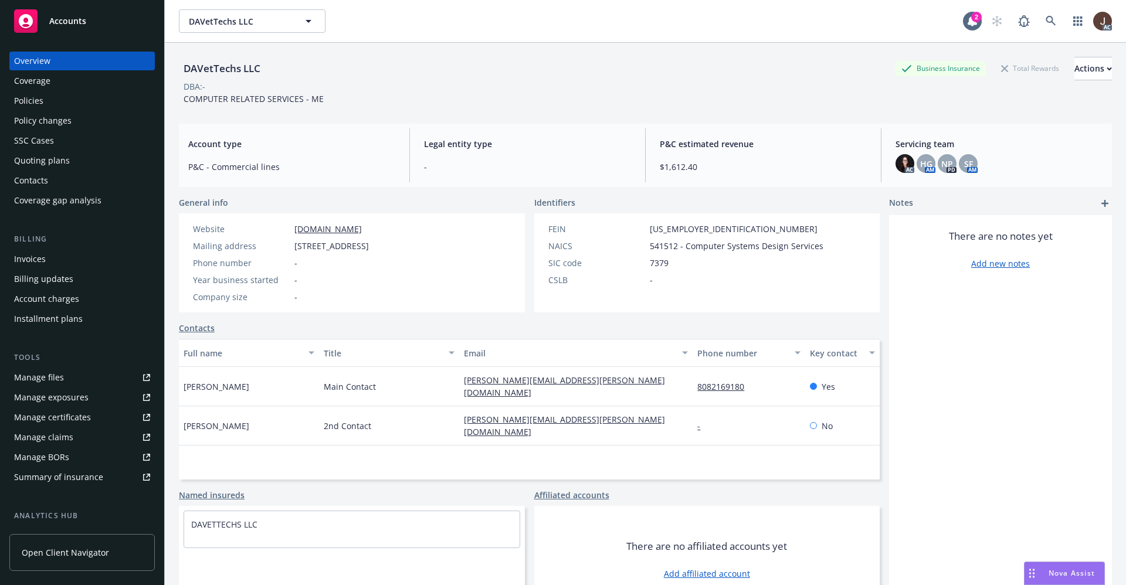
click at [23, 101] on div "Policies" at bounding box center [28, 100] width 29 height 19
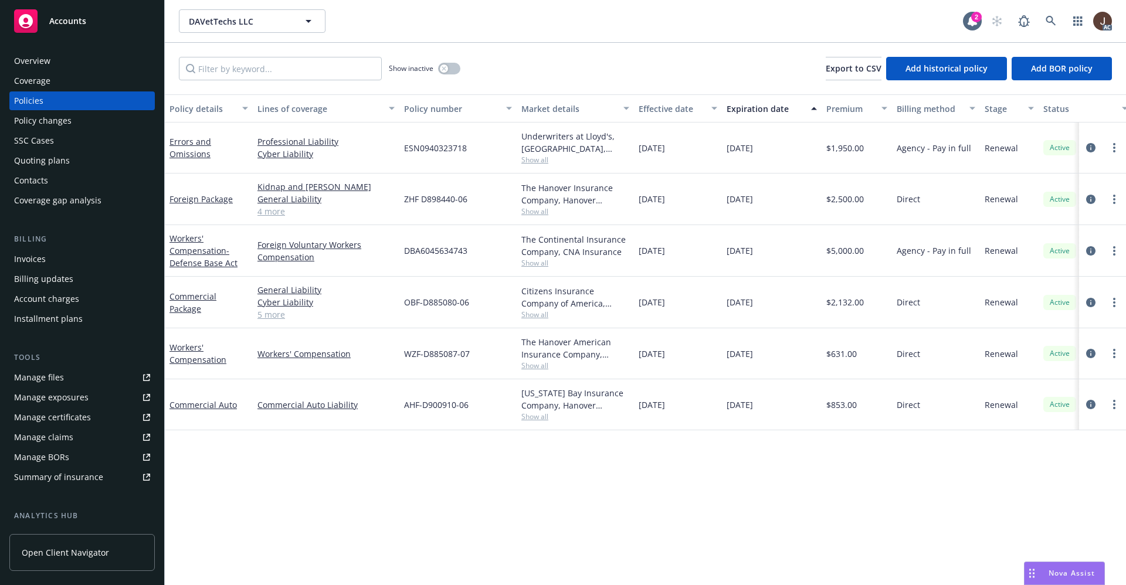
scroll to position [0, 171]
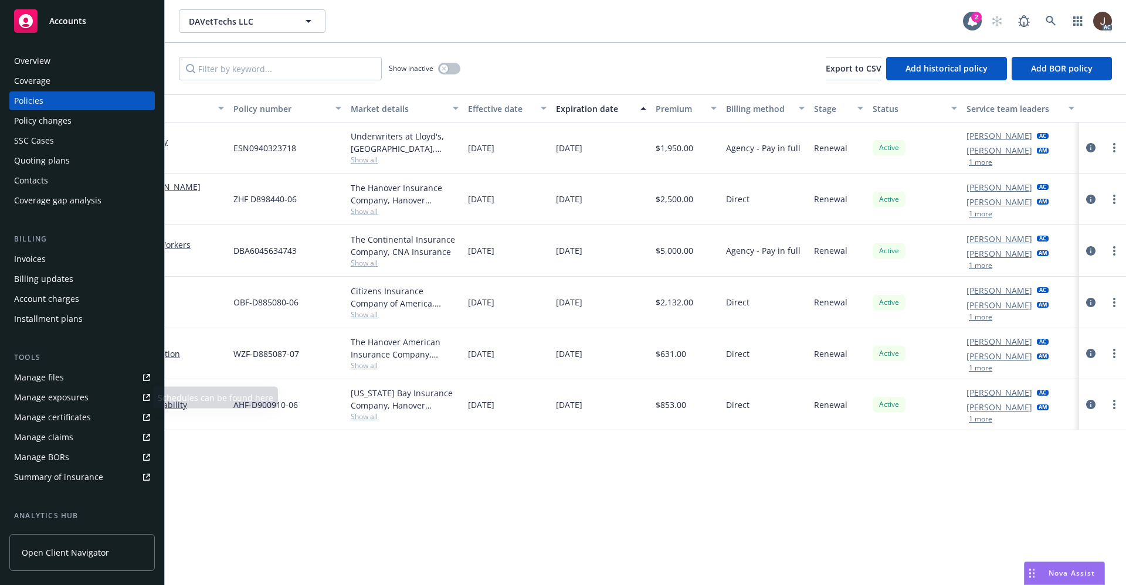
click at [36, 378] on div "Manage files" at bounding box center [39, 377] width 50 height 19
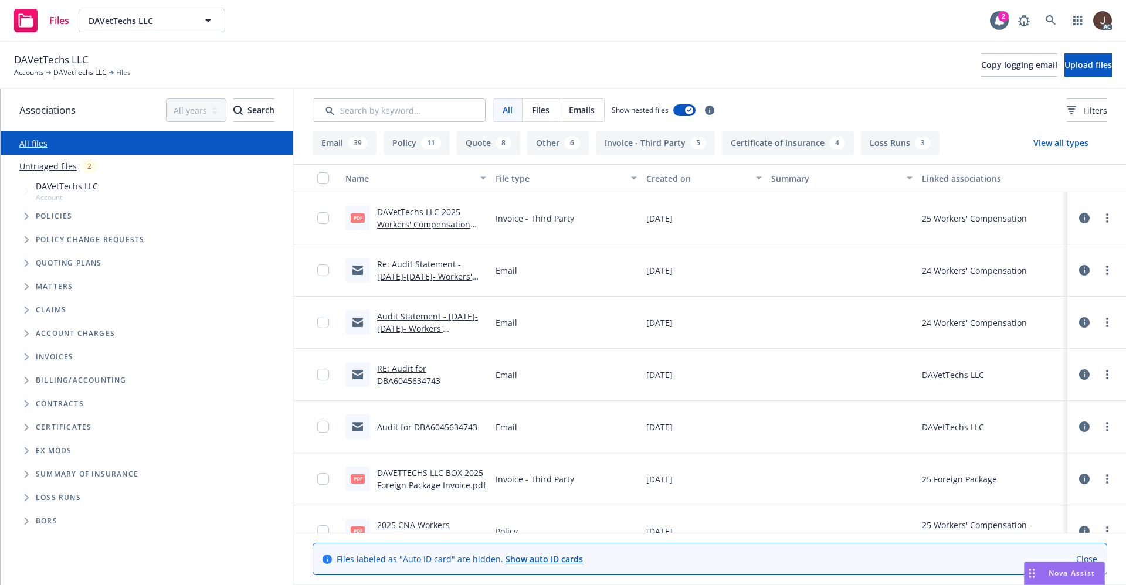
click at [45, 164] on link "Untriaged files" at bounding box center [47, 166] width 57 height 12
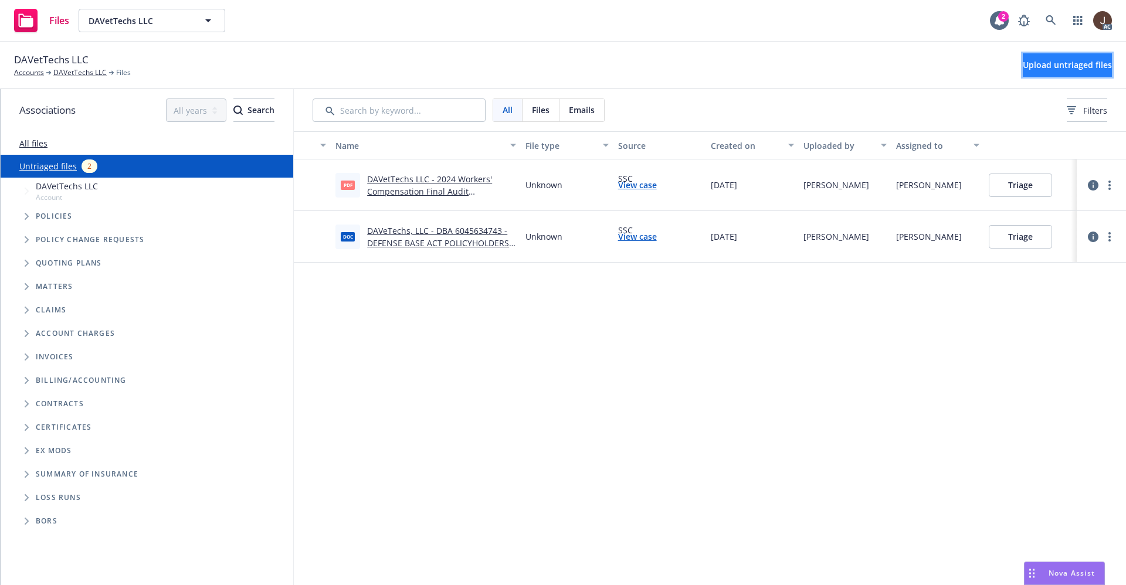
click at [1063, 58] on button "Upload untriaged files" at bounding box center [1066, 64] width 89 height 23
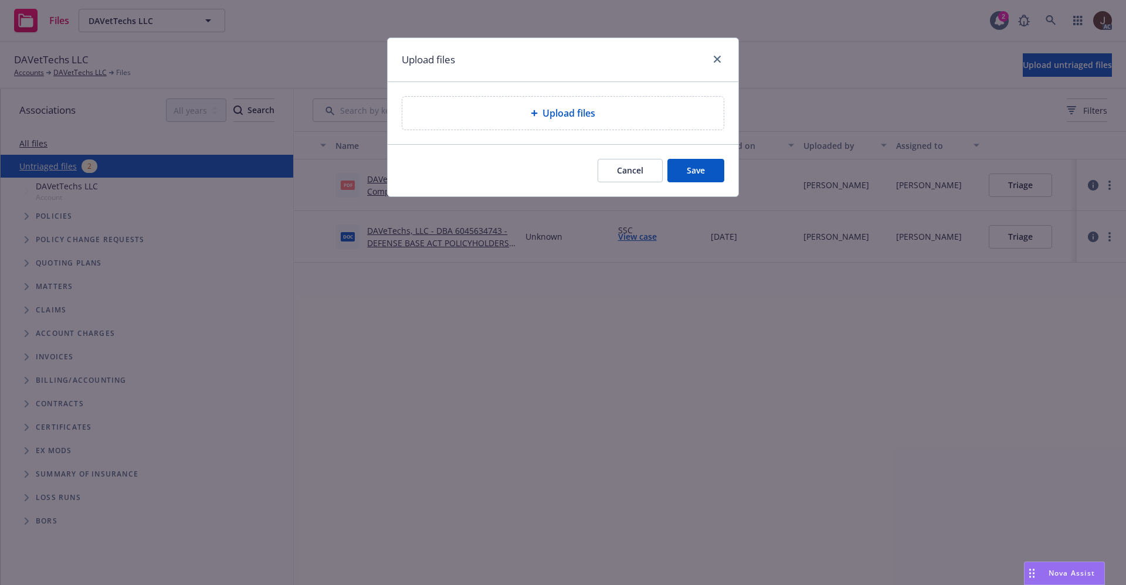
click at [552, 111] on span "Upload files" at bounding box center [568, 113] width 53 height 14
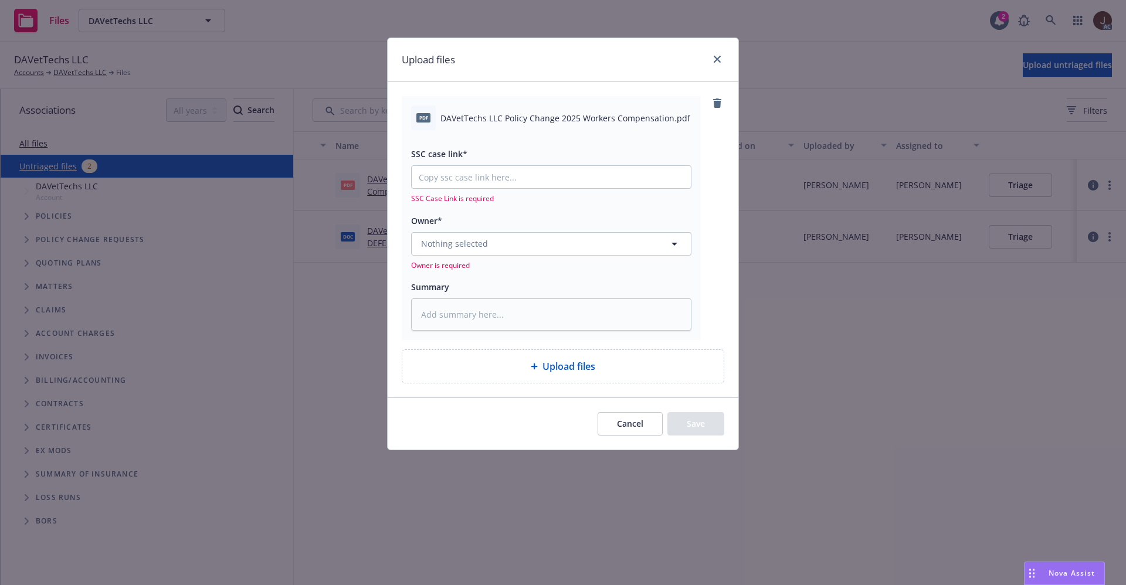
click at [533, 120] on span "DAVetTechs LLC Policy Change 2025 Workers Compensation.pdf" at bounding box center [565, 118] width 250 height 12
copy div "DAVetTechs LLC Policy Change 2025 Workers Compensation.pdf"
click at [473, 305] on textarea at bounding box center [551, 314] width 280 height 32
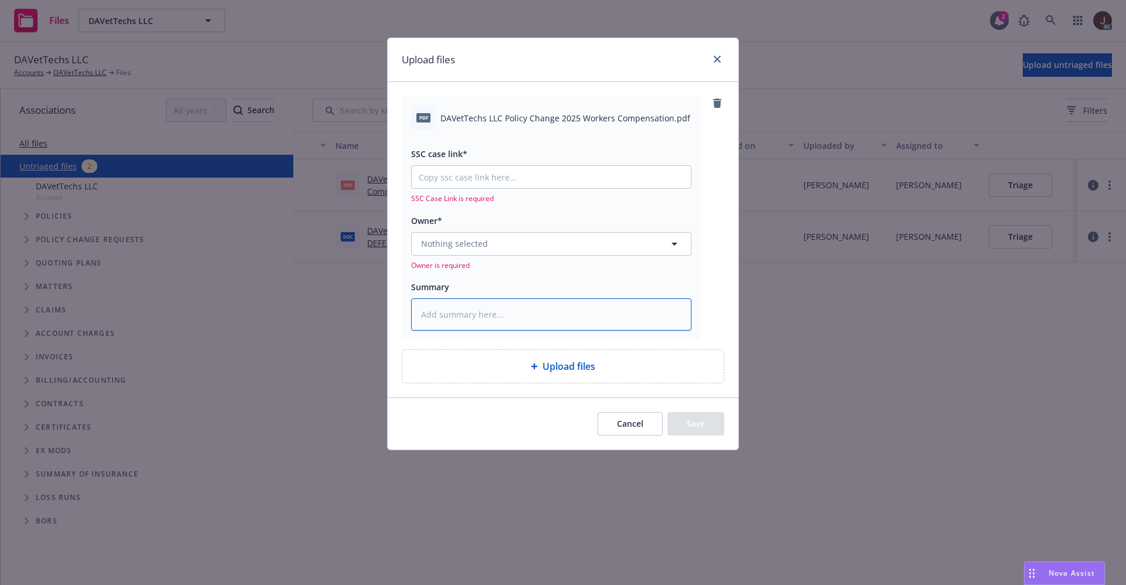
paste textarea "DAVetTechs LLC Policy Change 2025 Workers Compensation.pdf"
type textarea "DAVetTechs LLC Policy Change 2025 Workers Compensation.pdf"
type textarea "x"
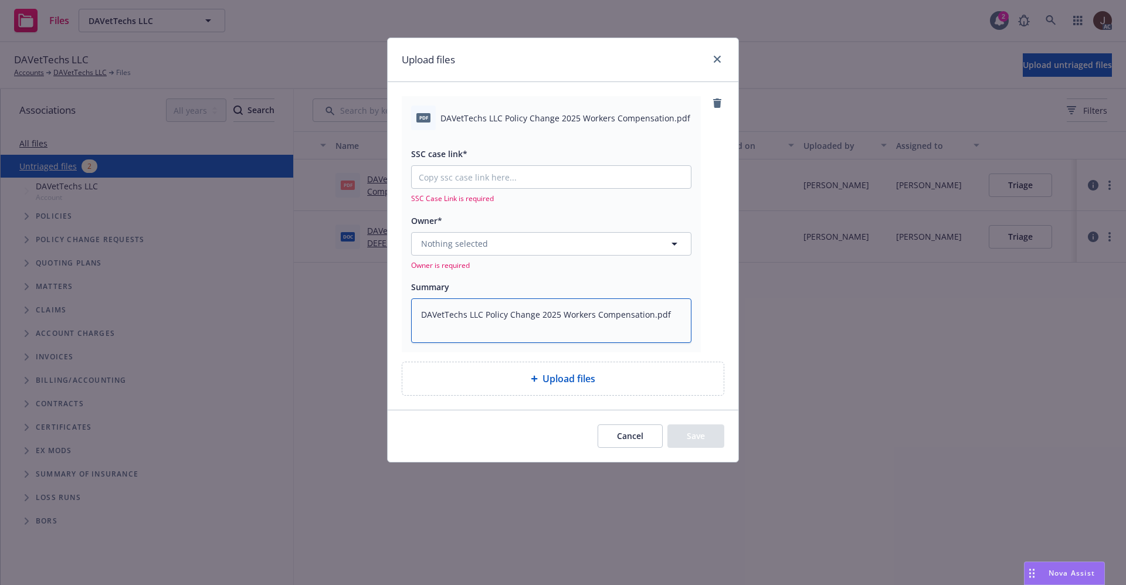
type textarea "DAVetTechs LLC Policy Change 2025 Workers Compensation.pdf"
click at [472, 251] on button "Nothing selected" at bounding box center [551, 243] width 280 height 23
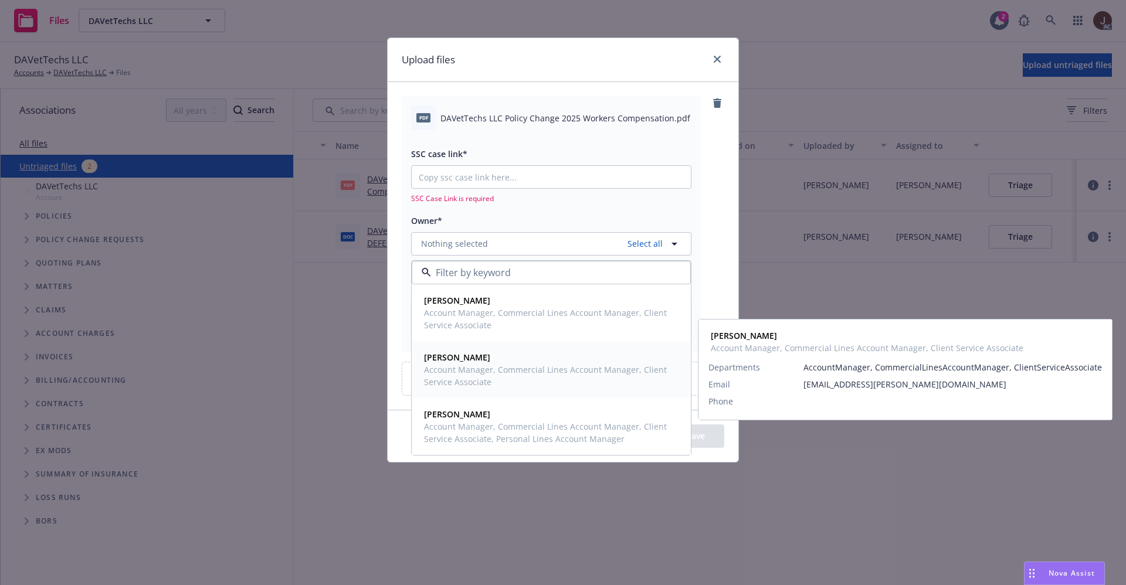
click at [474, 373] on span "Account Manager, Commercial Lines Account Manager, Client Service Associate" at bounding box center [550, 376] width 252 height 25
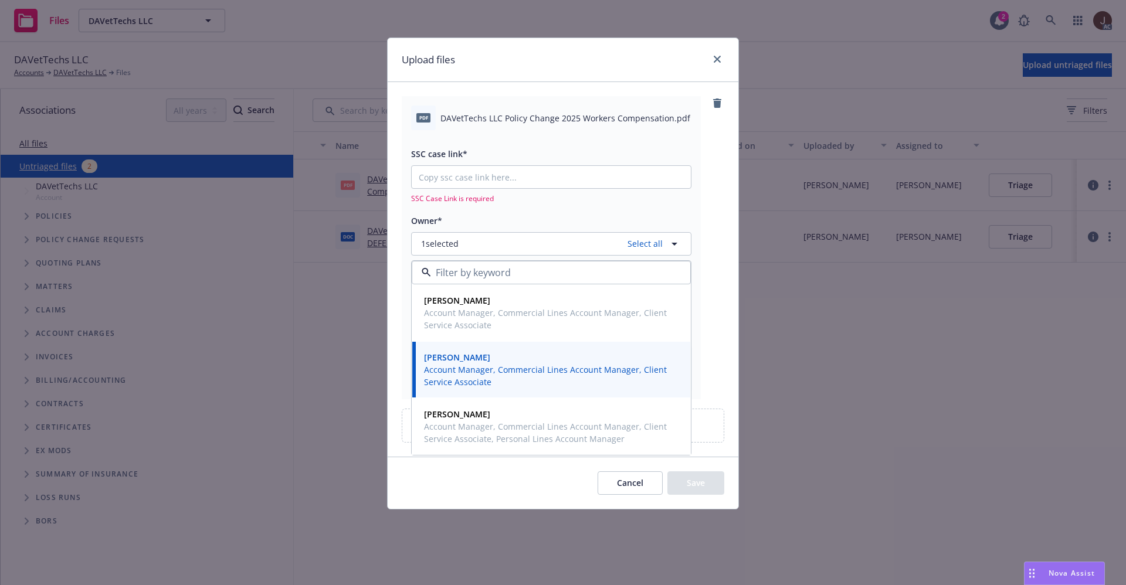
click at [711, 207] on div "pdf DAVetTechs LLC Policy Change 2025 Workers Compensation.pdf SSC case link* S…" at bounding box center [563, 247] width 322 height 303
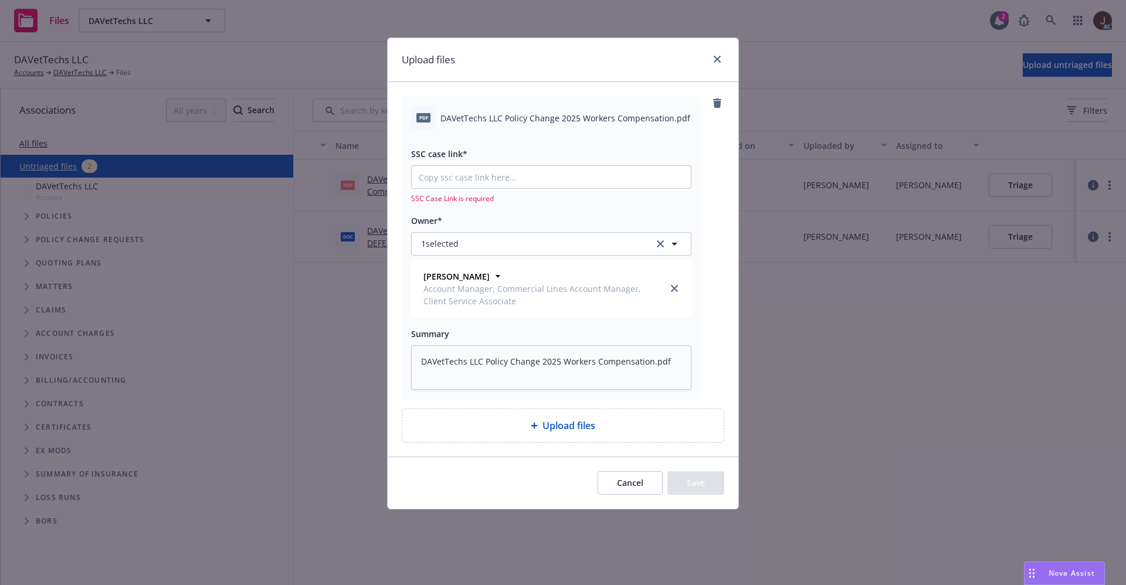
type textarea "x"
click at [449, 178] on input "SSC case link*" at bounding box center [551, 177] width 279 height 22
paste input "[URL][DOMAIN_NAME]"
type input "[URL][DOMAIN_NAME]"
type textarea "x"
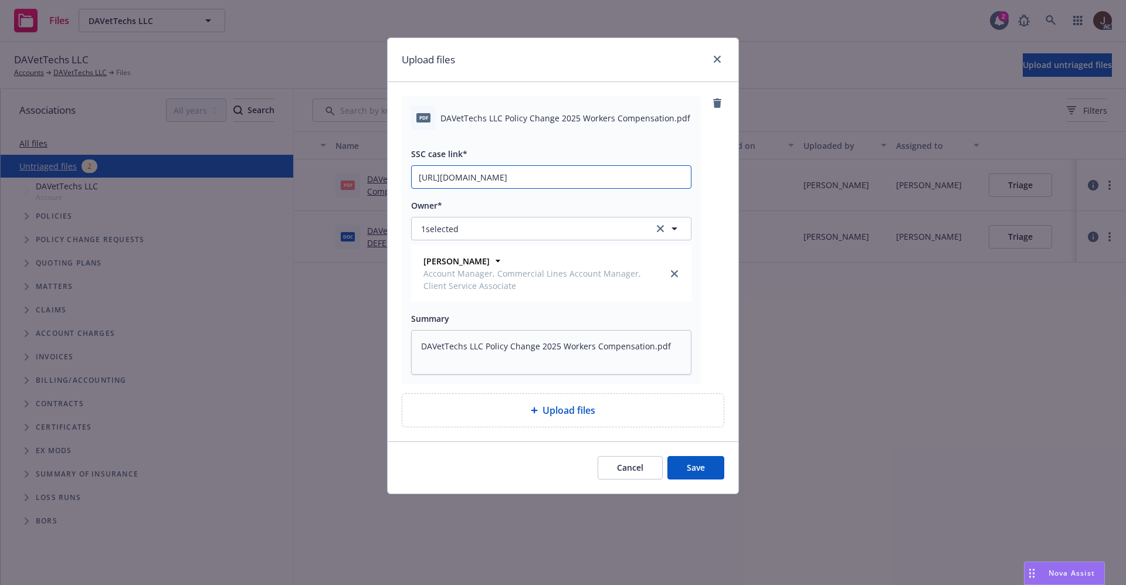
scroll to position [0, 57]
type input "[URL][DOMAIN_NAME]"
drag, startPoint x: 704, startPoint y: 175, endPoint x: 712, endPoint y: 166, distance: 12.0
click at [708, 174] on div "pdf DAVetTechs LLC Policy Change 2025 Workers Compensation.pdf SSC case link* […" at bounding box center [563, 240] width 322 height 288
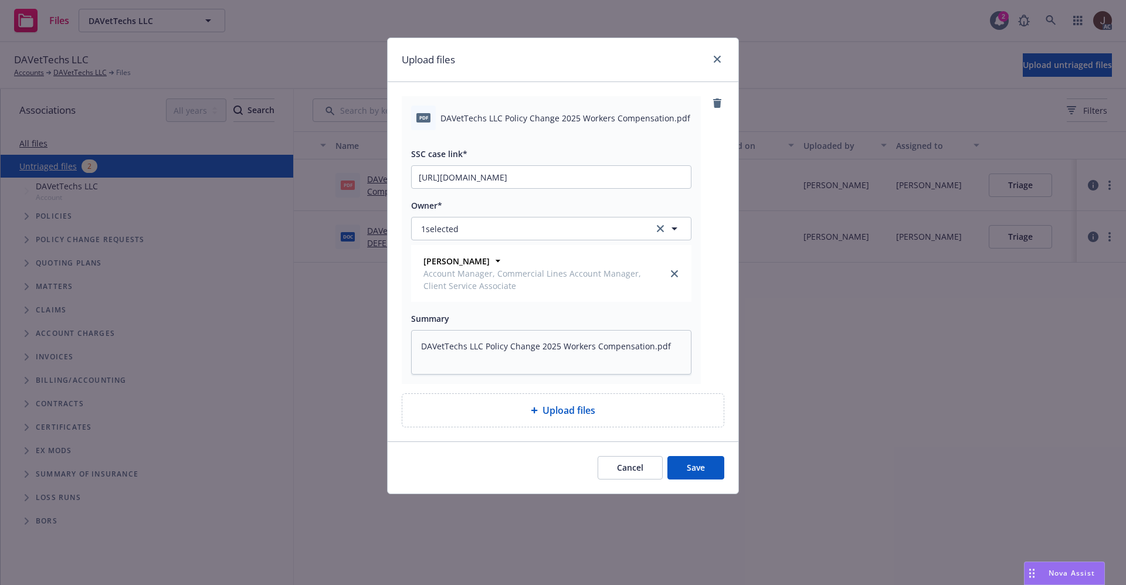
click at [692, 471] on button "Save" at bounding box center [695, 467] width 57 height 23
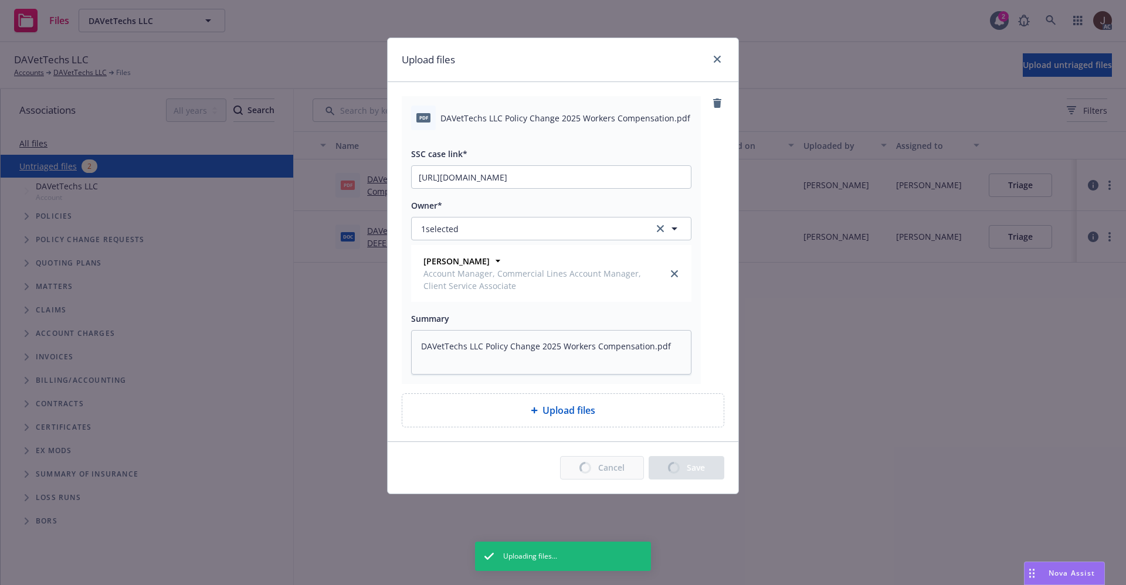
type textarea "x"
